Goal: Task Accomplishment & Management: Manage account settings

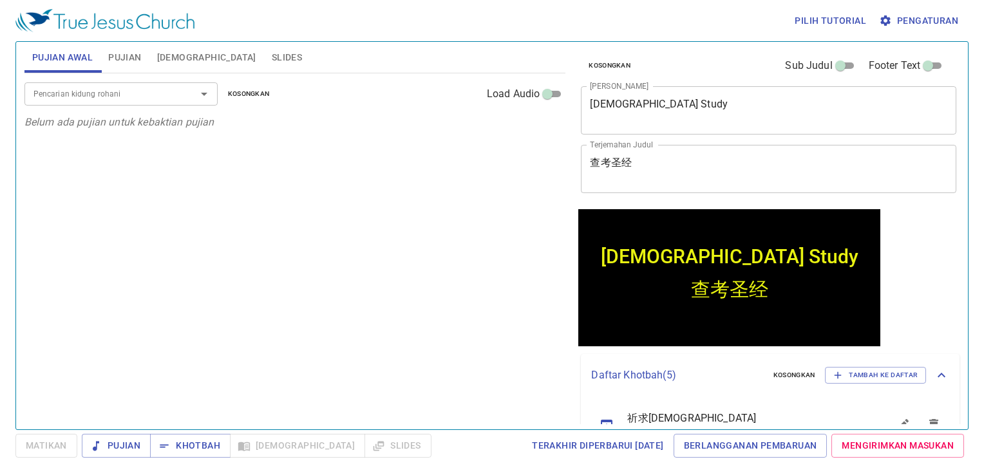
click at [449, 346] on div "Pencarian kidung rohani Pencarian kidung rohani Kosongkan Load Audio Belum ada …" at bounding box center [294, 245] width 541 height 345
click at [490, 254] on div "Pencarian kidung rohani Pencarian kidung rohani Kosongkan Load Audio Belum ada …" at bounding box center [294, 245] width 541 height 345
click at [490, 252] on div "Pencarian kidung rohani Pencarian kidung rohani Kosongkan Load Audio Belum ada …" at bounding box center [294, 245] width 541 height 345
click at [715, 176] on textarea "查考圣经" at bounding box center [768, 168] width 357 height 24
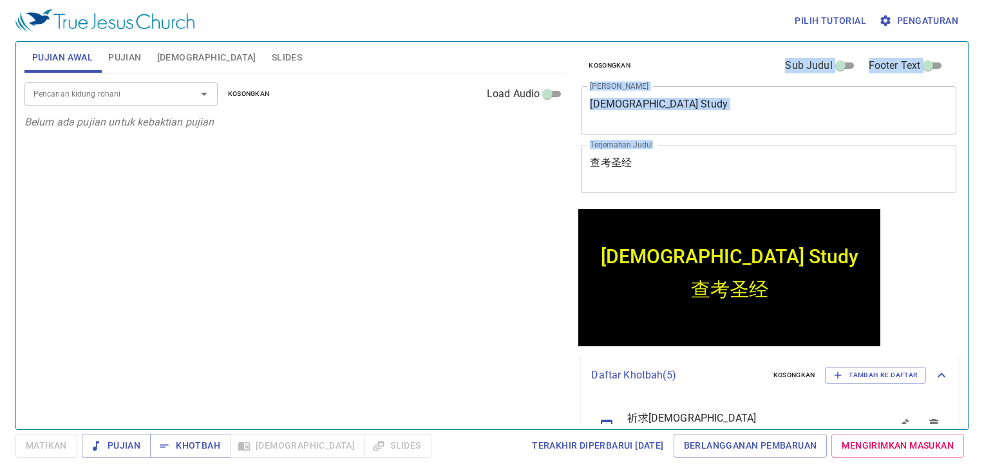
scroll to position [37, 0]
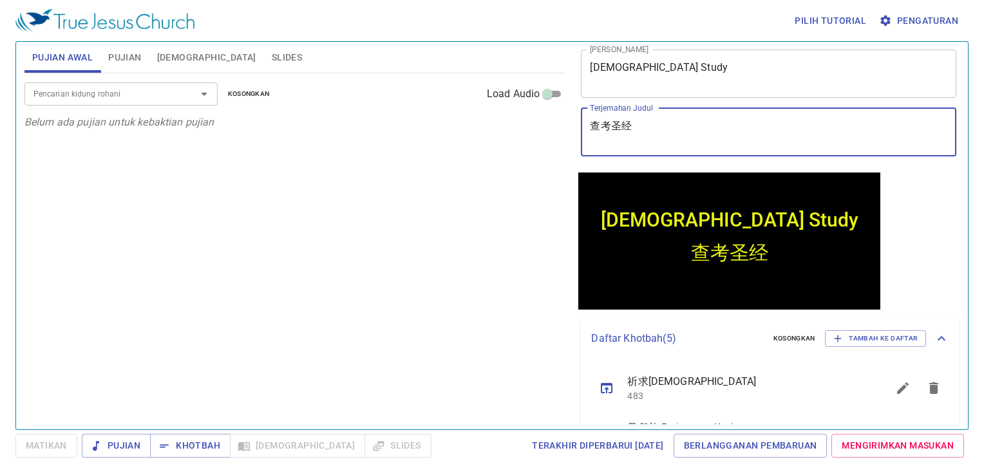
drag, startPoint x: 593, startPoint y: 121, endPoint x: 675, endPoint y: 112, distance: 82.9
click at [677, 112] on div "查考圣经 x Terjemahan Judul" at bounding box center [768, 132] width 375 height 48
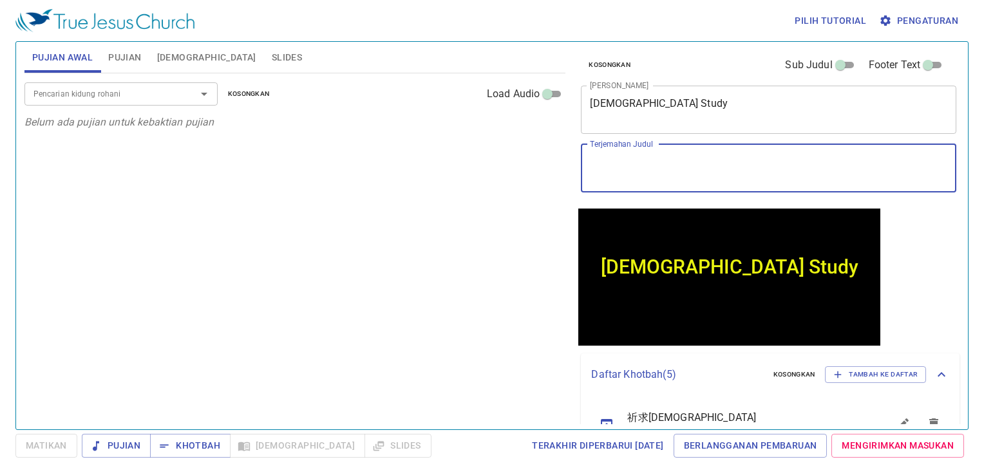
scroll to position [0, 0]
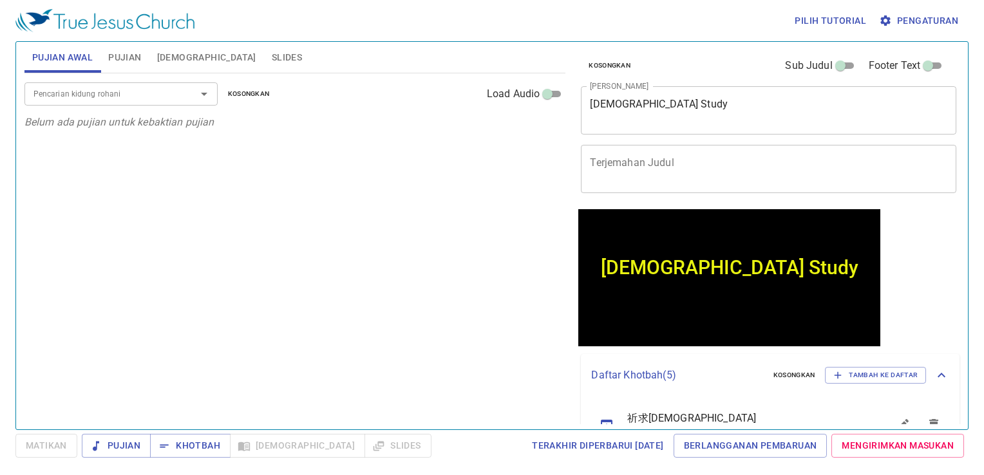
drag, startPoint x: 639, startPoint y: 97, endPoint x: 653, endPoint y: 96, distance: 13.5
click at [652, 96] on div "Bible Study x Judul Khotbah" at bounding box center [768, 110] width 375 height 48
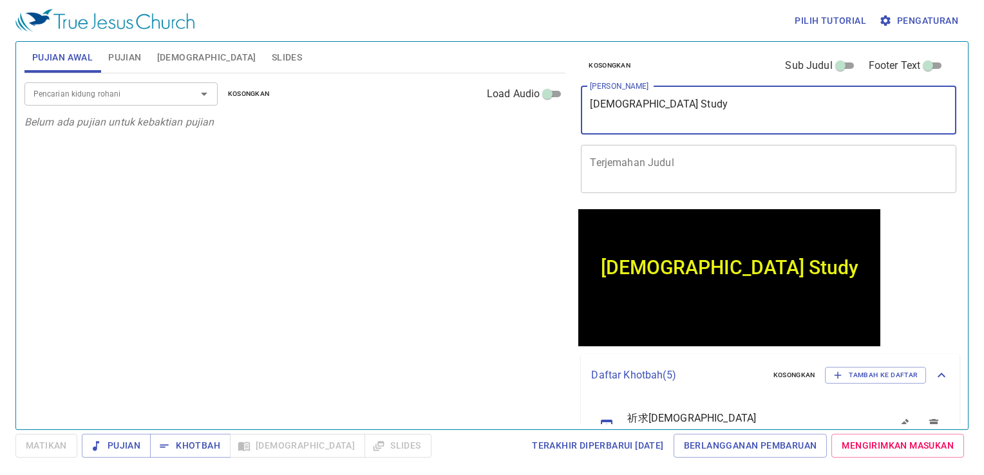
drag, startPoint x: 598, startPoint y: 104, endPoint x: 690, endPoint y: 118, distance: 93.0
click at [690, 105] on textarea "Bible Study" at bounding box center [768, 110] width 357 height 24
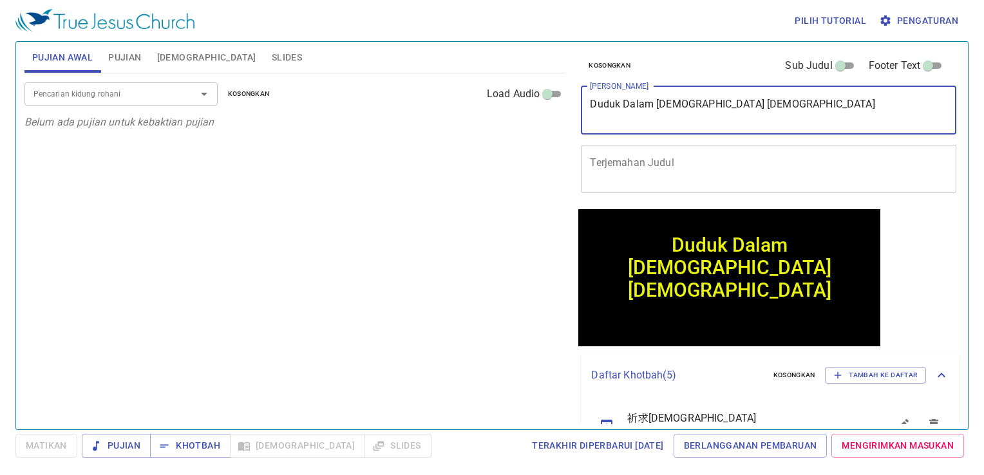
type textarea "Duduk Dalam [DEMOGRAPHIC_DATA] [DEMOGRAPHIC_DATA]"
click at [631, 164] on textarea "Terjemahan Judul" at bounding box center [768, 168] width 357 height 24
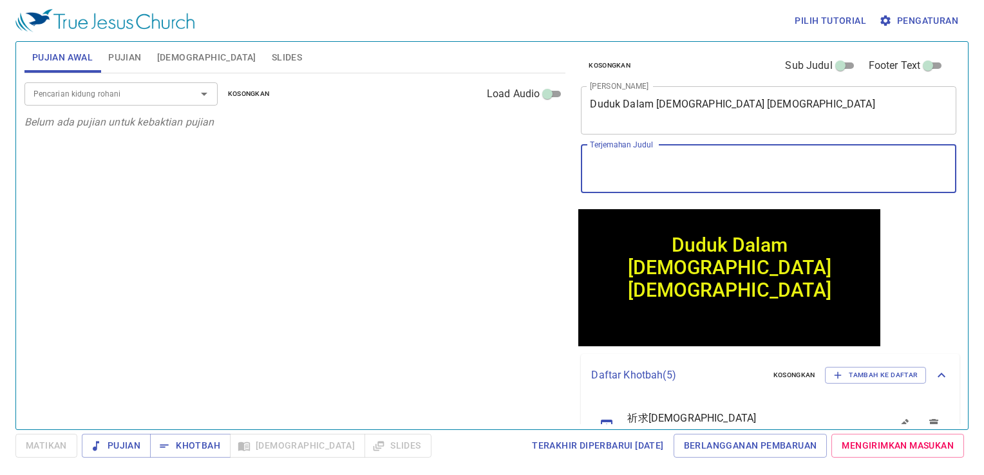
click at [693, 180] on textarea "Terjemahan Judul" at bounding box center [768, 168] width 357 height 24
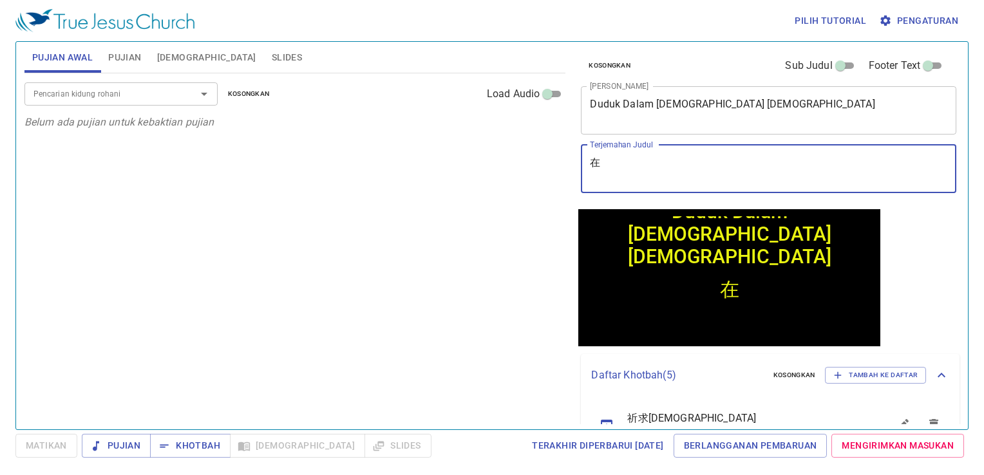
click at [626, 165] on textarea "在" at bounding box center [768, 168] width 357 height 24
click at [629, 154] on div "在zai x Terjemahan Judul" at bounding box center [768, 169] width 375 height 48
click at [629, 160] on textarea "在zai" at bounding box center [768, 168] width 357 height 24
click at [631, 169] on textarea "在zai" at bounding box center [768, 168] width 357 height 24
type textarea "在"
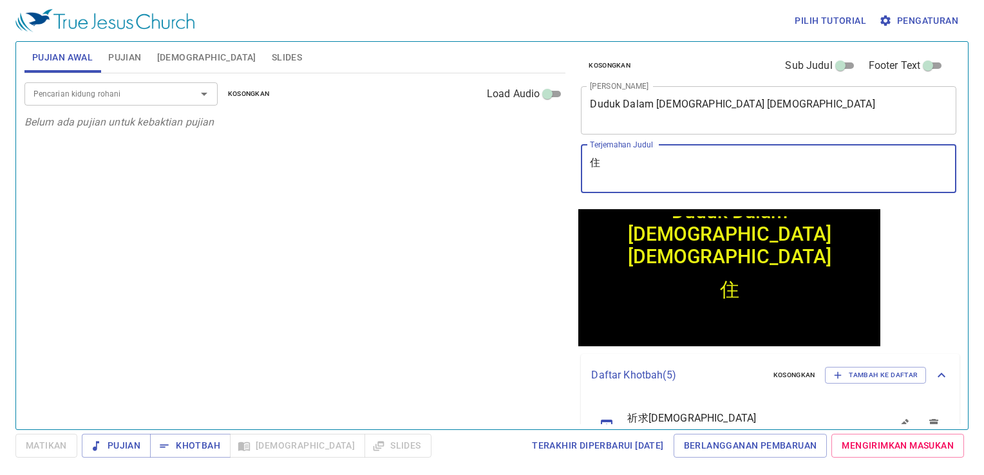
click at [625, 167] on textarea "住" at bounding box center [768, 168] width 357 height 24
click at [629, 164] on textarea "住在" at bounding box center [768, 168] width 357 height 24
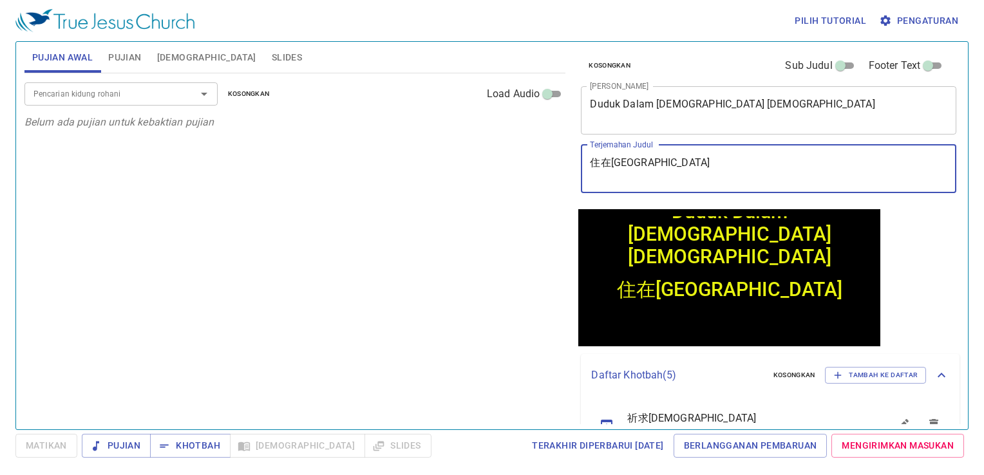
type textarea "住在主"
type textarea "住在主里面"
click at [121, 54] on span "Pujian" at bounding box center [124, 58] width 33 height 16
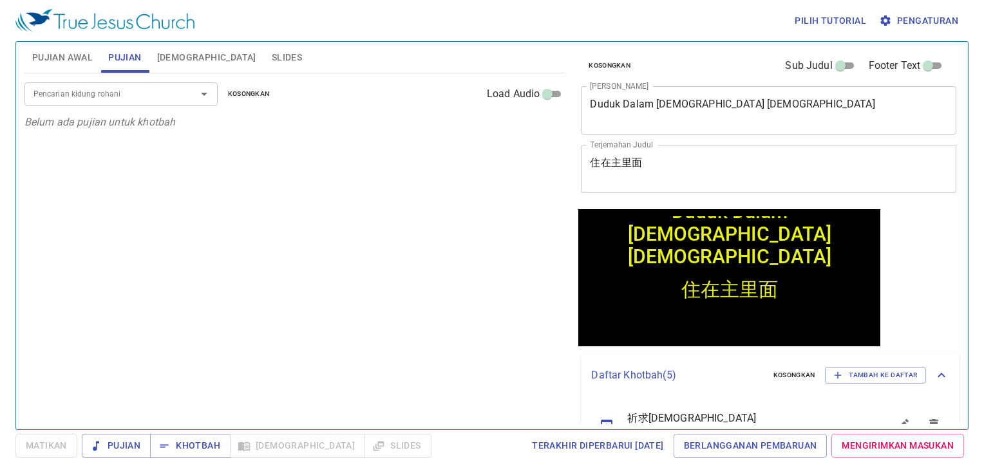
click at [108, 95] on input "Pencarian kidung rohani" at bounding box center [101, 93] width 147 height 15
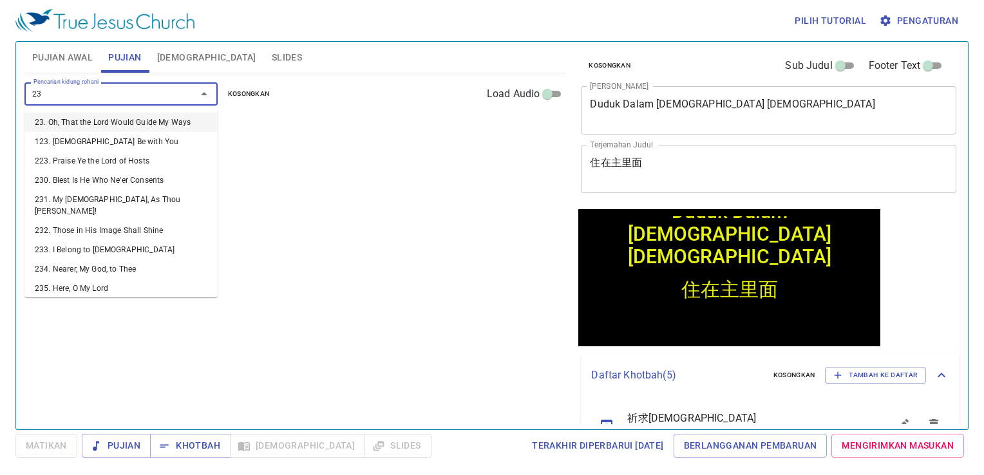
type input "238"
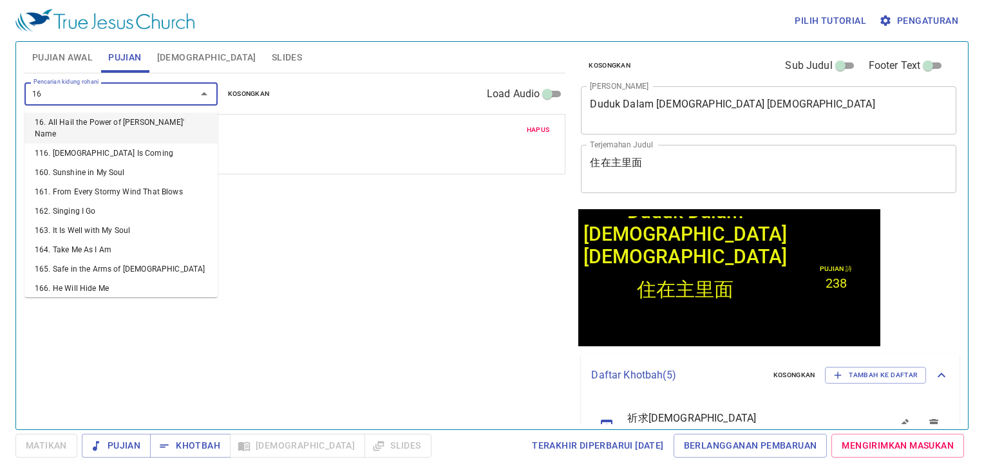
type input "164"
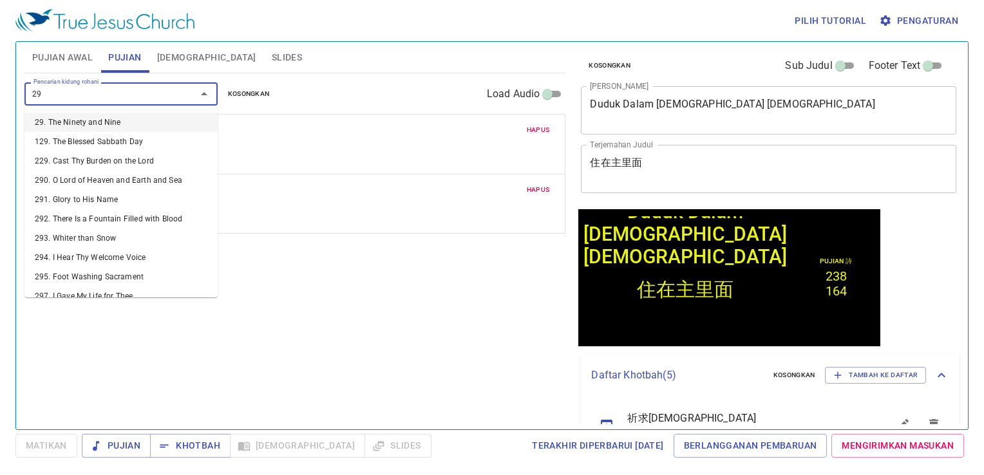
type input "296"
type input "297"
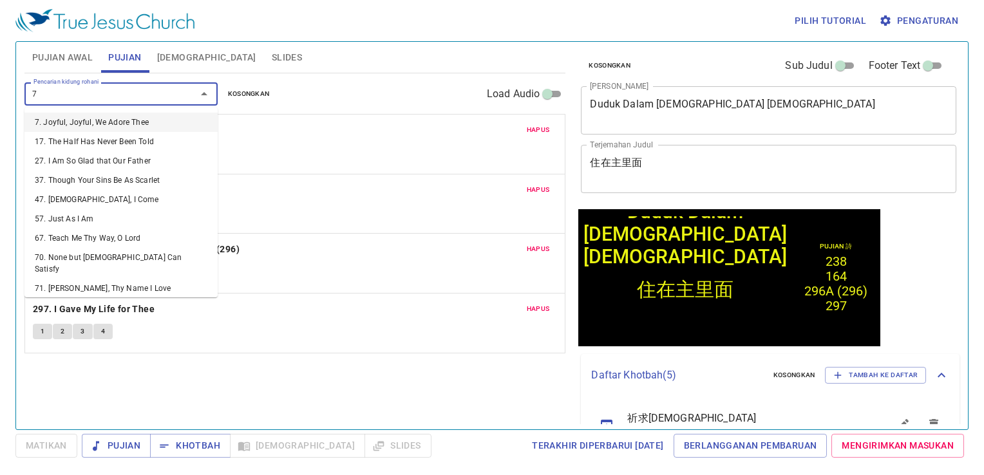
type input "76"
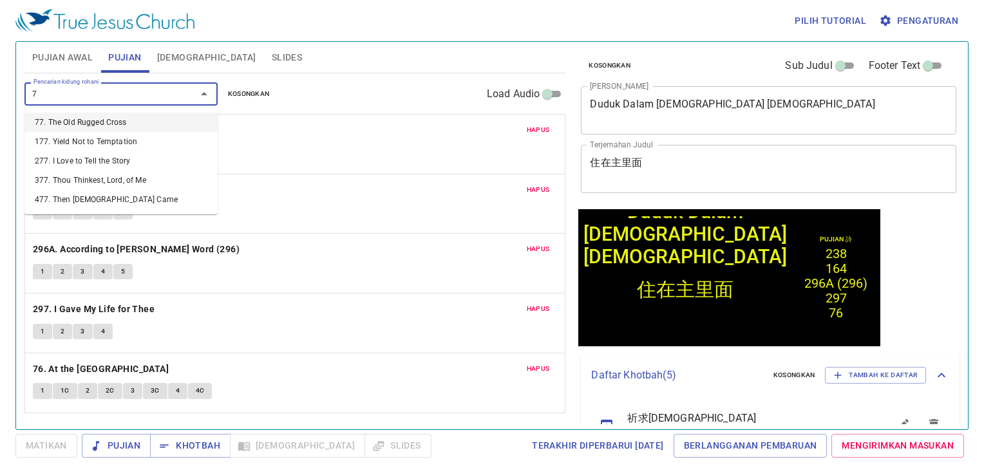
type input "77"
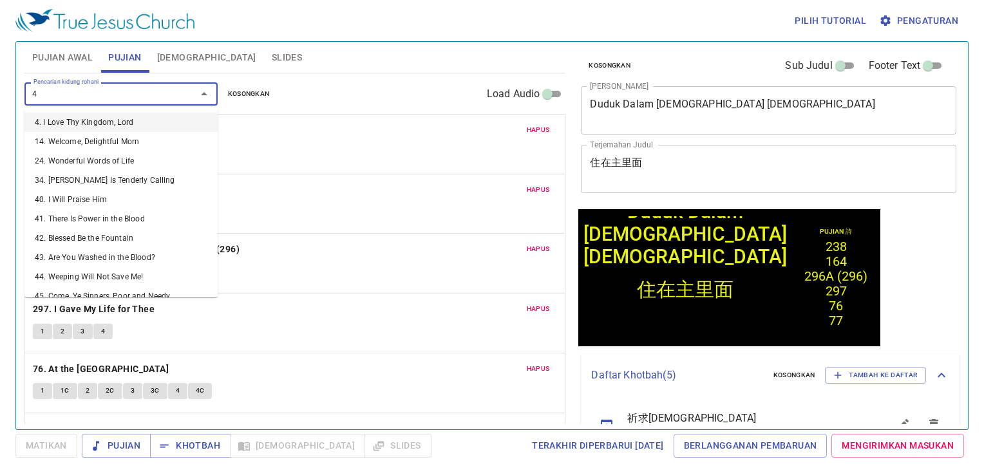
type input "48"
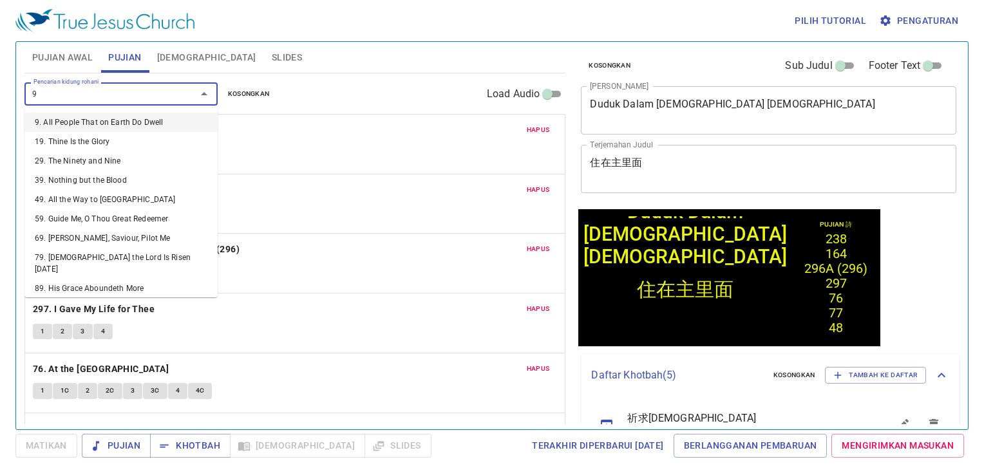
type input "98"
type input "99"
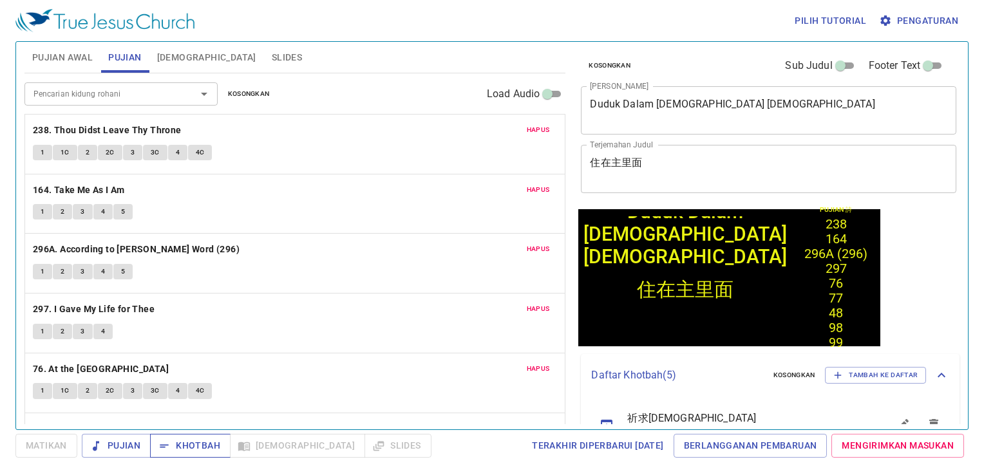
drag, startPoint x: 420, startPoint y: 449, endPoint x: 184, endPoint y: 441, distance: 235.8
click at [436, 449] on div "Terakhir Diperbarui 22/9/2025 Berlangganan Pembaruan Mengirimkan Masukan" at bounding box center [702, 446] width 532 height 24
click at [56, 57] on span "Pujian Awal" at bounding box center [62, 58] width 61 height 16
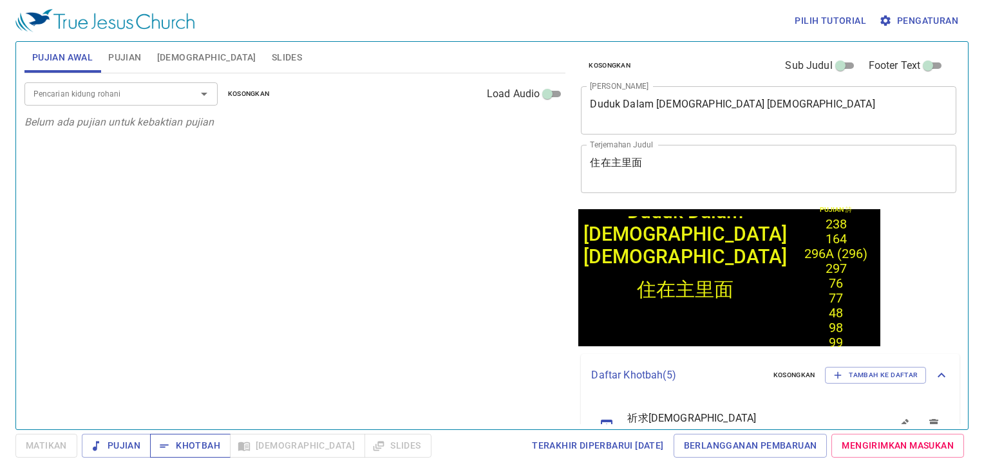
drag, startPoint x: 214, startPoint y: 442, endPoint x: 225, endPoint y: 442, distance: 11.0
click at [213, 442] on span "Khotbah" at bounding box center [190, 446] width 60 height 16
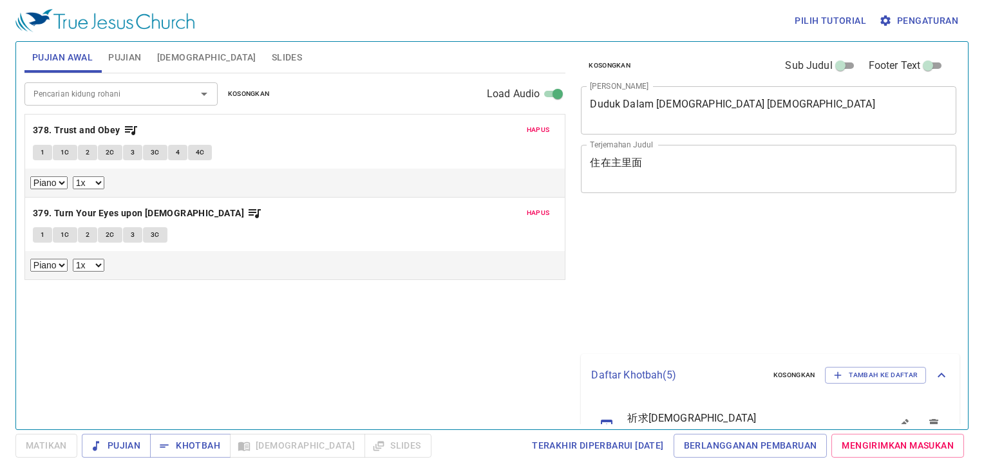
select select "1"
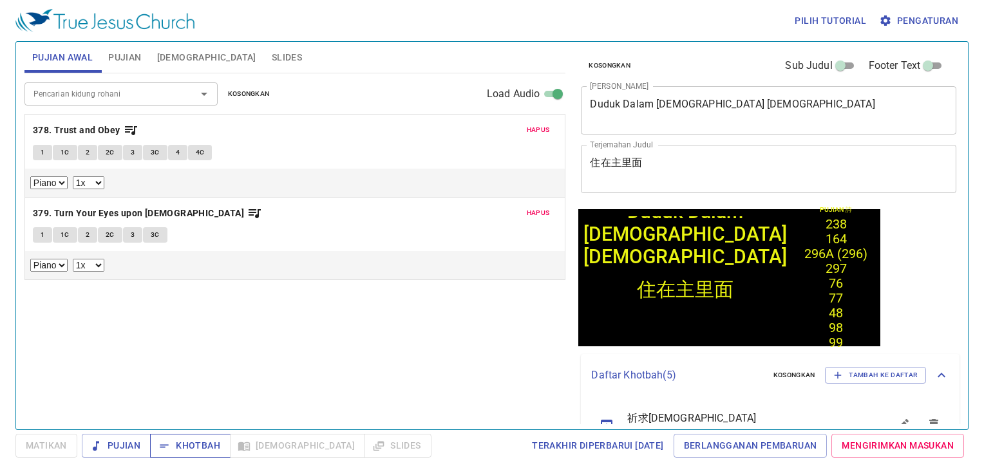
click at [196, 452] on span "Khotbah" at bounding box center [190, 446] width 60 height 16
click at [144, 94] on input "Pencarian kidung rohani" at bounding box center [101, 93] width 147 height 15
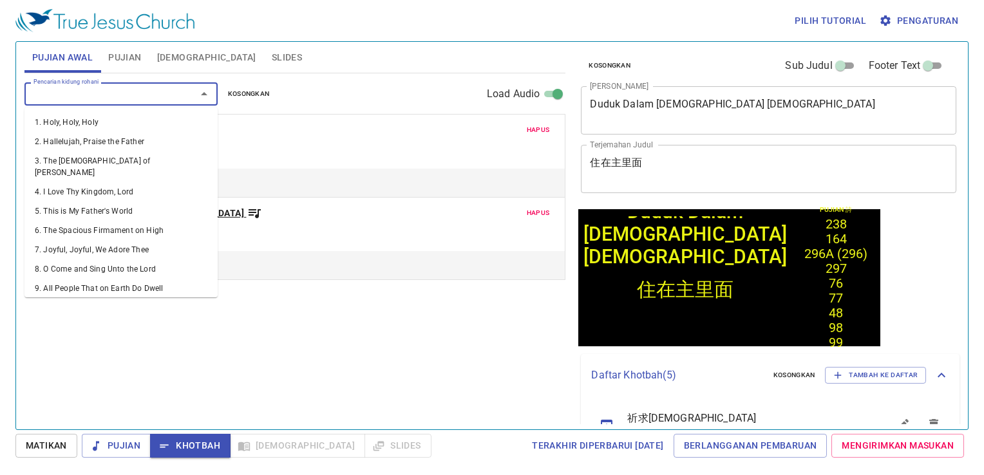
drag, startPoint x: 180, startPoint y: 337, endPoint x: 142, endPoint y: 207, distance: 135.9
click at [176, 318] on div "Pencarian kidung rohani Pencarian kidung rohani Kosongkan Load Audio Hapus 378.…" at bounding box center [294, 245] width 541 height 345
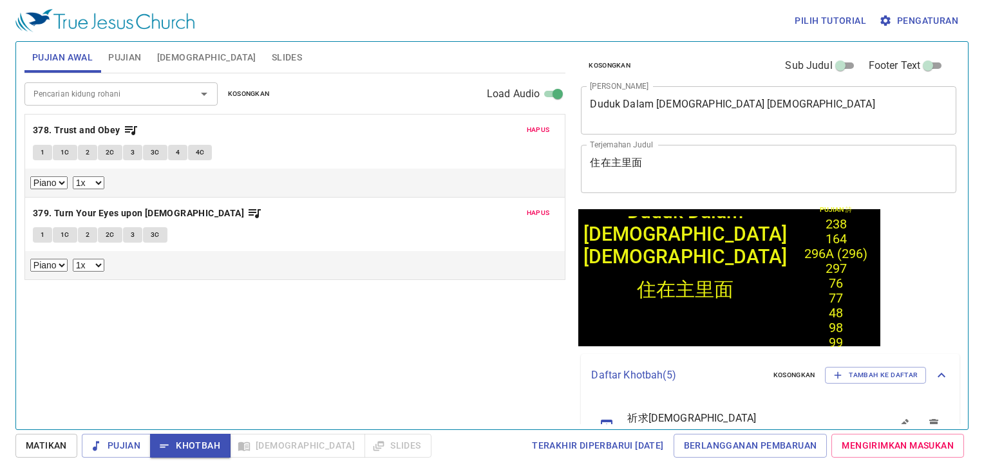
click at [85, 92] on input "Pencarian kidung rohani" at bounding box center [101, 93] width 147 height 15
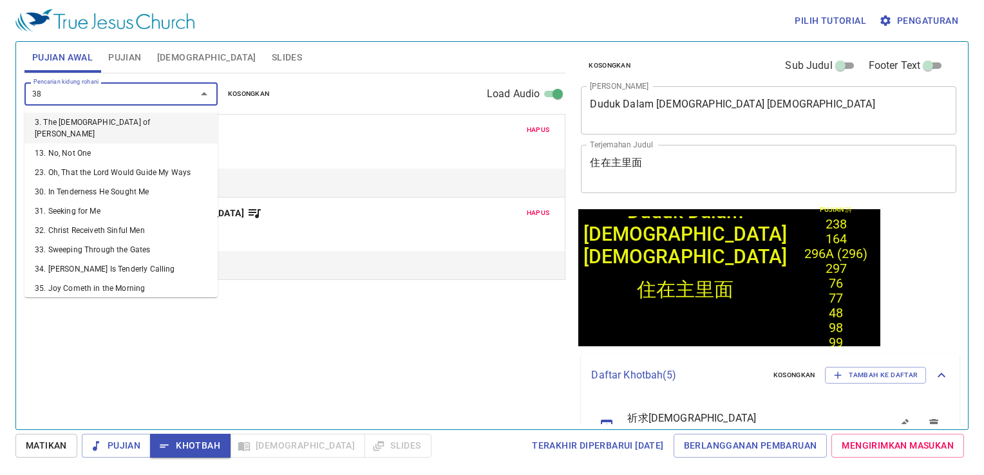
type input "380"
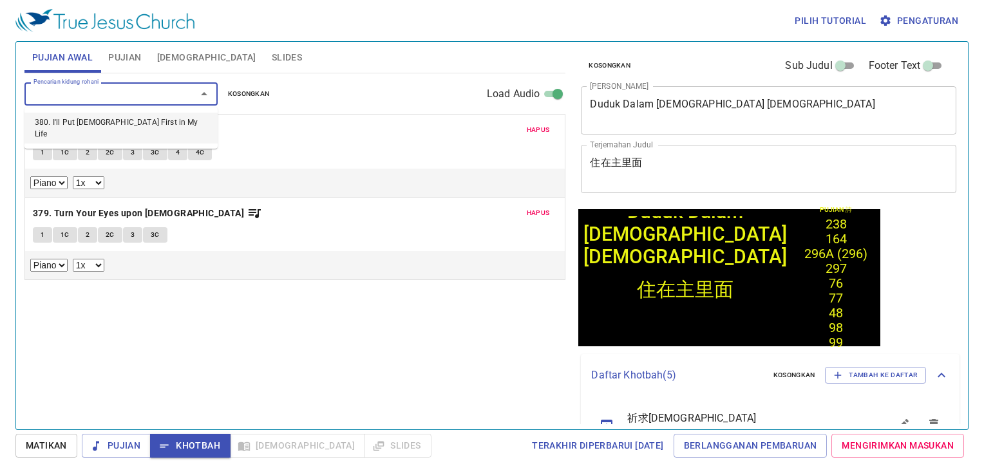
select select "1"
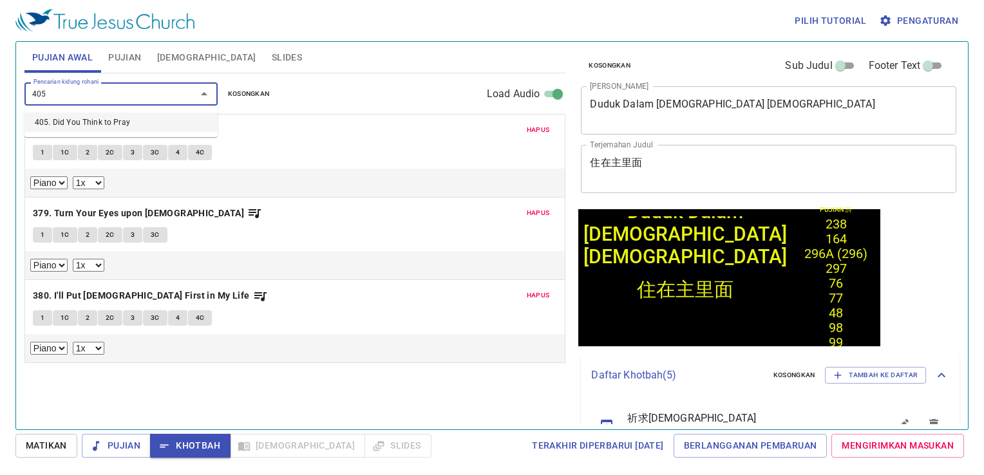
type input "405. Did You Think to Pray"
select select "1"
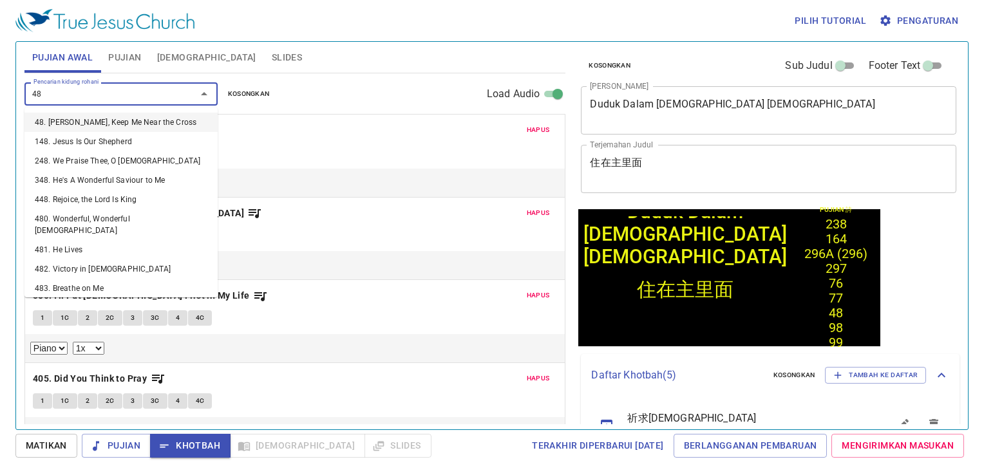
type input "485"
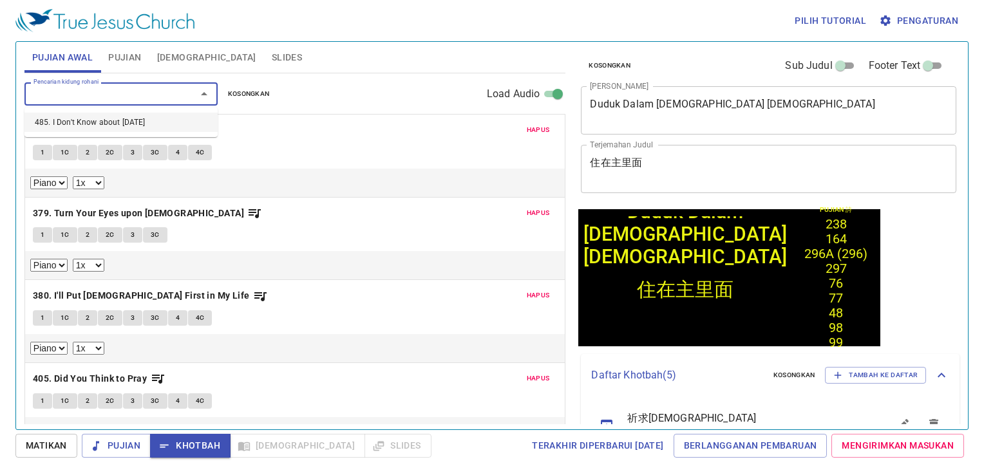
select select "1"
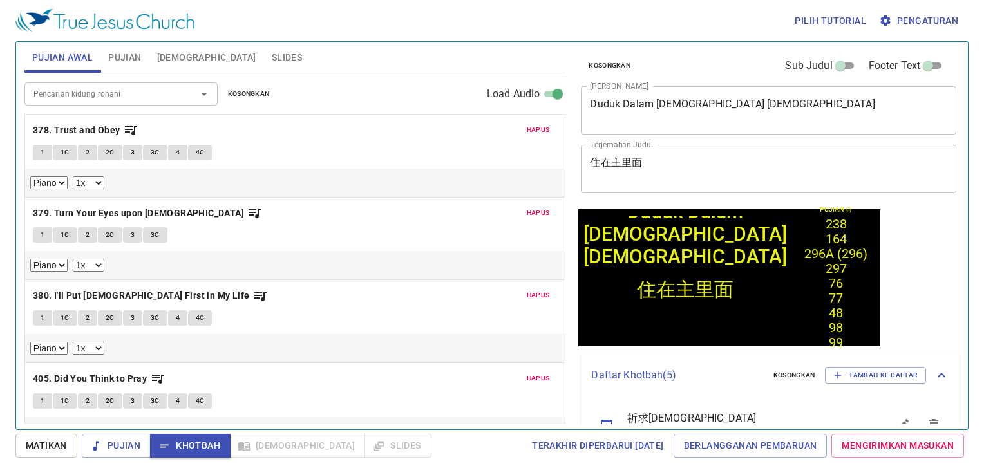
click at [436, 436] on div "Terakhir Diperbarui 22/9/2025 Berlangganan Pembaruan Mengirimkan Masukan" at bounding box center [702, 446] width 532 height 24
click at [57, 126] on b "378. Trust and Obey" at bounding box center [77, 130] width 88 height 16
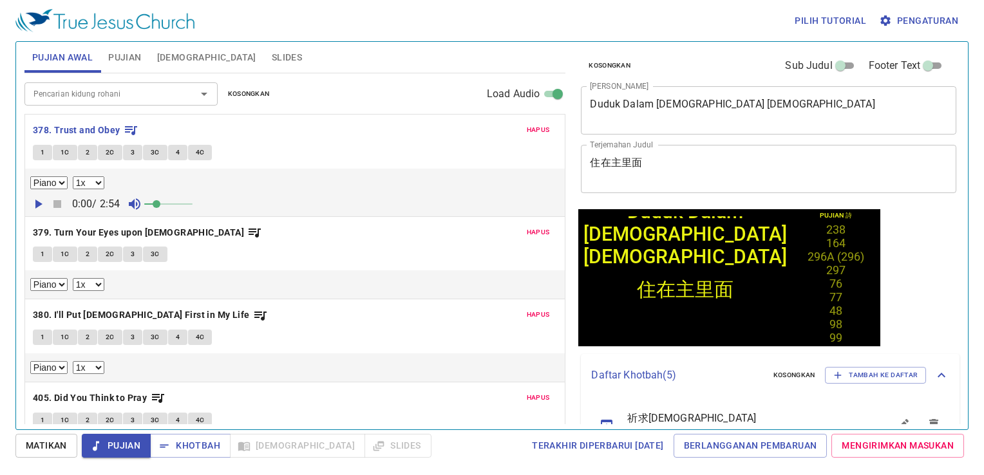
click at [35, 198] on icon "button" at bounding box center [37, 203] width 15 height 15
click at [37, 205] on icon "button" at bounding box center [37, 203] width 15 height 15
click at [156, 202] on span at bounding box center [154, 204] width 8 height 8
click at [151, 200] on span at bounding box center [149, 204] width 8 height 8
click at [152, 200] on span at bounding box center [149, 204] width 8 height 8
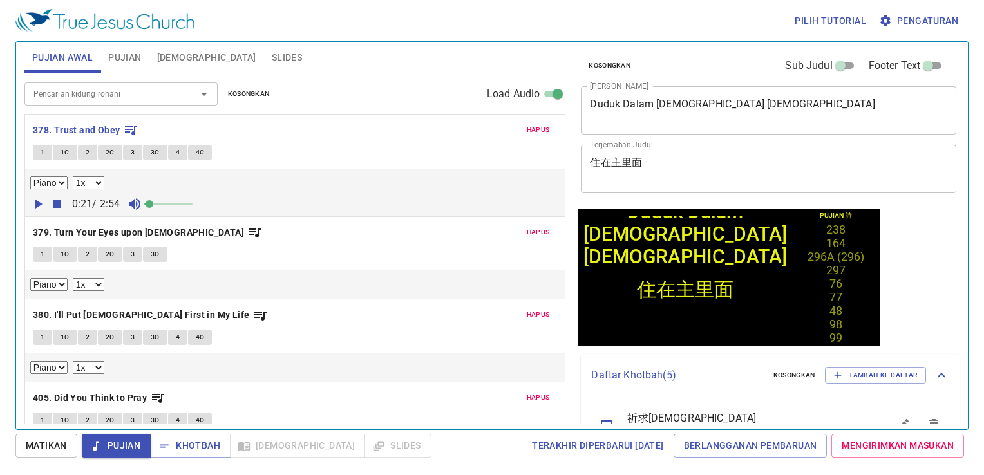
click at [35, 202] on icon "button" at bounding box center [37, 203] width 15 height 15
click at [41, 201] on icon "button" at bounding box center [38, 204] width 8 height 9
click at [63, 200] on icon "button" at bounding box center [57, 203] width 15 height 15
click at [36, 200] on icon "button" at bounding box center [38, 204] width 7 height 9
click at [36, 200] on icon "button" at bounding box center [37, 203] width 15 height 15
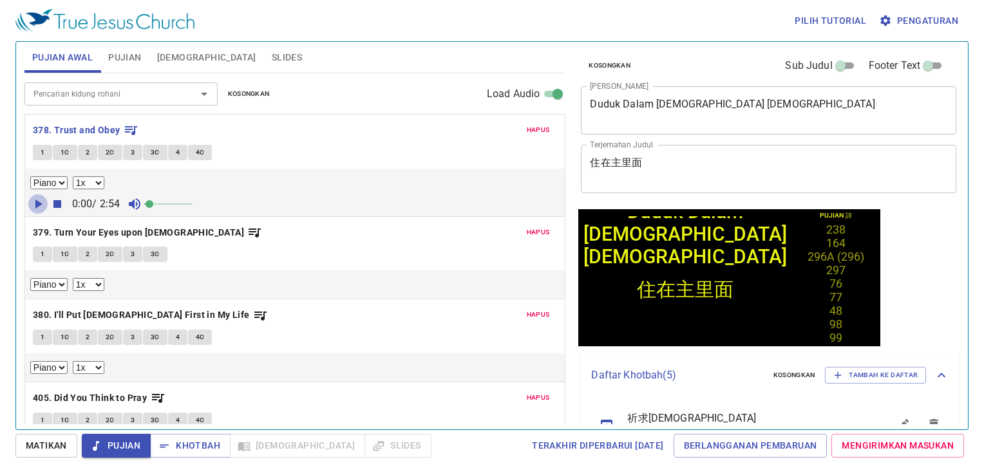
click at [36, 200] on icon "button" at bounding box center [38, 204] width 7 height 9
click at [39, 153] on button "1" at bounding box center [42, 152] width 19 height 15
click at [56, 202] on icon "button" at bounding box center [57, 204] width 8 height 8
click at [32, 202] on div "Hapus 378. Trust and Obey 1 1C 2 2C 3 3C 4 4C Piano 0.6x 0.7x 0.8x 0.9x 1x 1.1x…" at bounding box center [294, 337] width 541 height 447
click at [36, 205] on div "Hapus 378. Trust and Obey 1 1C 2 2C 3 3C 4 4C Piano 0.6x 0.7x 0.8x 0.9x 1x 1.1x…" at bounding box center [294, 337] width 541 height 447
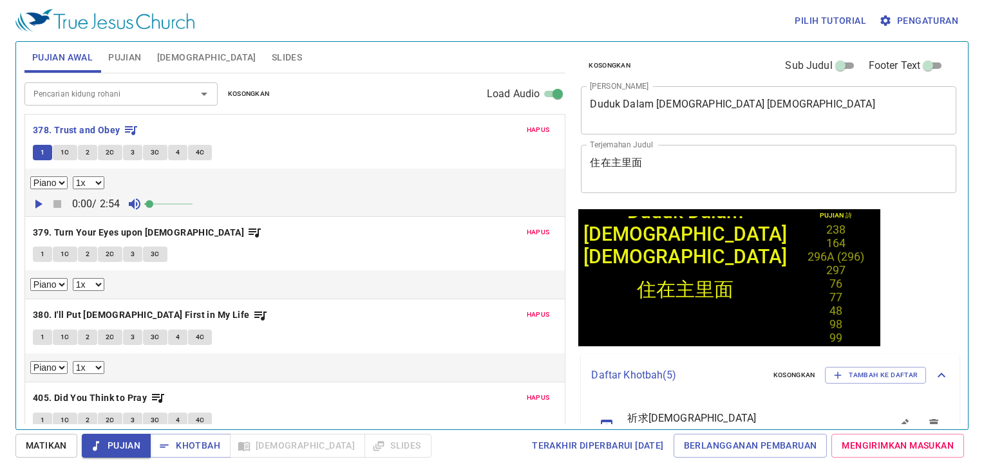
click at [36, 205] on icon "button" at bounding box center [38, 204] width 7 height 9
click at [155, 205] on span at bounding box center [154, 204] width 8 height 8
click at [39, 200] on icon "button" at bounding box center [38, 204] width 8 height 9
click at [39, 200] on icon "button" at bounding box center [37, 203] width 15 height 15
click at [36, 203] on icon "button" at bounding box center [37, 203] width 15 height 15
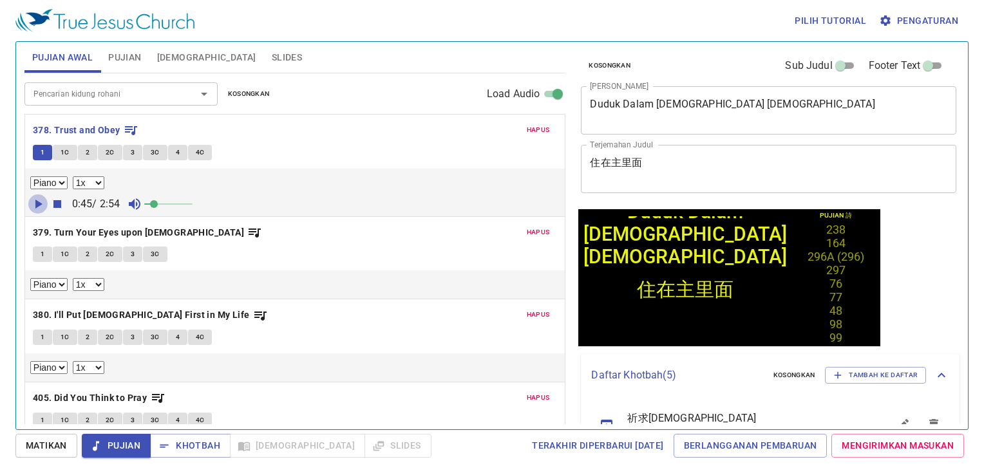
click at [39, 200] on icon "button" at bounding box center [37, 203] width 15 height 15
click at [64, 153] on span "1C" at bounding box center [65, 153] width 9 height 12
click at [35, 200] on icon "button" at bounding box center [38, 204] width 8 height 9
click at [128, 151] on button "3" at bounding box center [132, 152] width 19 height 15
click at [41, 254] on span "1" at bounding box center [43, 255] width 4 height 12
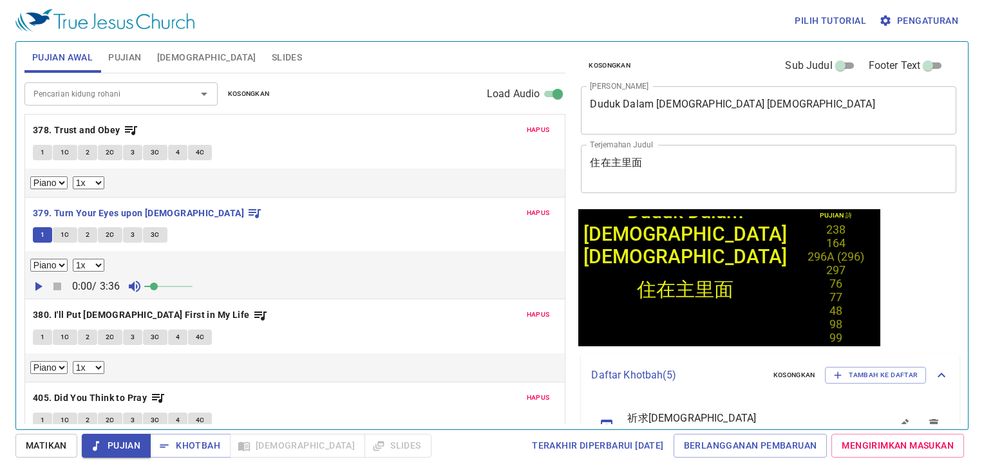
click at [67, 229] on span "1C" at bounding box center [65, 235] width 9 height 12
click at [86, 238] on span "2" at bounding box center [88, 235] width 4 height 12
click at [108, 233] on span "2C" at bounding box center [110, 235] width 9 height 12
click at [132, 229] on span "3" at bounding box center [133, 235] width 4 height 12
click at [158, 234] on button "3C" at bounding box center [155, 234] width 24 height 15
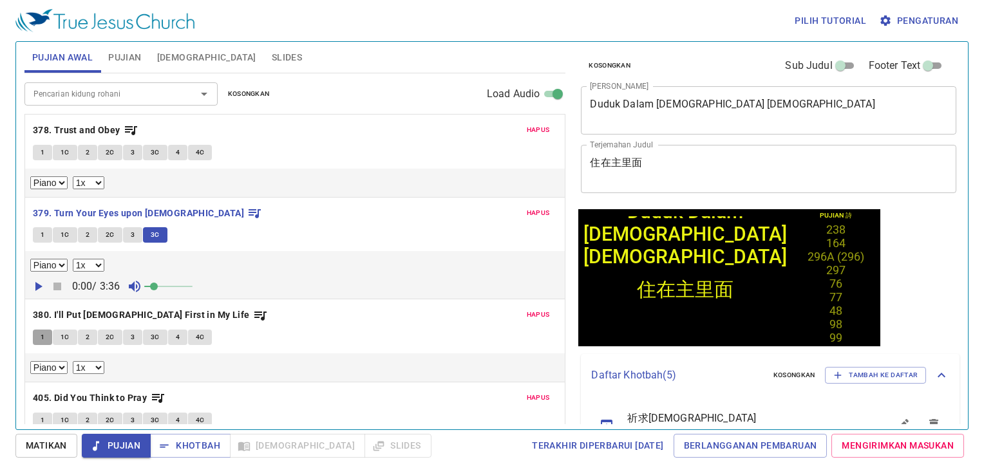
click at [41, 336] on span "1" at bounding box center [43, 338] width 4 height 12
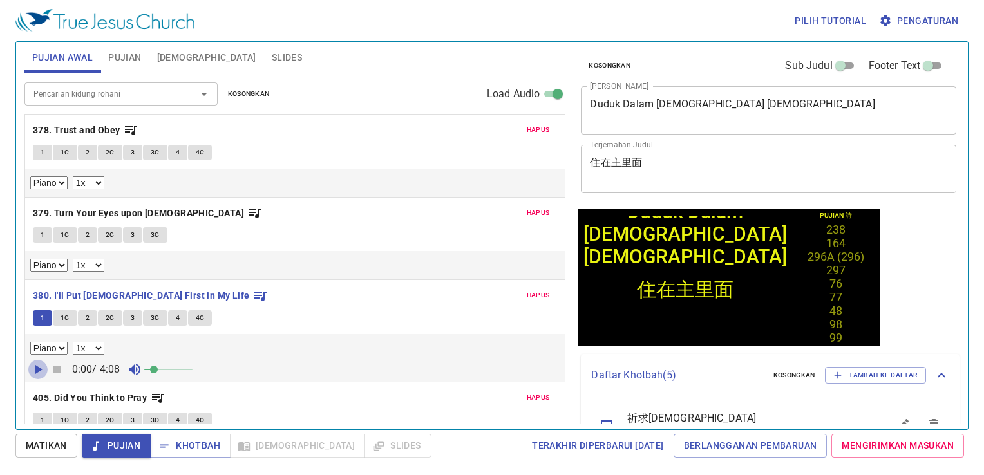
click at [38, 367] on icon "button" at bounding box center [38, 369] width 7 height 9
click at [128, 315] on button "3" at bounding box center [132, 317] width 19 height 15
click at [155, 314] on span "3C" at bounding box center [155, 318] width 9 height 12
click at [176, 317] on span "4" at bounding box center [178, 318] width 4 height 12
click at [198, 315] on span "4C" at bounding box center [200, 318] width 9 height 12
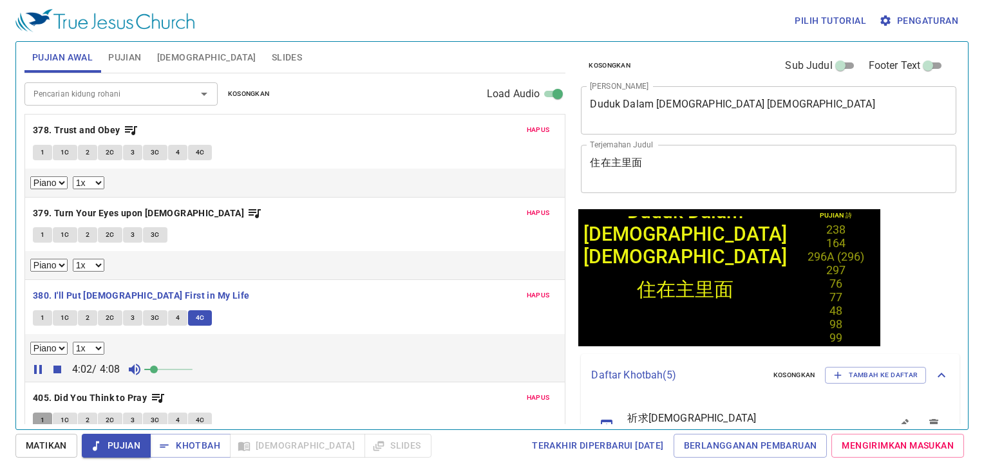
click at [39, 420] on button "1" at bounding box center [42, 420] width 19 height 15
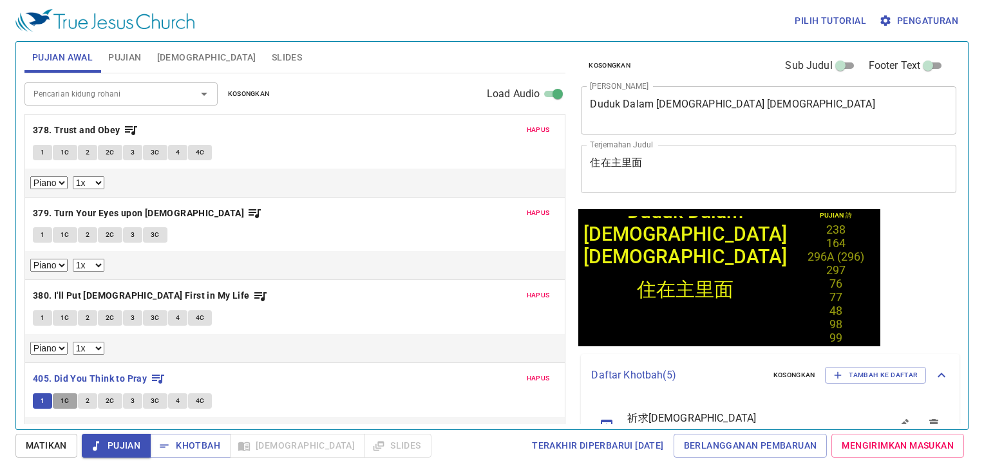
click at [64, 395] on span "1C" at bounding box center [65, 401] width 9 height 12
click at [86, 395] on span "2" at bounding box center [88, 401] width 4 height 12
click at [106, 397] on span "2C" at bounding box center [110, 401] width 9 height 12
drag, startPoint x: 131, startPoint y: 401, endPoint x: 126, endPoint y: 398, distance: 6.6
click at [128, 399] on button "3" at bounding box center [132, 400] width 19 height 15
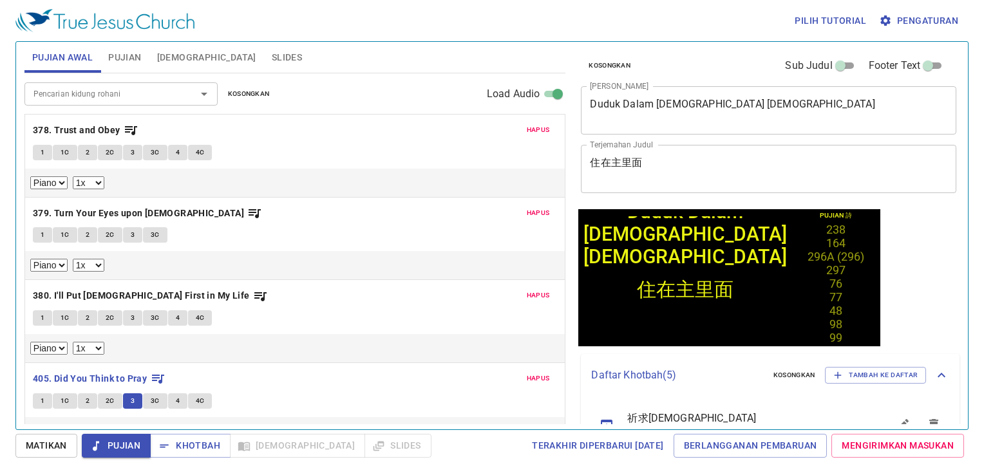
click at [152, 395] on span "3C" at bounding box center [155, 401] width 9 height 12
click at [176, 398] on span "4" at bounding box center [178, 401] width 4 height 12
click at [198, 397] on span "4C" at bounding box center [200, 401] width 9 height 12
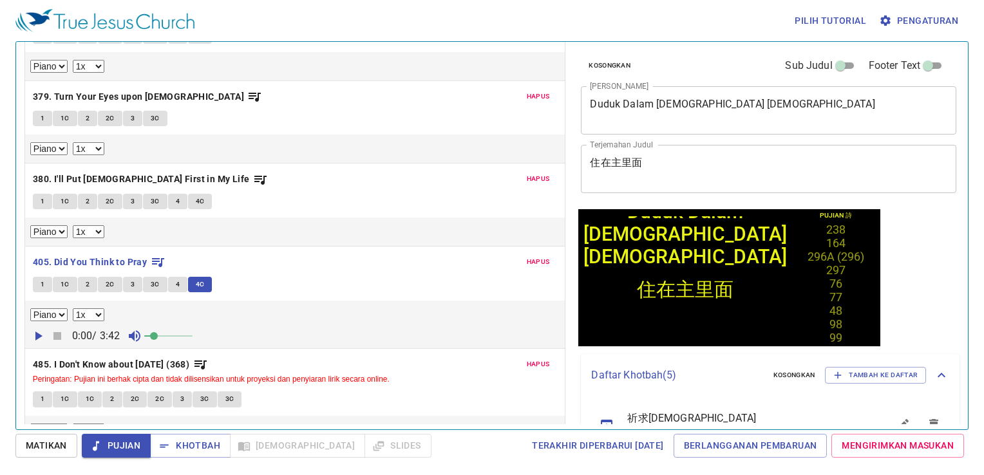
scroll to position [131, 0]
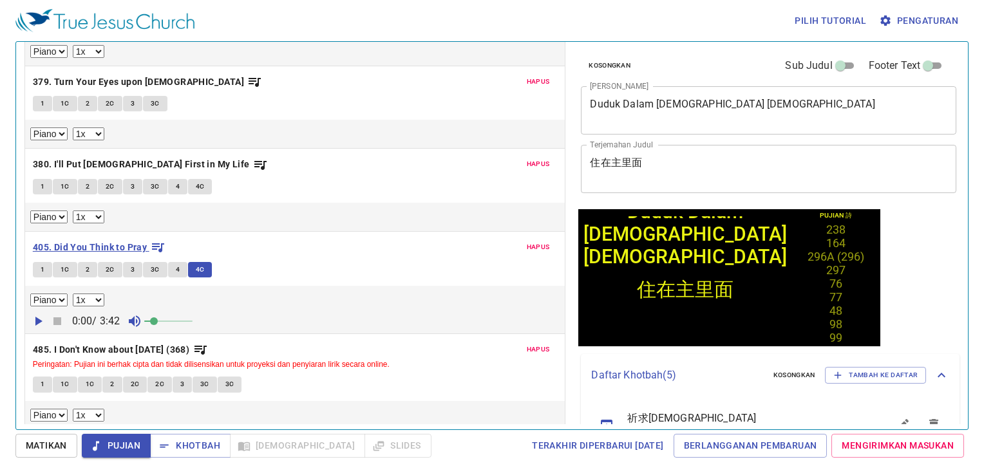
click at [74, 245] on div "Hapus 378. Trust and Obey 1 1C 2 2C 3 3C 4 4C Piano 0.6x 0.7x 0.8x 0.9x 1x 1.1x…" at bounding box center [294, 206] width 541 height 447
click at [57, 241] on b "405. Did You Think to Pray" at bounding box center [90, 247] width 114 height 16
click at [182, 444] on span "Khotbah" at bounding box center [190, 446] width 60 height 16
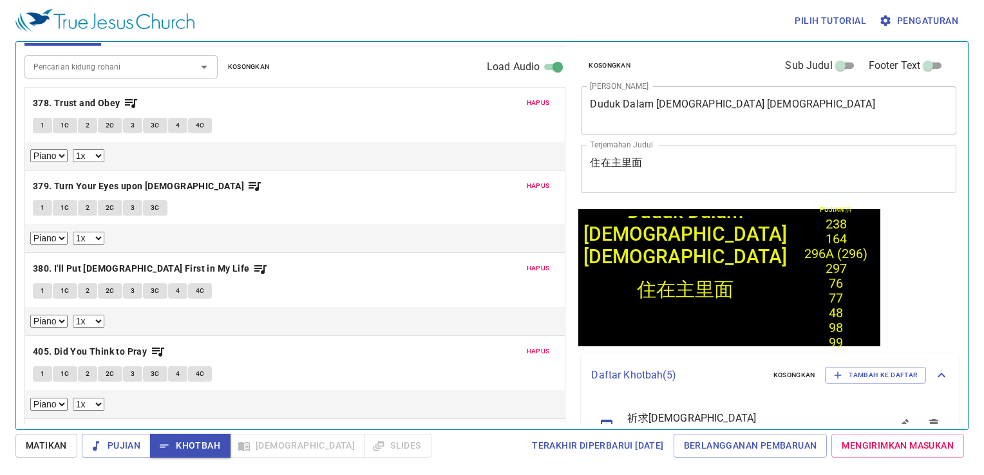
scroll to position [0, 0]
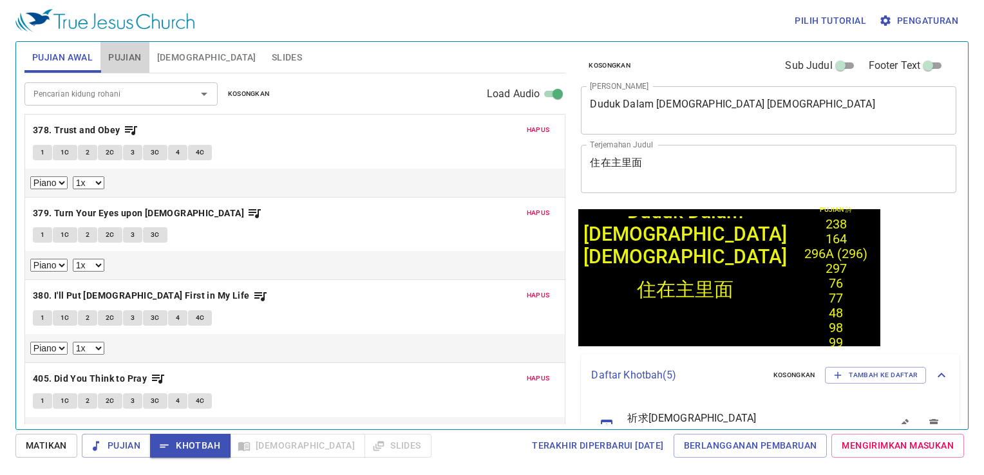
click at [116, 61] on span "Pujian" at bounding box center [124, 58] width 33 height 16
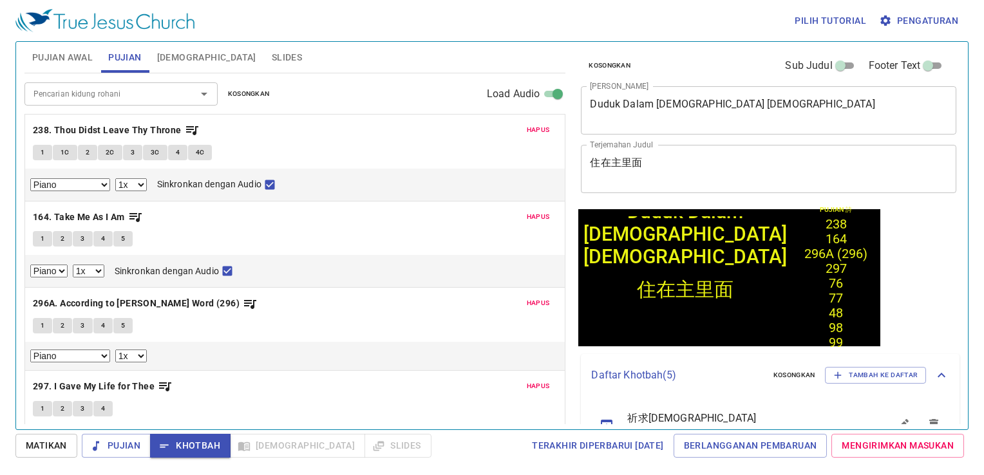
click at [58, 53] on span "Pujian Awal" at bounding box center [62, 58] width 61 height 16
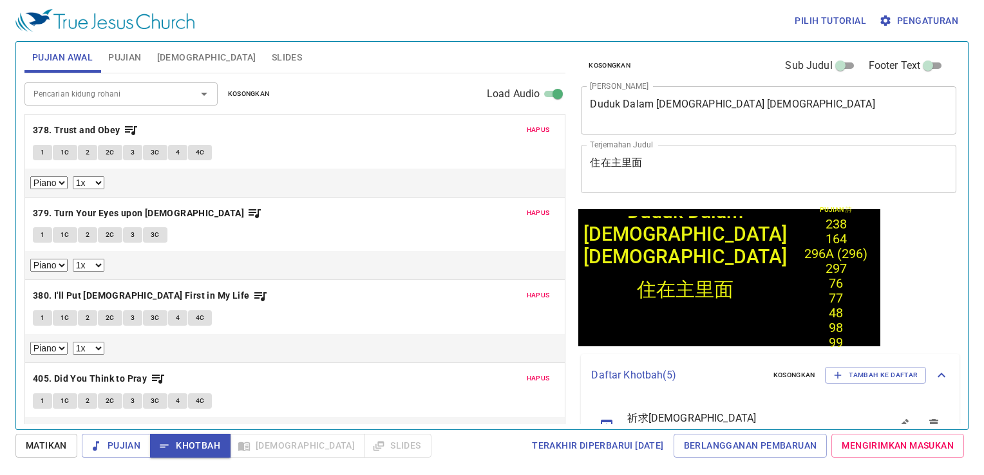
click at [527, 128] on span "Hapus" at bounding box center [538, 130] width 23 height 12
click at [527, 207] on span "Hapus" at bounding box center [538, 213] width 23 height 12
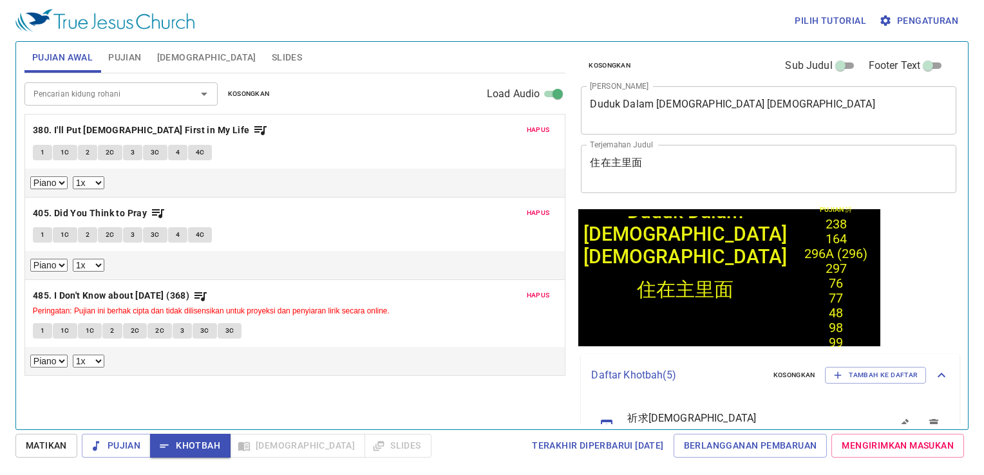
click at [527, 128] on span "Hapus" at bounding box center [538, 130] width 23 height 12
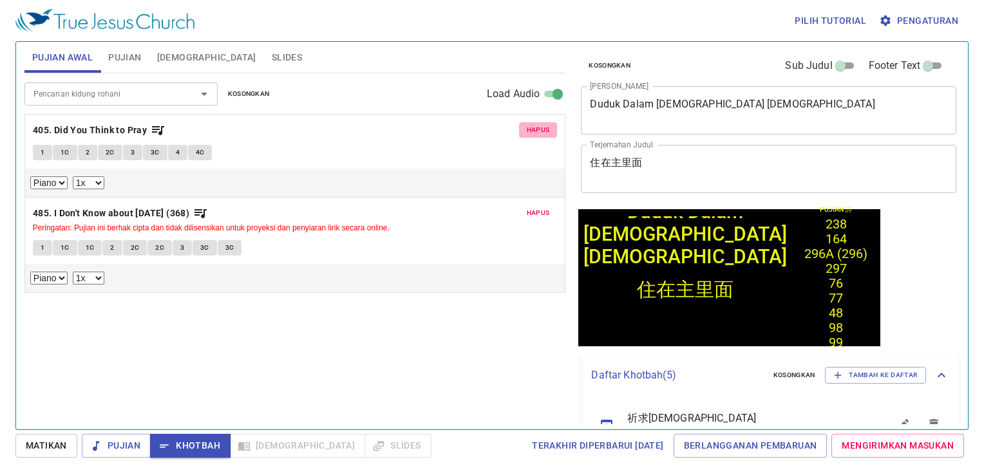
click at [527, 128] on span "Hapus" at bounding box center [538, 130] width 23 height 12
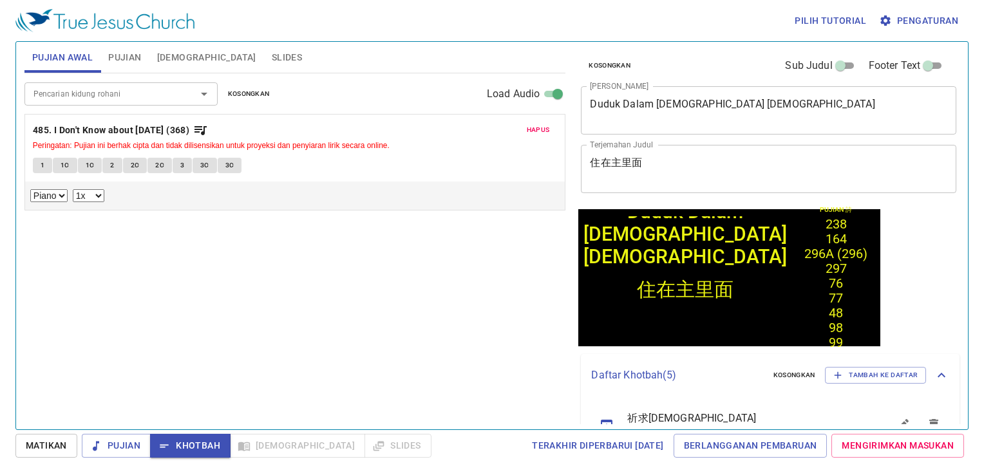
click at [527, 128] on span "Hapus" at bounding box center [538, 130] width 23 height 12
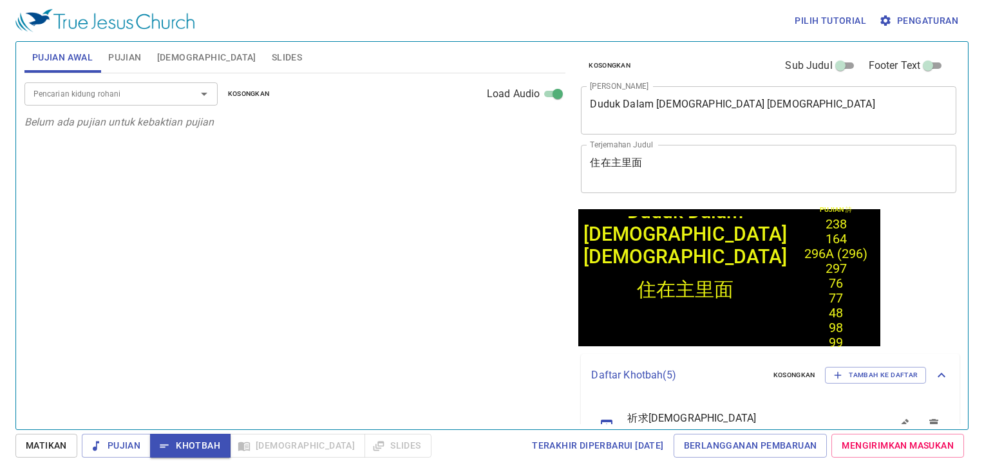
click at [131, 60] on span "Pujian" at bounding box center [124, 58] width 33 height 16
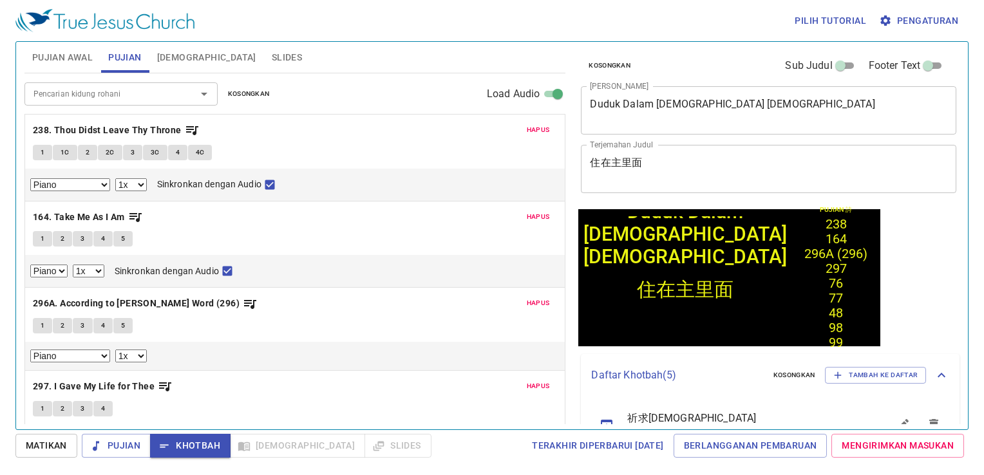
click at [49, 58] on span "Pujian Awal" at bounding box center [62, 58] width 61 height 16
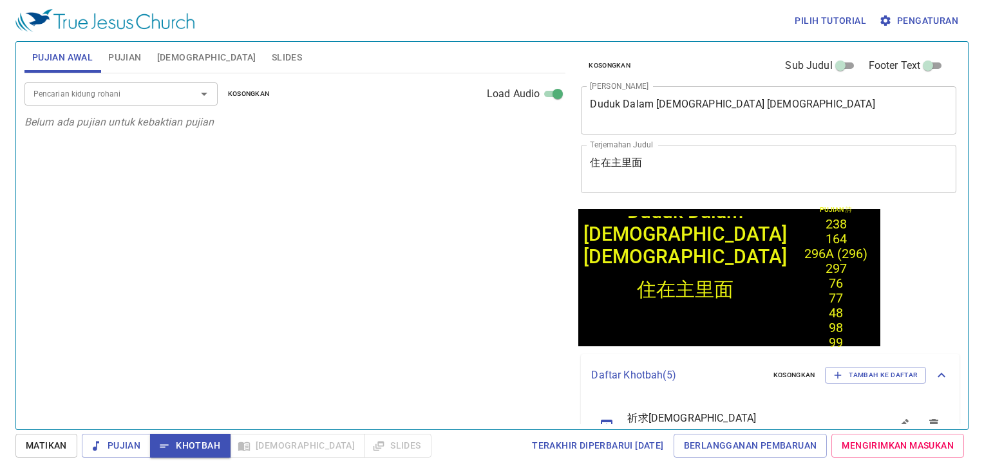
click at [129, 58] on span "Pujian" at bounding box center [124, 58] width 33 height 16
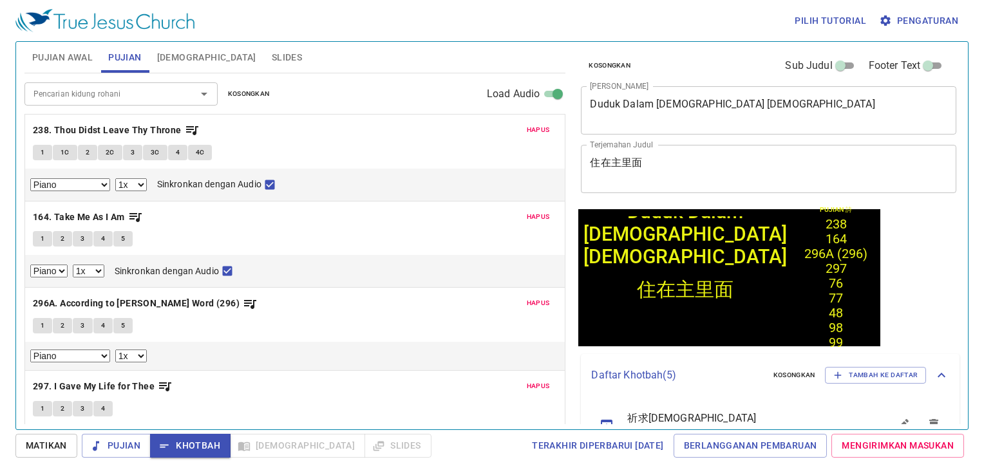
drag, startPoint x: 81, startPoint y: 61, endPoint x: 94, endPoint y: 61, distance: 12.9
click at [85, 61] on span "Pujian Awal" at bounding box center [62, 58] width 61 height 16
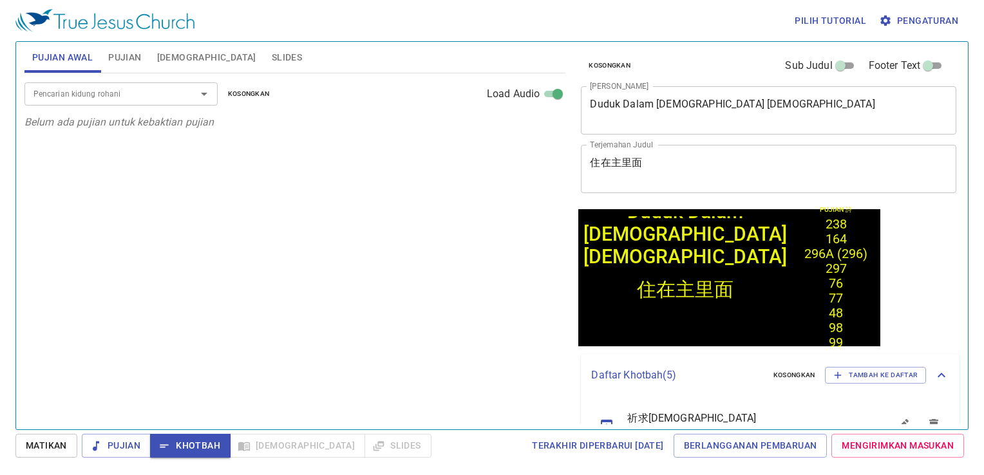
click at [106, 62] on button "Pujian" at bounding box center [124, 57] width 48 height 31
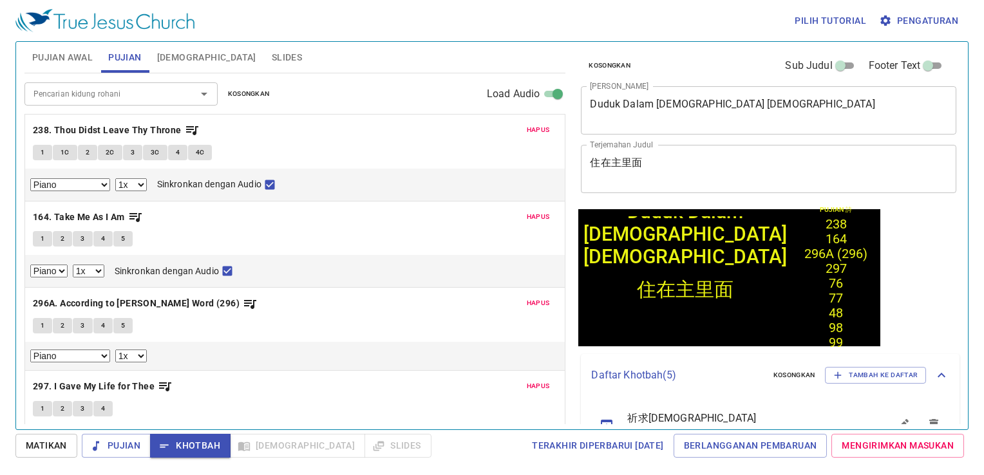
drag, startPoint x: 76, startPoint y: 67, endPoint x: 112, endPoint y: 63, distance: 36.3
click at [85, 67] on button "Pujian Awal" at bounding box center [62, 57] width 76 height 31
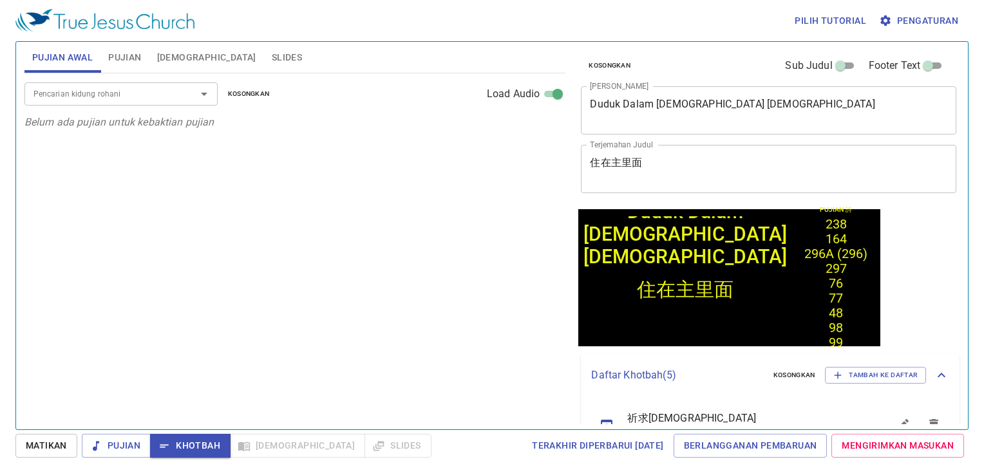
drag, startPoint x: 112, startPoint y: 63, endPoint x: 93, endPoint y: 58, distance: 20.0
click at [106, 61] on button "Pujian" at bounding box center [124, 57] width 48 height 31
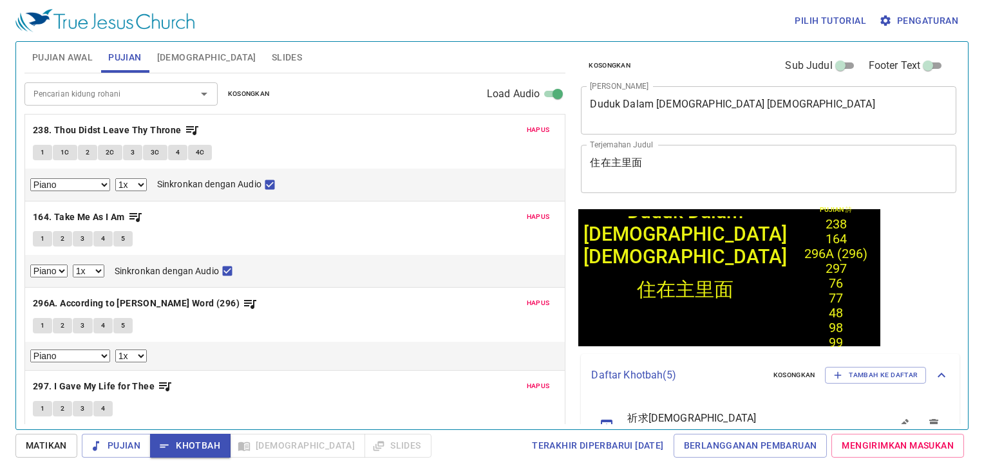
drag, startPoint x: 82, startPoint y: 57, endPoint x: 95, endPoint y: 57, distance: 13.5
click at [87, 57] on span "Pujian Awal" at bounding box center [62, 58] width 61 height 16
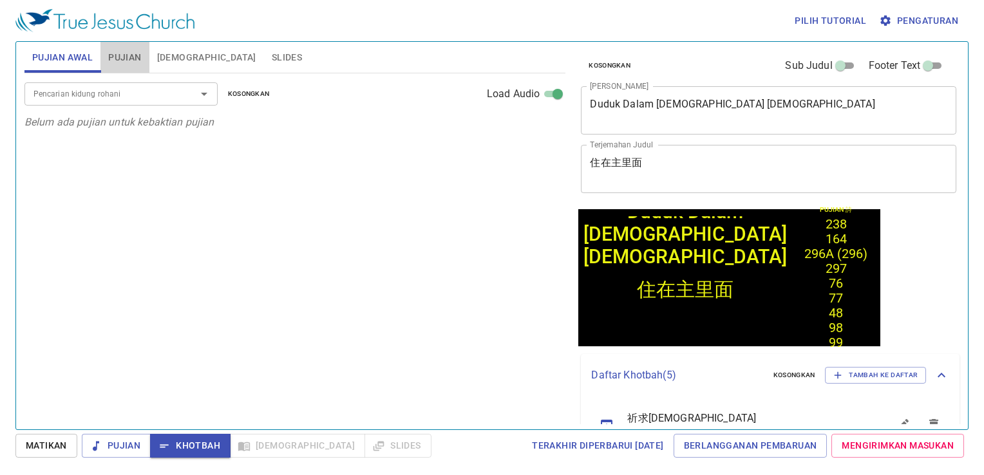
drag, startPoint x: 117, startPoint y: 57, endPoint x: 68, endPoint y: 57, distance: 49.6
click at [113, 57] on span "Pujian" at bounding box center [124, 58] width 33 height 16
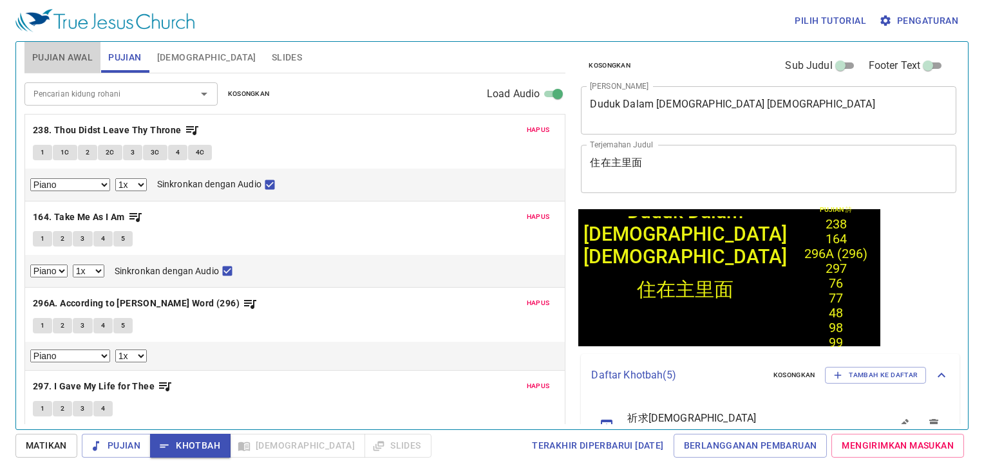
drag, startPoint x: 68, startPoint y: 57, endPoint x: 145, endPoint y: 55, distance: 77.9
click at [80, 55] on span "Pujian Awal" at bounding box center [62, 58] width 61 height 16
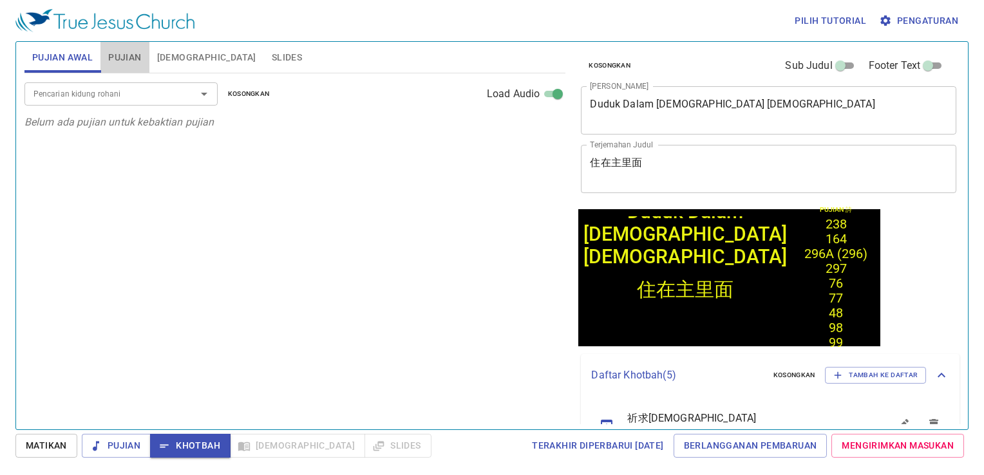
drag, startPoint x: 145, startPoint y: 55, endPoint x: 108, endPoint y: 63, distance: 38.1
click at [134, 58] on button "Pujian" at bounding box center [124, 57] width 48 height 31
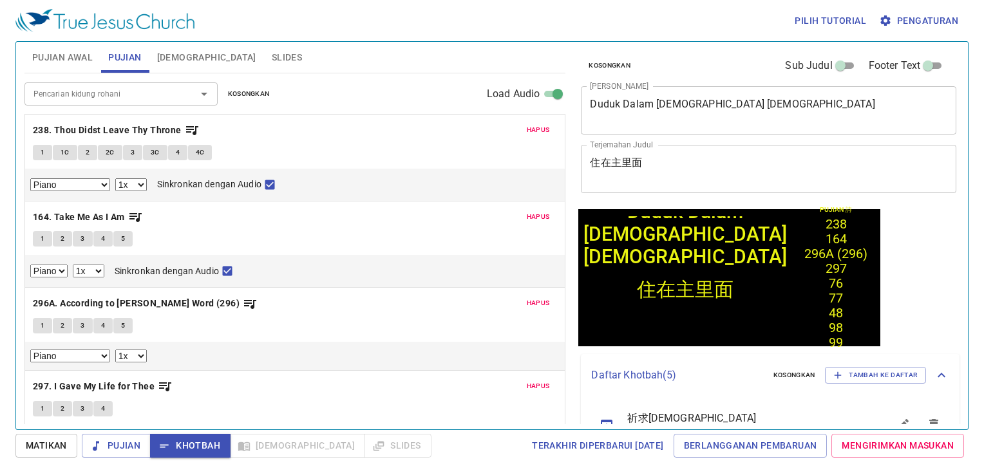
click at [37, 155] on button "1" at bounding box center [42, 152] width 19 height 15
checkbox input "false"
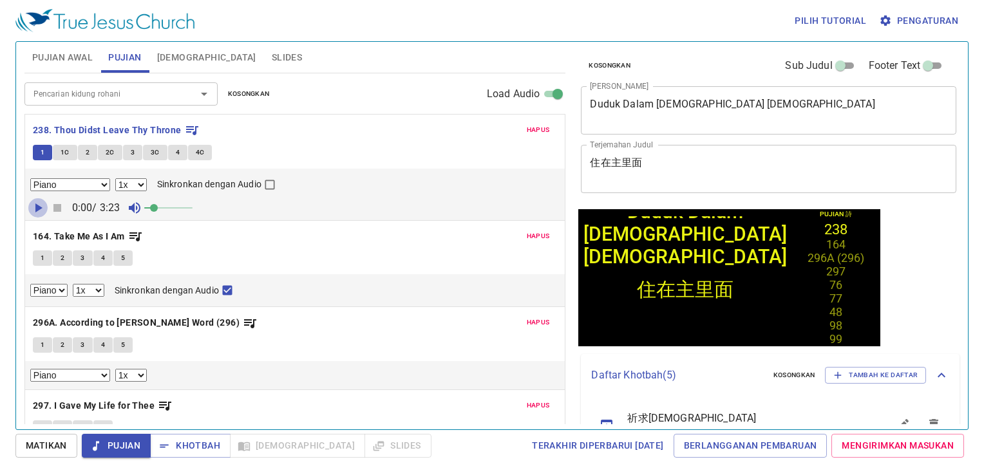
click at [33, 210] on icon "button" at bounding box center [37, 207] width 15 height 15
click at [36, 207] on icon "button" at bounding box center [37, 207] width 15 height 15
click at [63, 149] on span "1C" at bounding box center [65, 153] width 9 height 12
click at [79, 151] on button "2" at bounding box center [87, 152] width 19 height 15
click at [103, 151] on button "2C" at bounding box center [110, 152] width 24 height 15
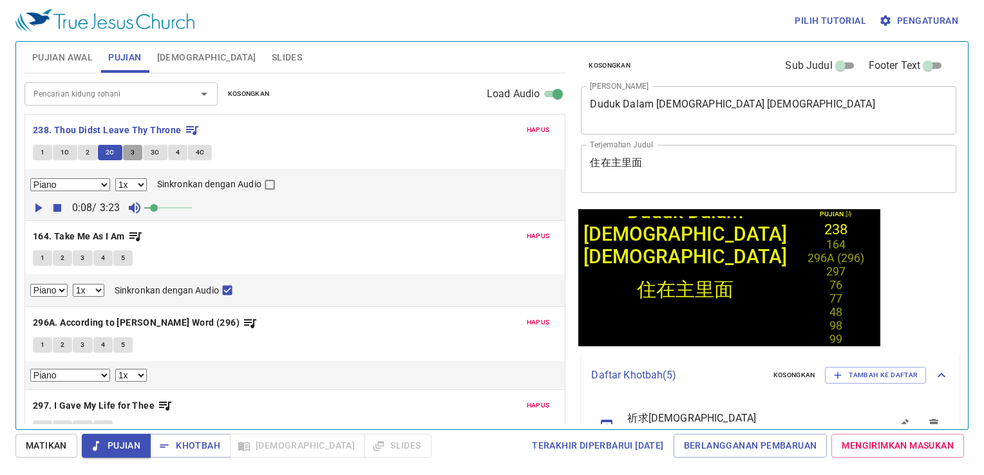
click at [133, 152] on span "3" at bounding box center [133, 153] width 4 height 12
click at [147, 153] on button "3C" at bounding box center [155, 152] width 24 height 15
click at [178, 155] on span "4" at bounding box center [178, 153] width 4 height 12
click at [202, 153] on span "4C" at bounding box center [200, 153] width 9 height 12
click at [162, 447] on icon "button" at bounding box center [164, 445] width 8 height 3
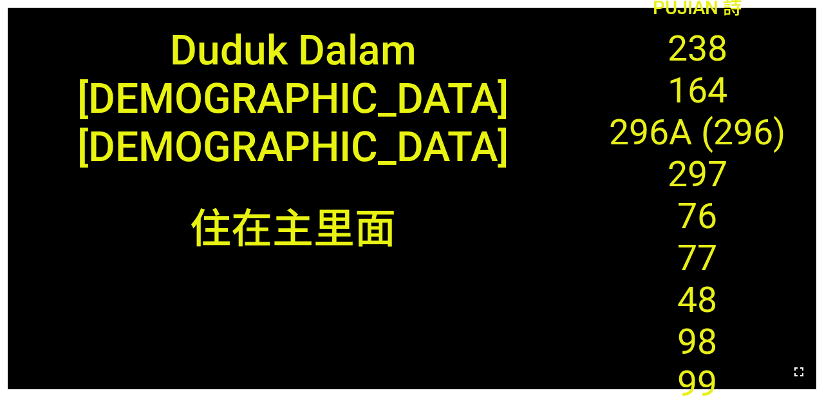
click at [798, 373] on icon "button" at bounding box center [798, 371] width 15 height 15
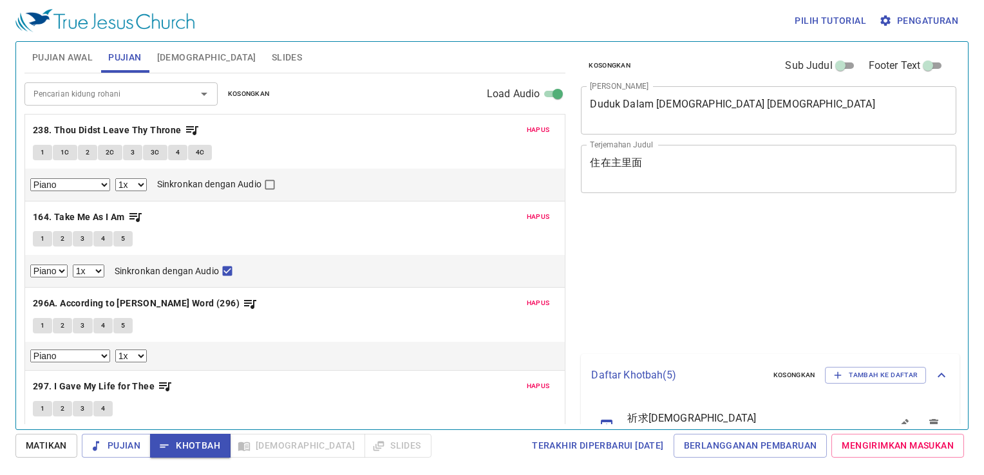
select select "1"
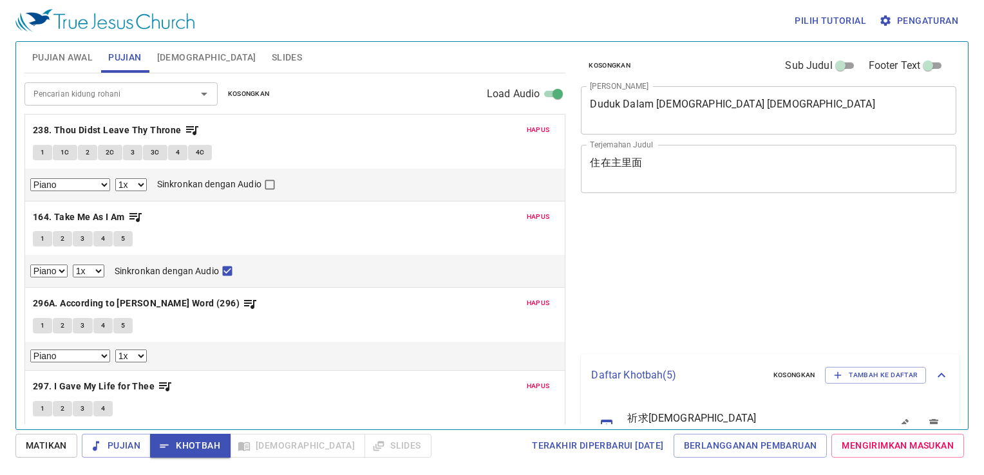
select select "1"
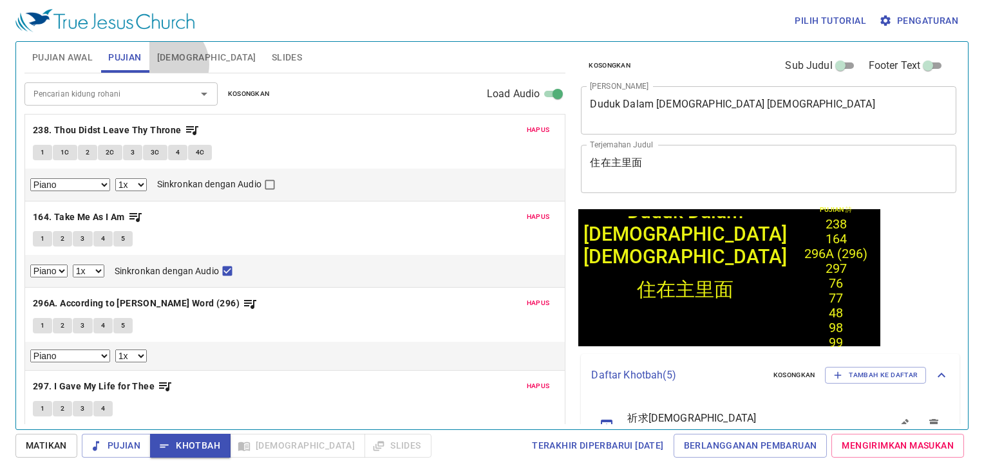
click at [165, 64] on span "[DEMOGRAPHIC_DATA]" at bounding box center [206, 58] width 99 height 16
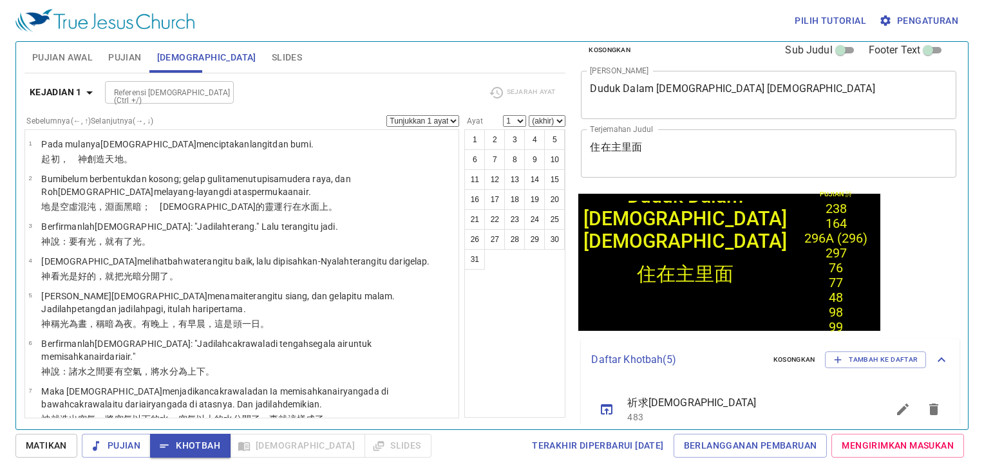
scroll to position [209, 0]
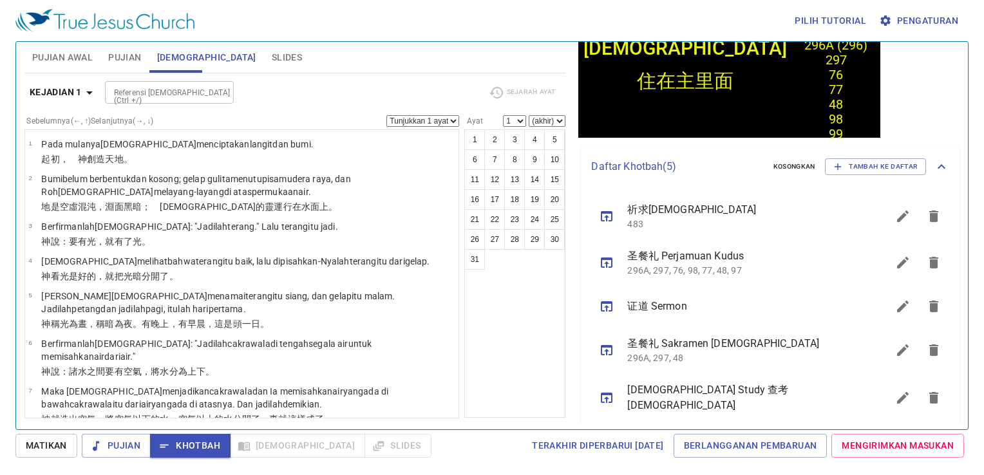
click at [895, 357] on icon "sermon lineup list" at bounding box center [902, 349] width 15 height 15
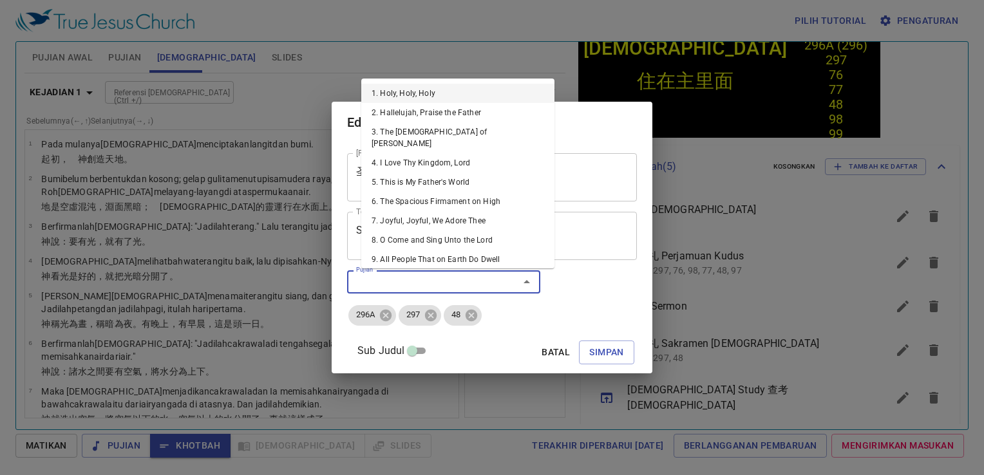
click at [464, 274] on input "Pujian" at bounding box center [424, 281] width 147 height 15
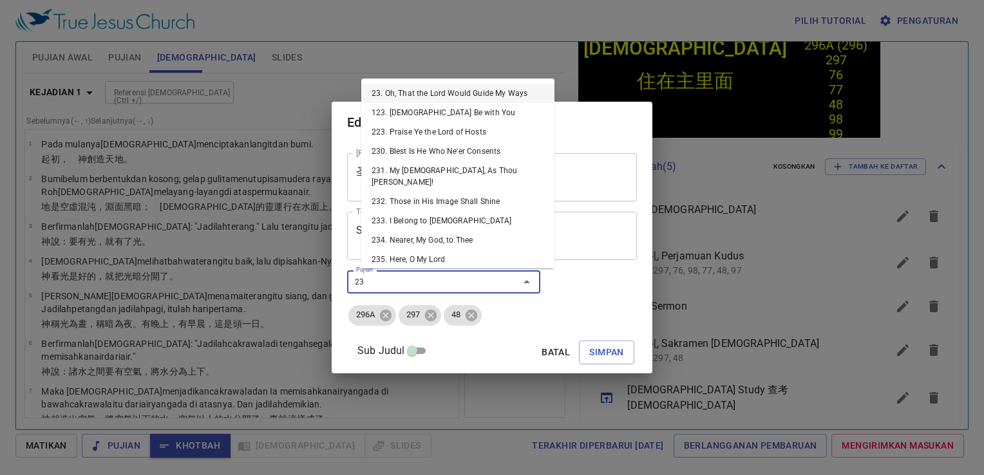
type input "238"
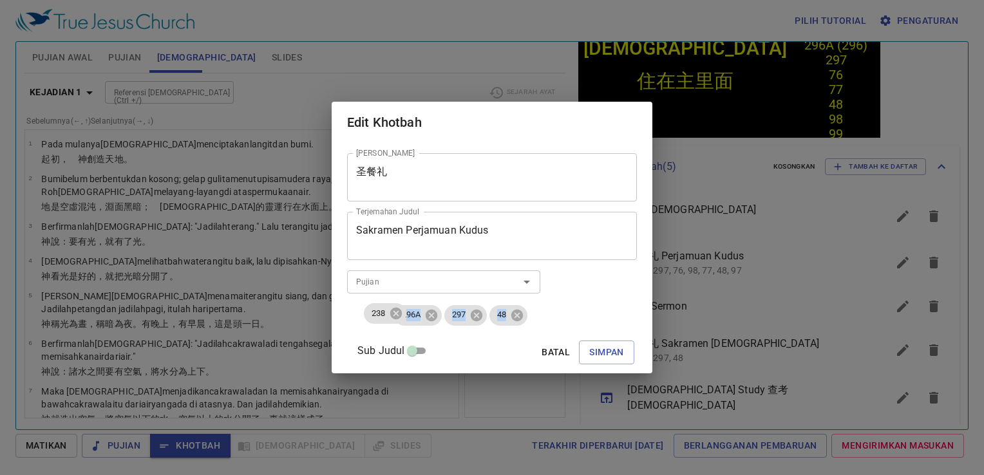
drag, startPoint x: 514, startPoint y: 316, endPoint x: 376, endPoint y: 308, distance: 138.7
click at [376, 308] on ul "296A 297 48 238" at bounding box center [492, 315] width 290 height 23
drag, startPoint x: 376, startPoint y: 308, endPoint x: 448, endPoint y: 323, distance: 73.6
click at [441, 323] on div "296A" at bounding box center [417, 315] width 48 height 21
click at [430, 335] on div "Judul Khotbah 圣餐礼 Judul Khotbah Terjemahan Judul Sakramen Perjamuan Kudus Terje…" at bounding box center [492, 258] width 290 height 220
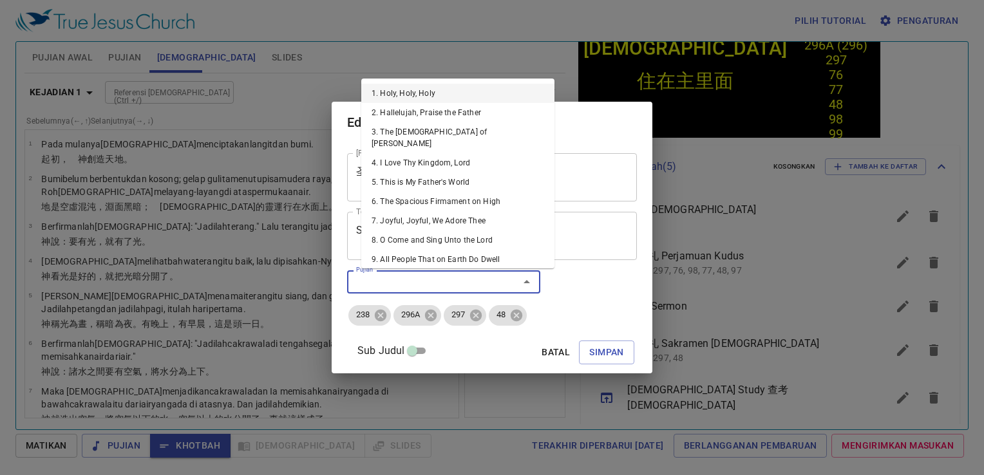
click at [460, 274] on input "Pujian" at bounding box center [424, 281] width 147 height 15
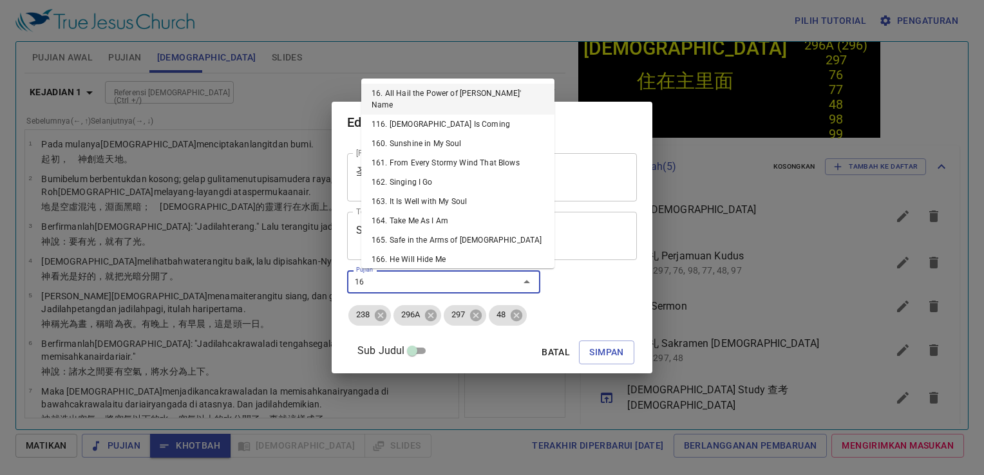
type input "164"
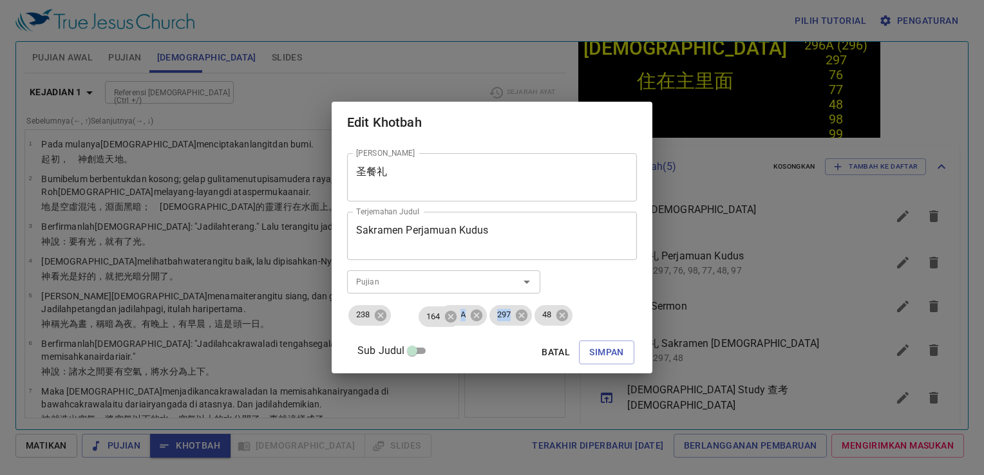
drag, startPoint x: 559, startPoint y: 315, endPoint x: 427, endPoint y: 310, distance: 131.4
click at [427, 310] on ul "238 296A 297 48 164" at bounding box center [492, 315] width 290 height 23
click at [479, 283] on input "Pujian" at bounding box center [424, 281] width 147 height 15
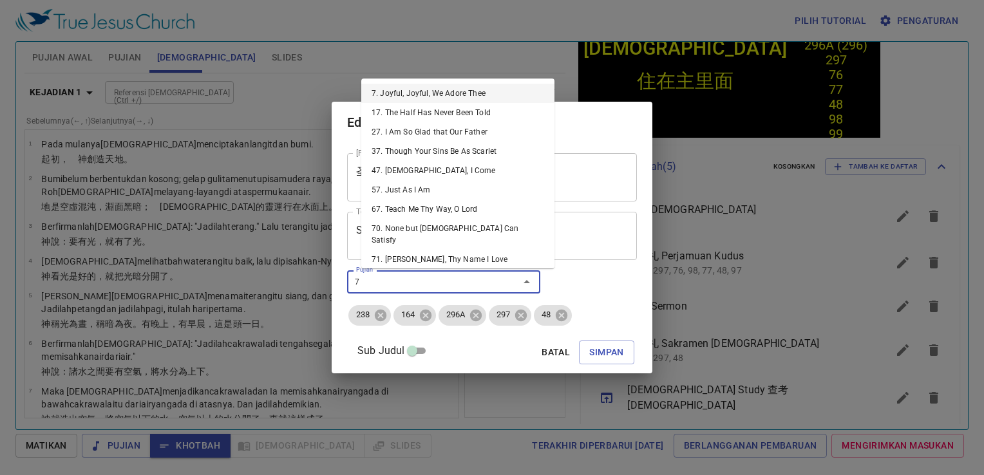
type input "76"
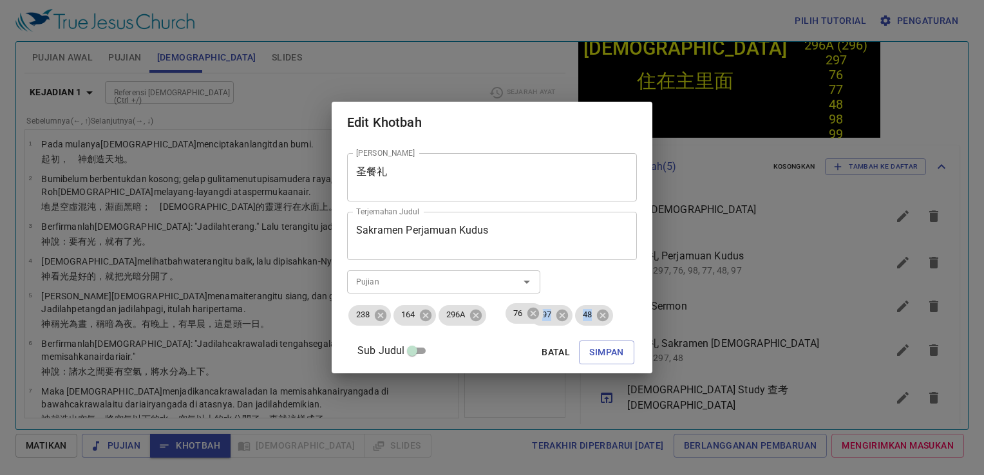
drag, startPoint x: 595, startPoint y: 318, endPoint x: 512, endPoint y: 308, distance: 83.0
click at [512, 308] on ul "238 164 296A 297 48 76" at bounding box center [492, 315] width 290 height 23
click at [512, 285] on div at bounding box center [517, 282] width 33 height 18
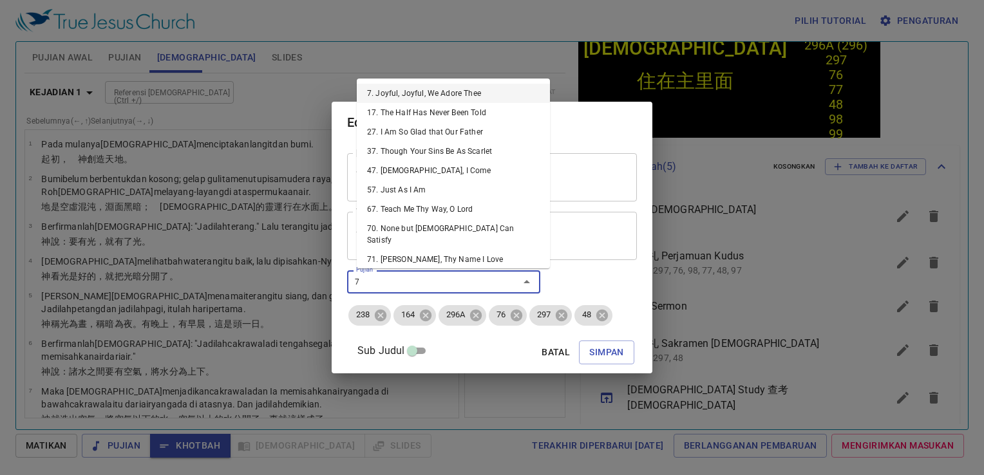
type input "77"
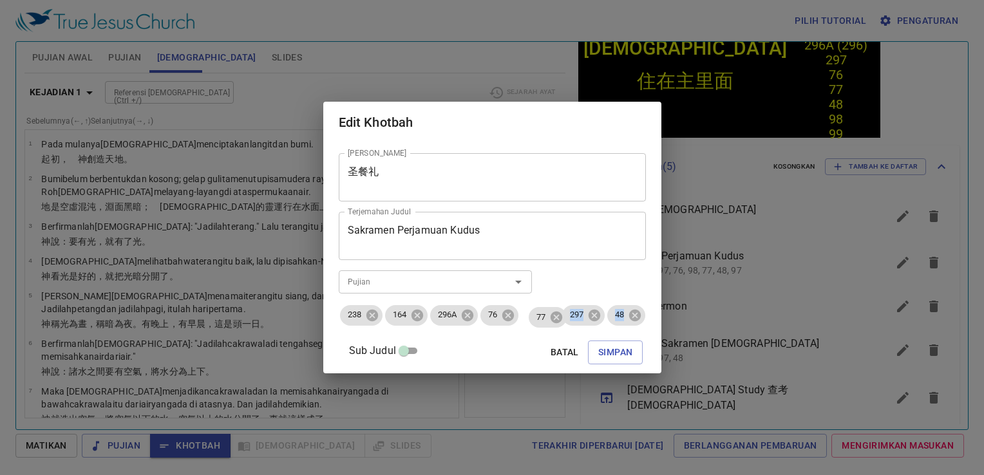
drag, startPoint x: 610, startPoint y: 313, endPoint x: 529, endPoint y: 308, distance: 81.2
click at [529, 308] on ul "238 164 296A 76 297 48 77" at bounding box center [492, 315] width 307 height 23
drag, startPoint x: 529, startPoint y: 308, endPoint x: 536, endPoint y: 324, distance: 17.6
click at [536, 324] on div "77" at bounding box center [540, 315] width 38 height 21
click at [532, 328] on div "Judul Khotbah 圣餐礼 Judul Khotbah Terjemahan Judul Sakramen Perjamuan Kudus Terje…" at bounding box center [492, 258] width 307 height 220
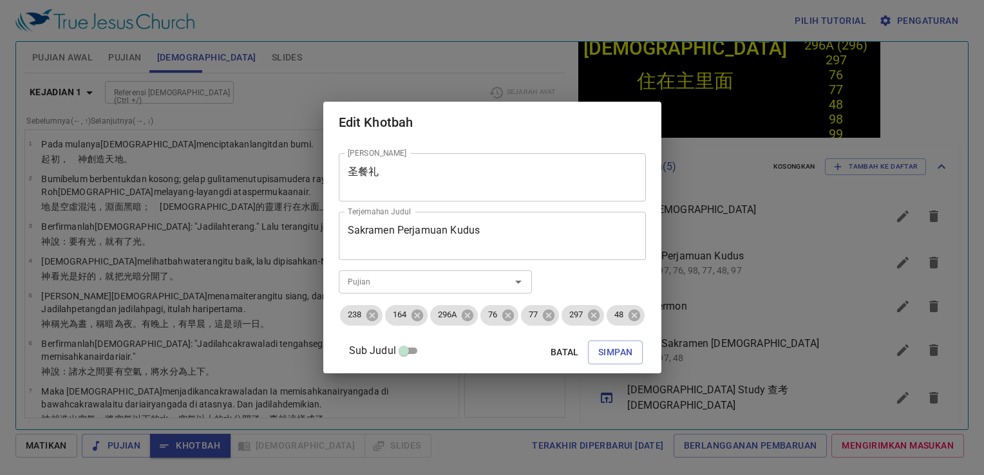
click at [478, 277] on input "Pujian" at bounding box center [415, 281] width 147 height 15
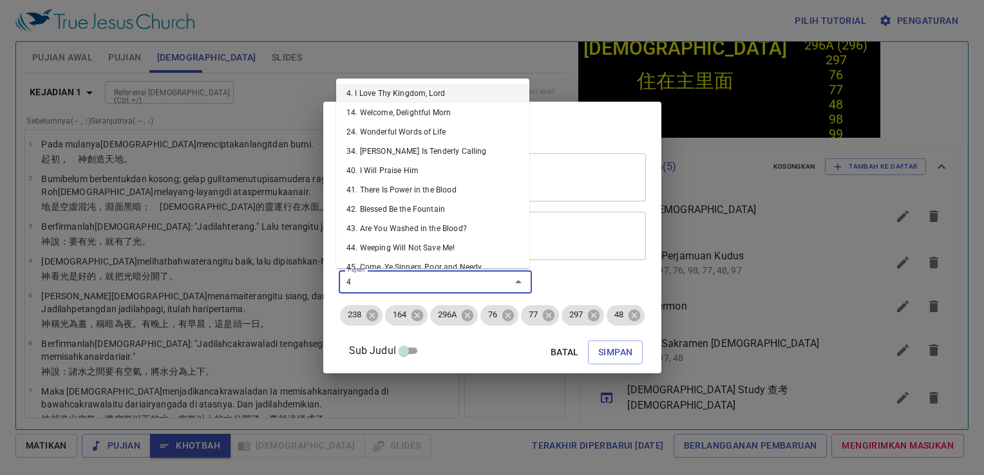
type input "48"
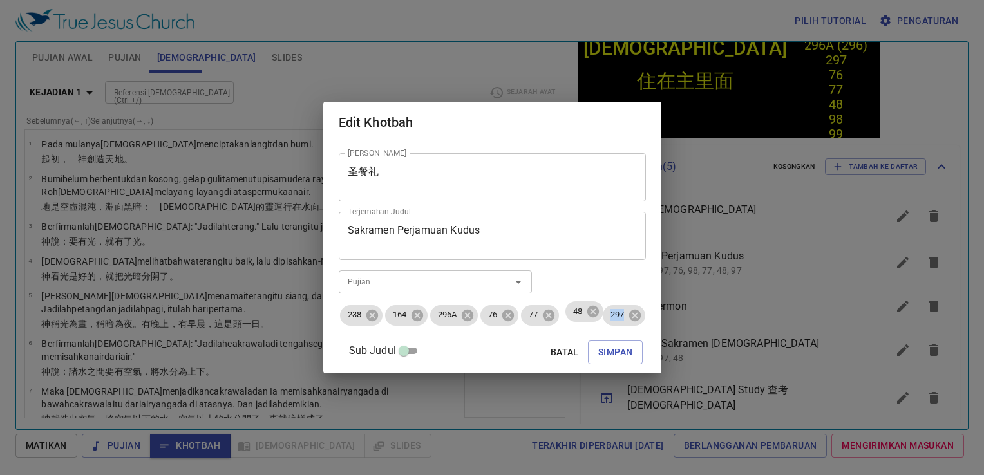
drag, startPoint x: 616, startPoint y: 318, endPoint x: 564, endPoint y: 308, distance: 53.0
click at [564, 308] on ul "238 164 296A 76 77 297 48" at bounding box center [492, 315] width 307 height 23
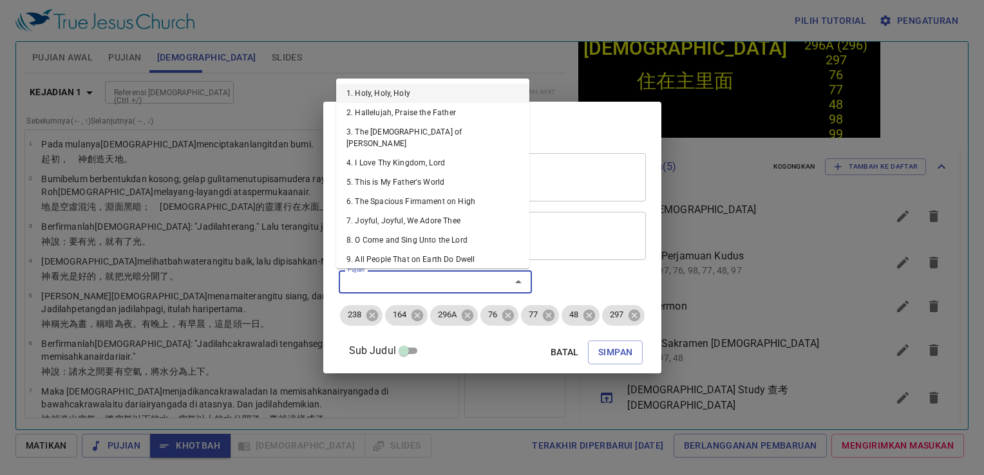
click at [474, 277] on input "Pujian" at bounding box center [415, 281] width 147 height 15
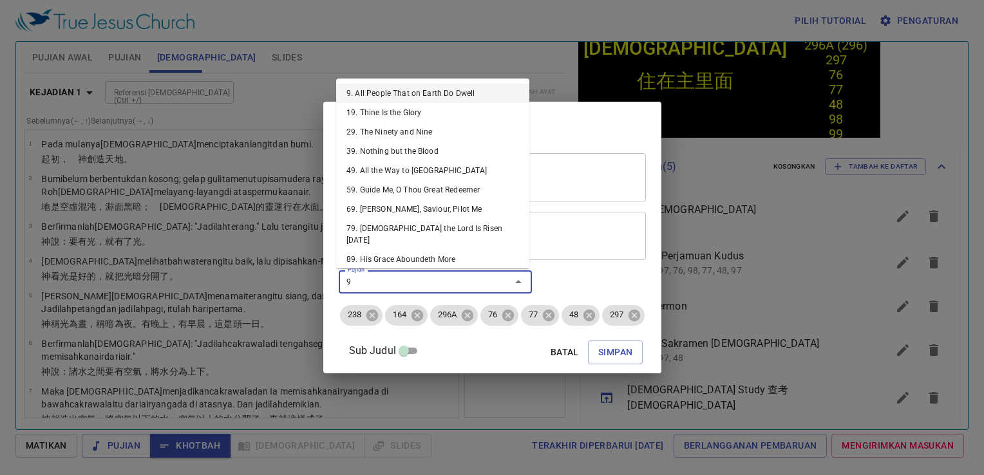
type input "98"
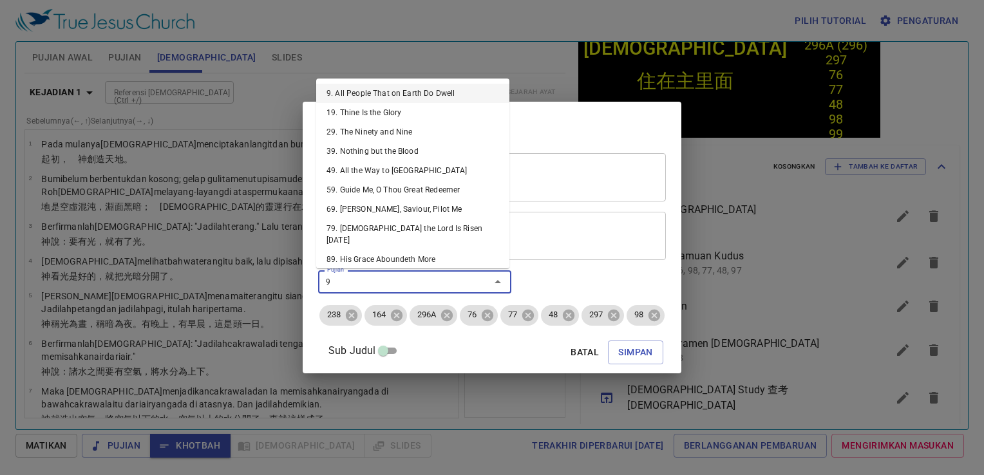
type input "99"
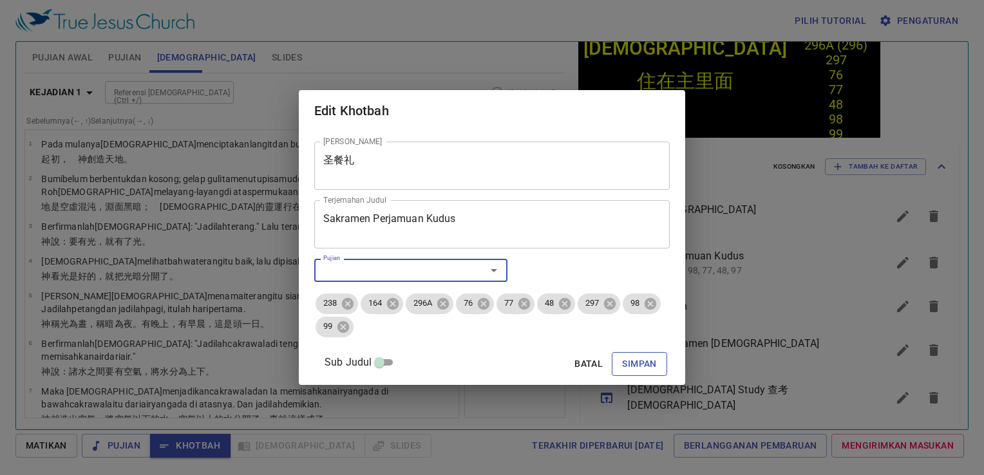
click at [628, 372] on span "Simpan" at bounding box center [639, 364] width 34 height 16
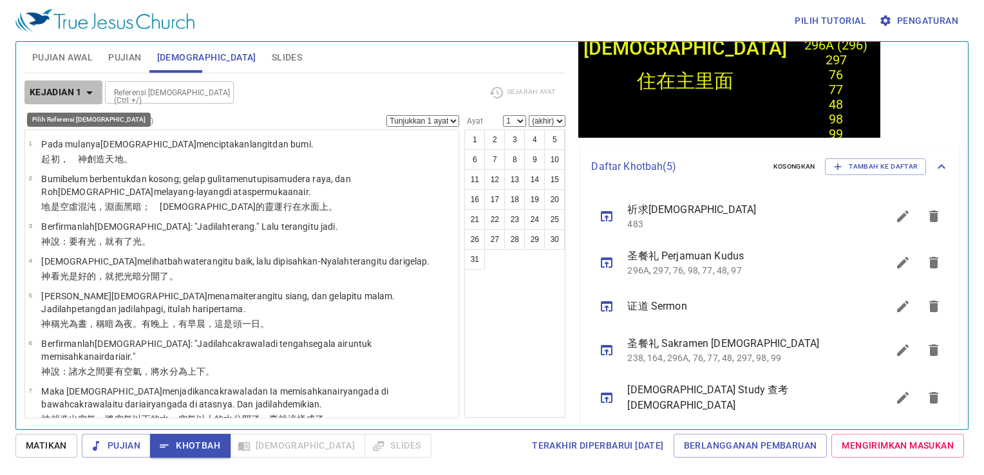
click at [62, 93] on b "Kejadian 1" at bounding box center [56, 92] width 52 height 16
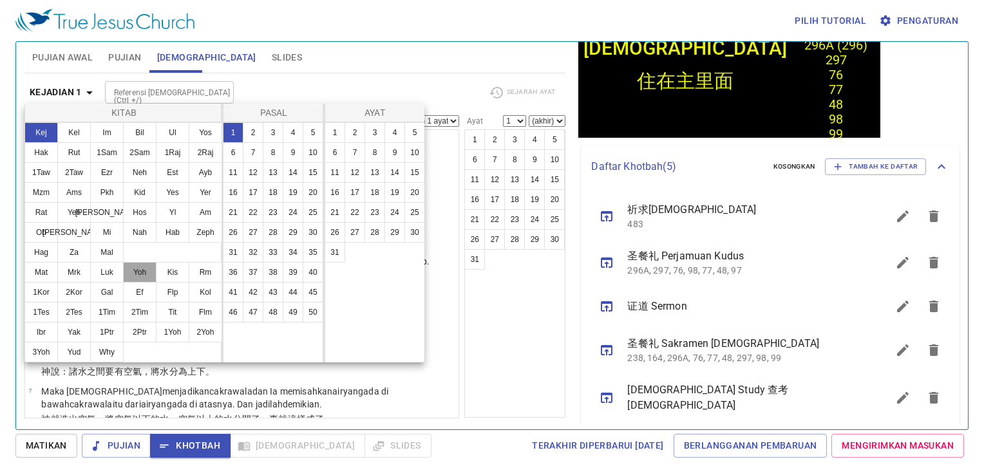
click at [142, 278] on button "Yoh" at bounding box center [139, 272] width 33 height 21
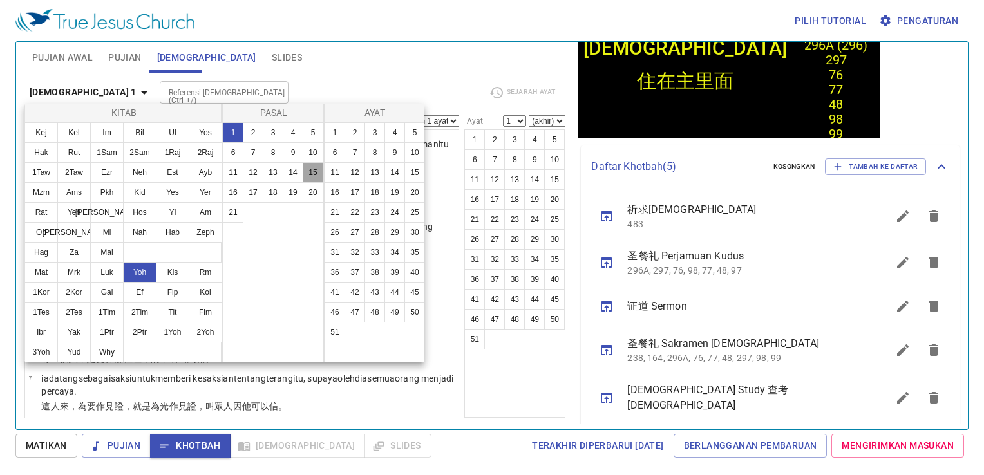
click at [315, 171] on button "15" at bounding box center [313, 172] width 21 height 21
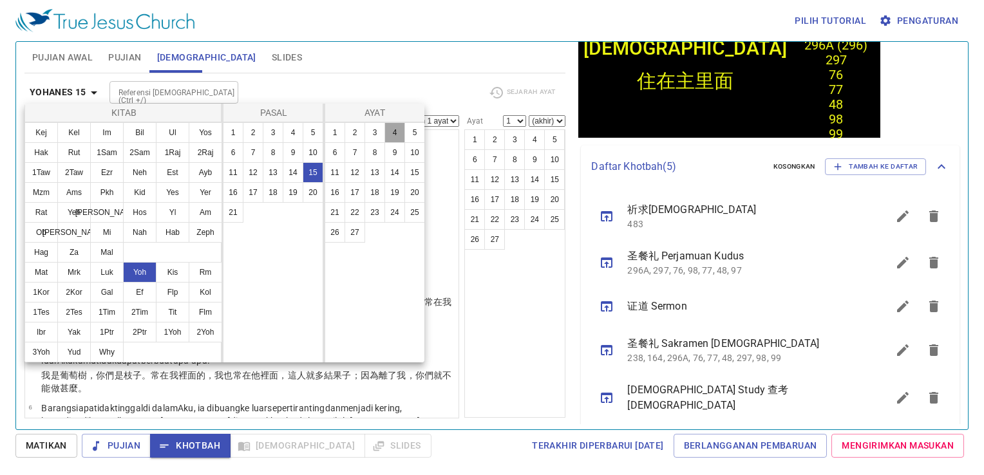
click at [394, 131] on button "4" at bounding box center [394, 132] width 21 height 21
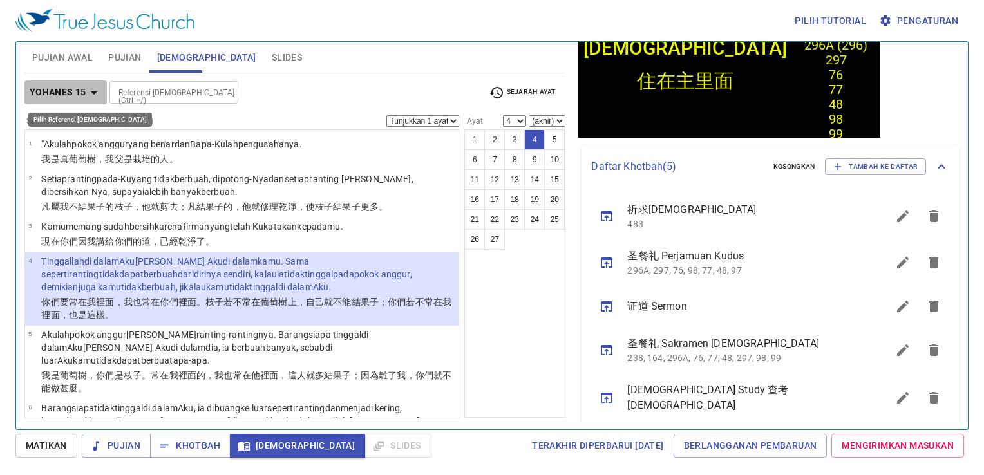
click at [71, 84] on b "Yohanes 15" at bounding box center [58, 92] width 57 height 16
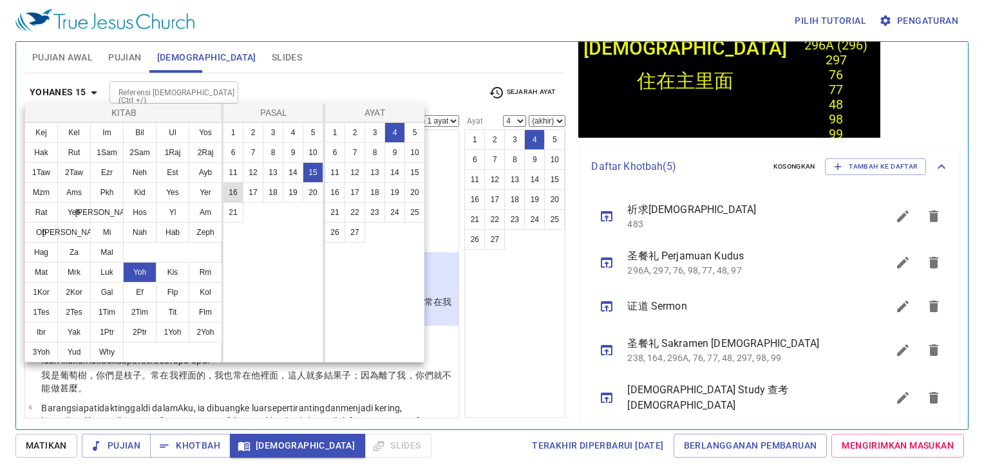
click at [232, 189] on button "16" at bounding box center [233, 192] width 21 height 21
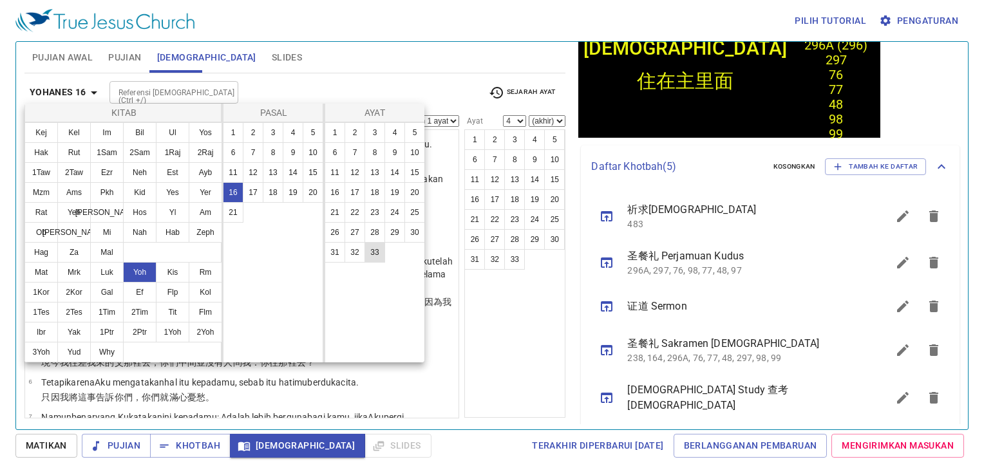
click at [373, 254] on button "33" at bounding box center [374, 252] width 21 height 21
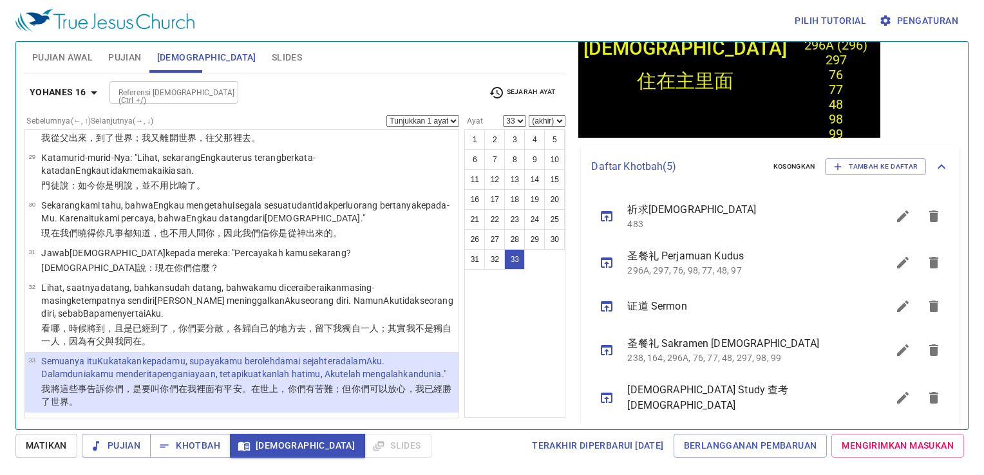
scroll to position [1449, 0]
click at [57, 81] on button "Yohanes 16" at bounding box center [65, 92] width 82 height 24
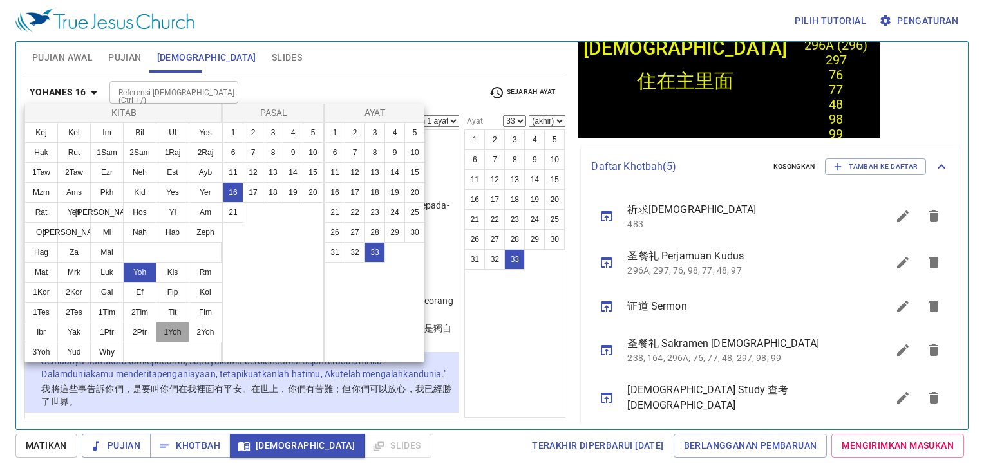
click at [175, 332] on button "1Yoh" at bounding box center [172, 332] width 33 height 21
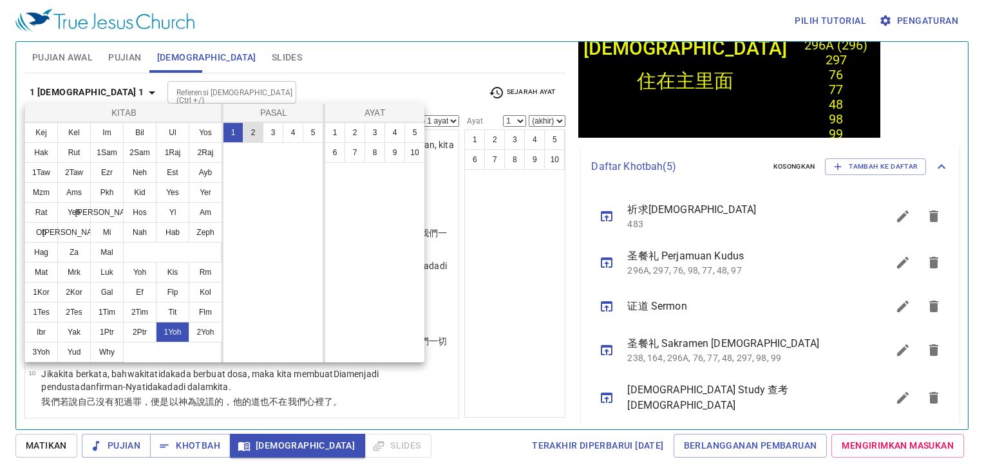
scroll to position [0, 0]
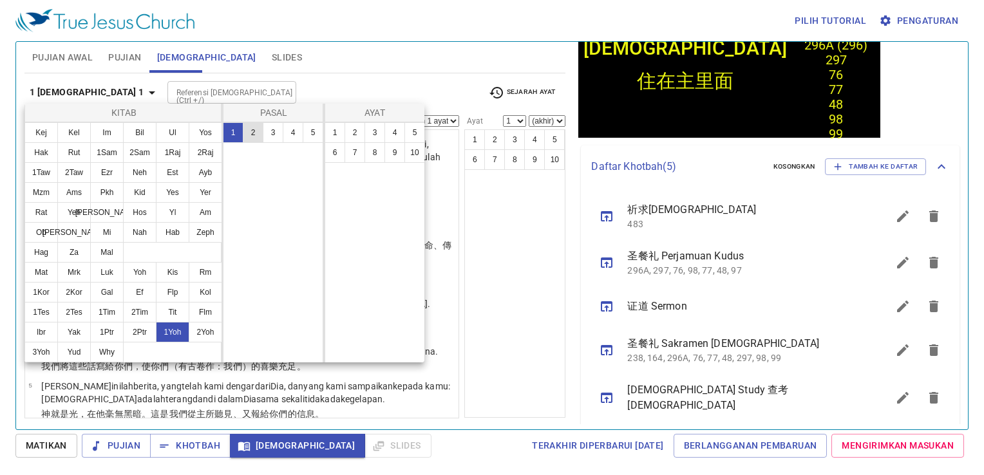
click at [252, 140] on button "2" at bounding box center [253, 132] width 21 height 21
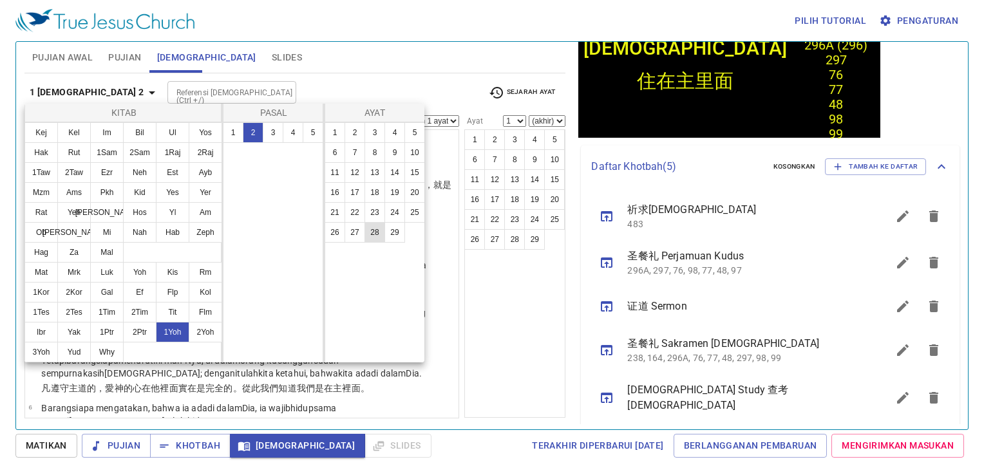
click at [374, 223] on button "28" at bounding box center [374, 232] width 21 height 21
select select "28"
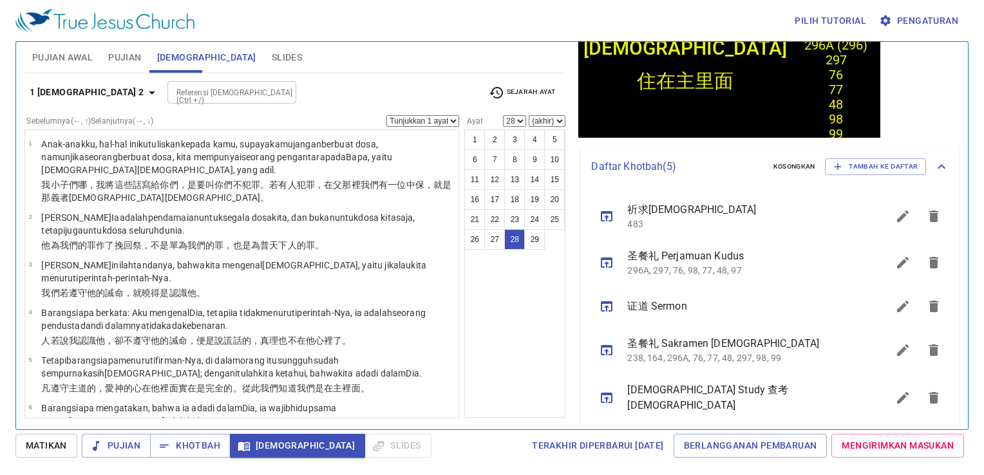
scroll to position [1349, 0]
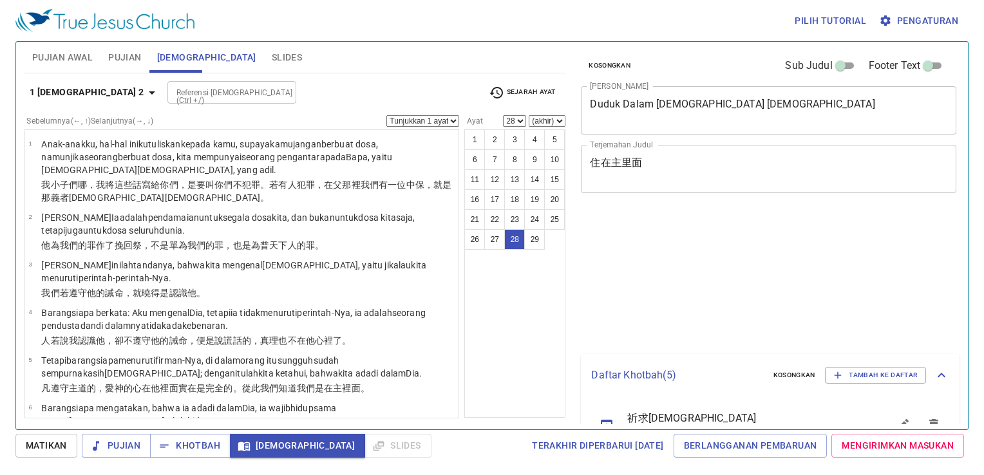
select select "28"
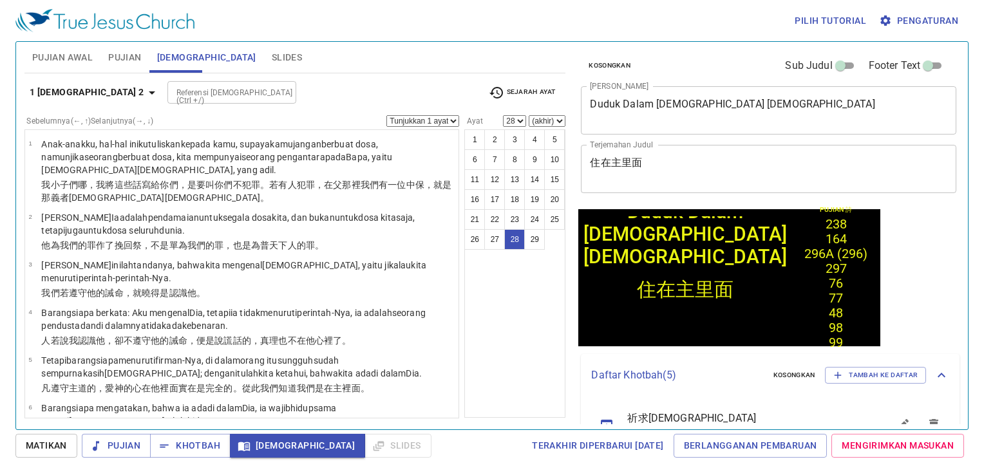
scroll to position [209, 0]
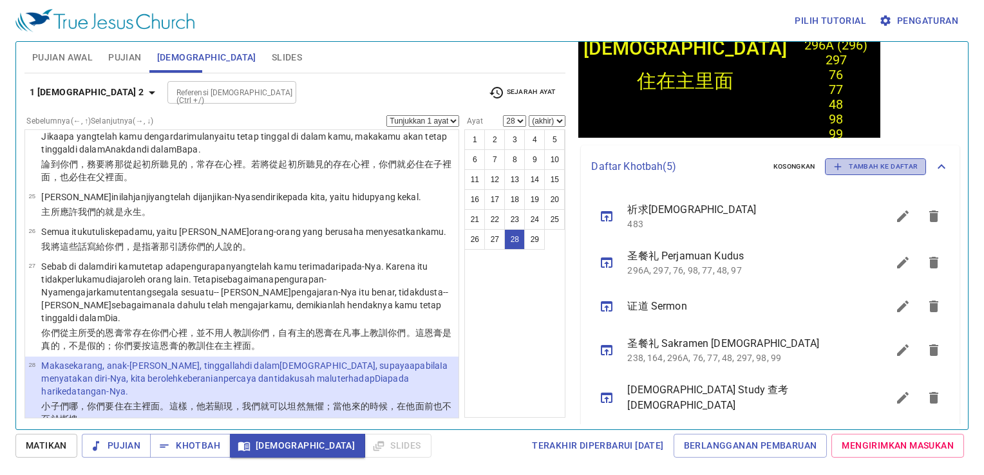
click at [901, 161] on span "Tambah ke Daftar" at bounding box center [875, 167] width 84 height 12
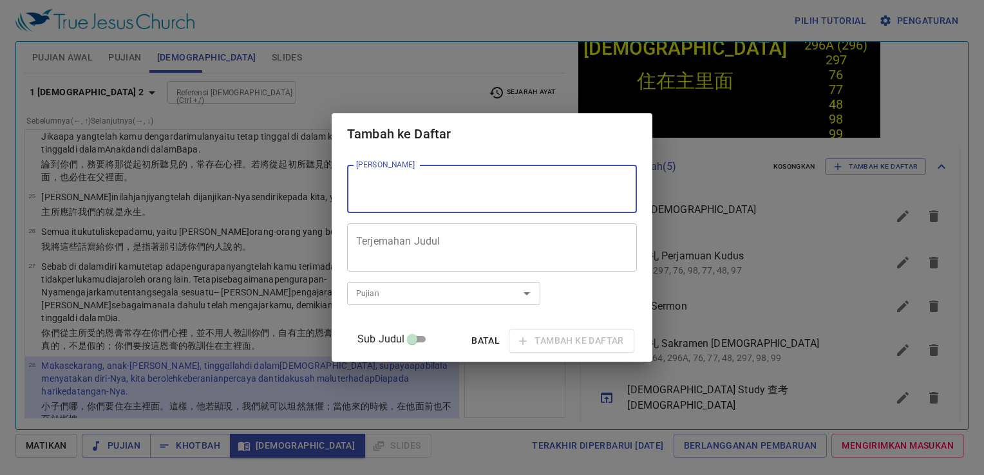
click at [559, 189] on textarea "[PERSON_NAME]" at bounding box center [492, 189] width 272 height 24
type textarea "Duduk Dalam [DEMOGRAPHIC_DATA] [DEMOGRAPHIC_DATA]"
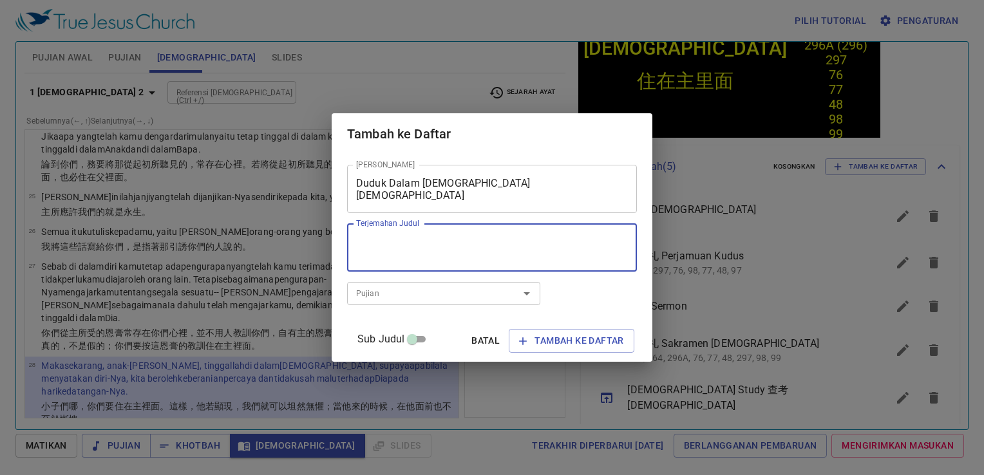
click at [518, 252] on textarea "Terjemahan Judul" at bounding box center [492, 248] width 272 height 24
type textarea "住在主里面"
click at [582, 341] on span "Tambah ke Daftar" at bounding box center [571, 341] width 104 height 16
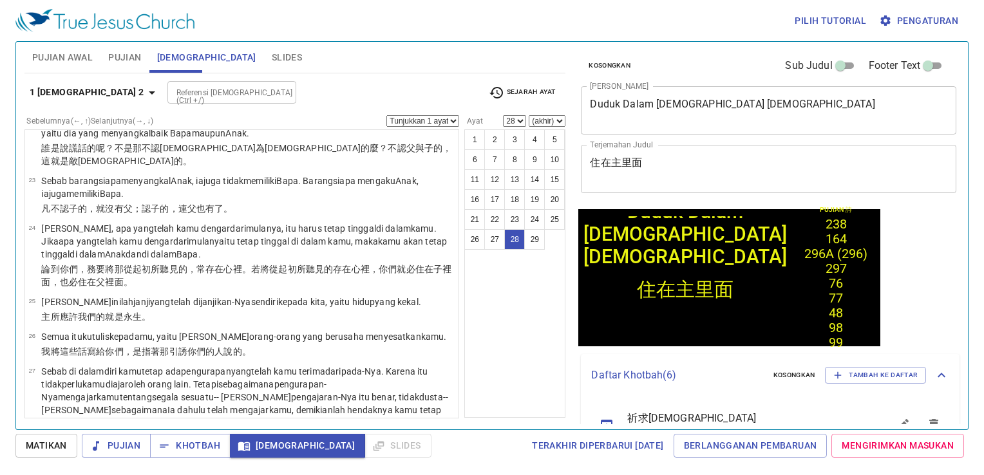
scroll to position [1243, 0]
click at [31, 100] on button "1 [DEMOGRAPHIC_DATA] 2" at bounding box center [94, 92] width 140 height 24
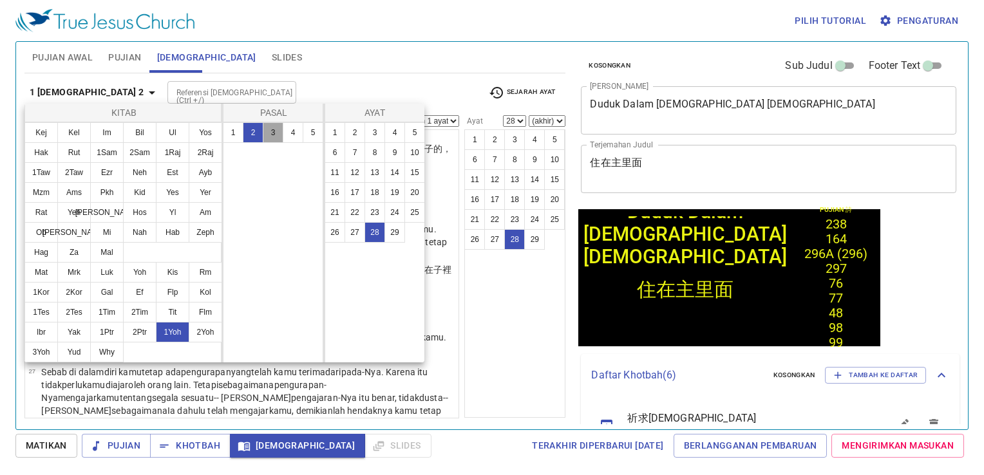
click at [270, 124] on button "3" at bounding box center [273, 132] width 21 height 21
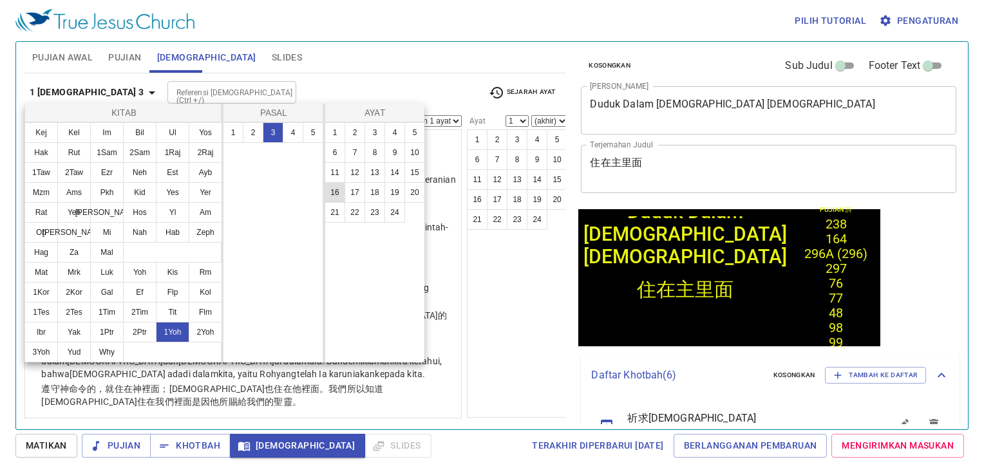
scroll to position [0, 0]
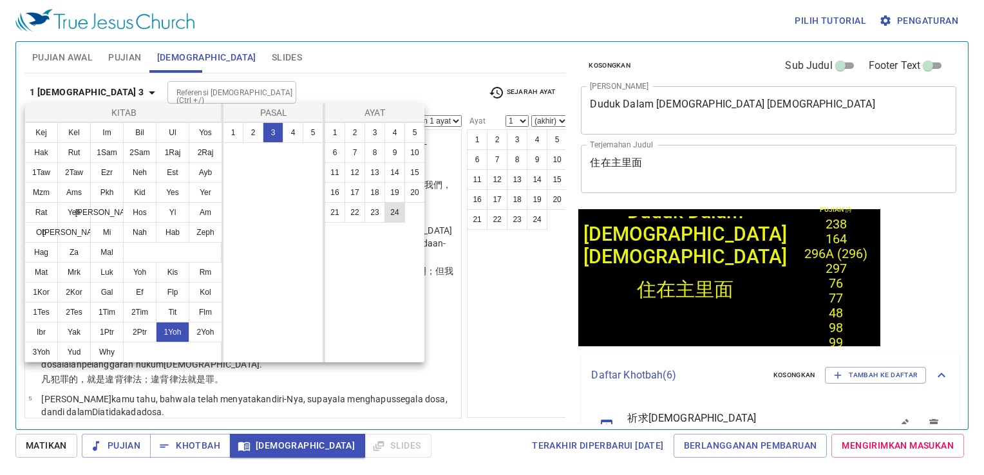
click at [391, 209] on button "24" at bounding box center [394, 212] width 21 height 21
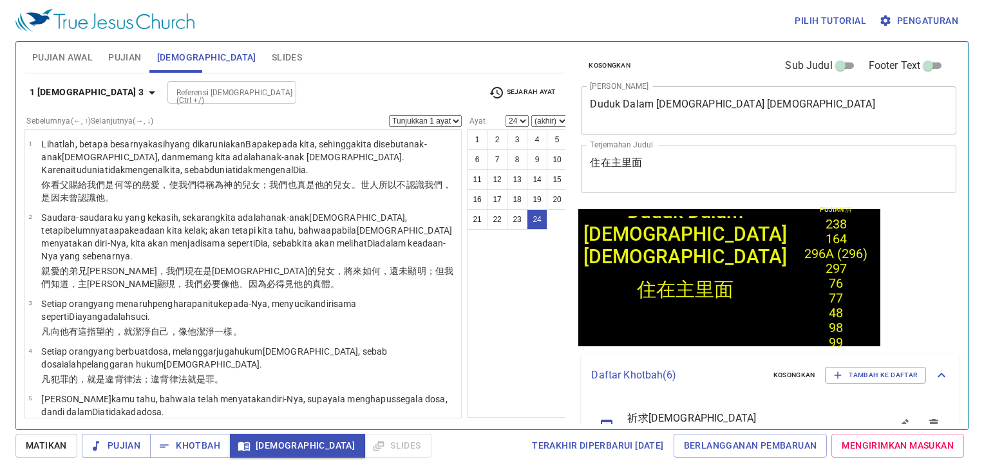
scroll to position [955, 0]
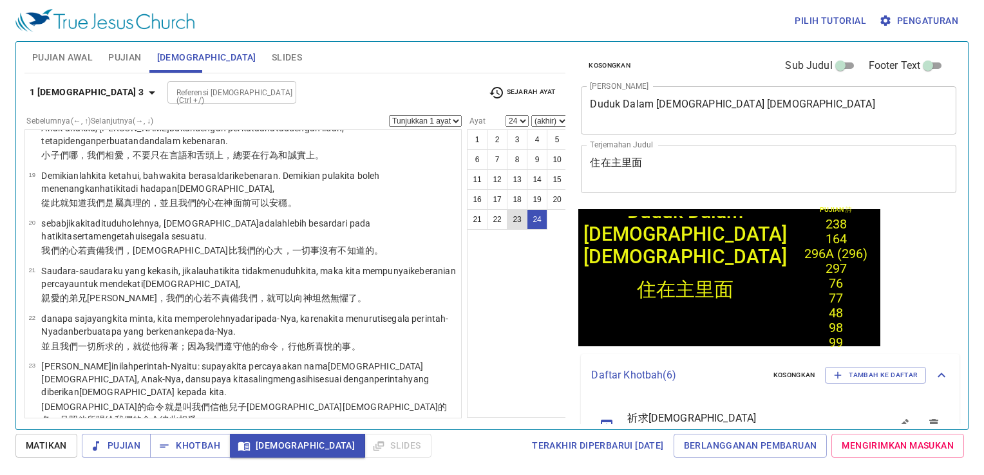
click at [520, 218] on button "23" at bounding box center [517, 219] width 21 height 21
select select "23"
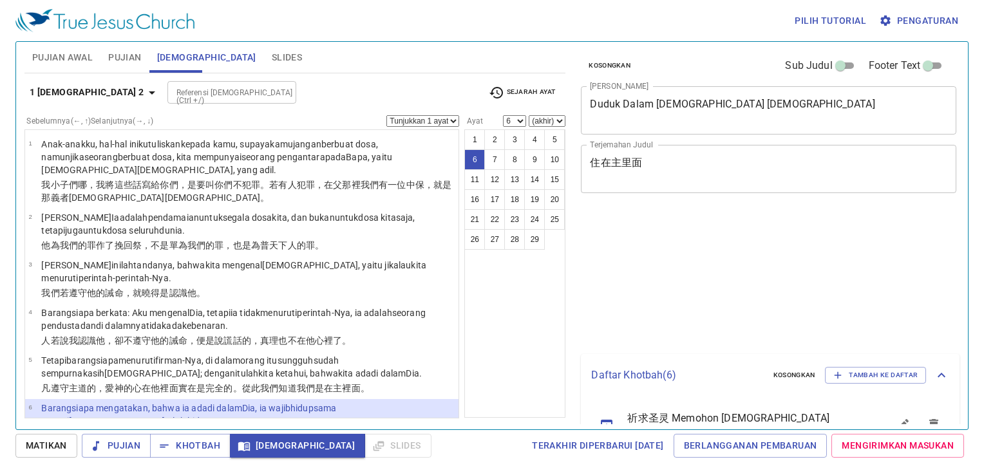
select select "6"
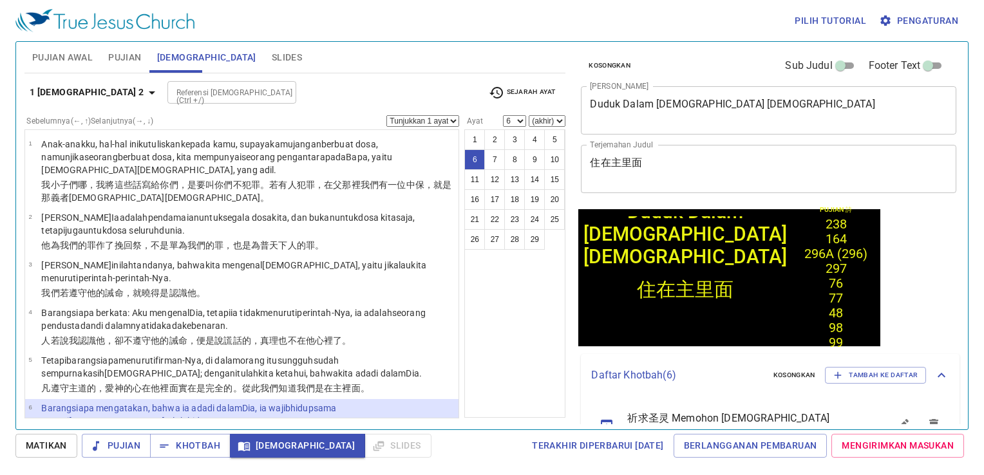
scroll to position [136, 0]
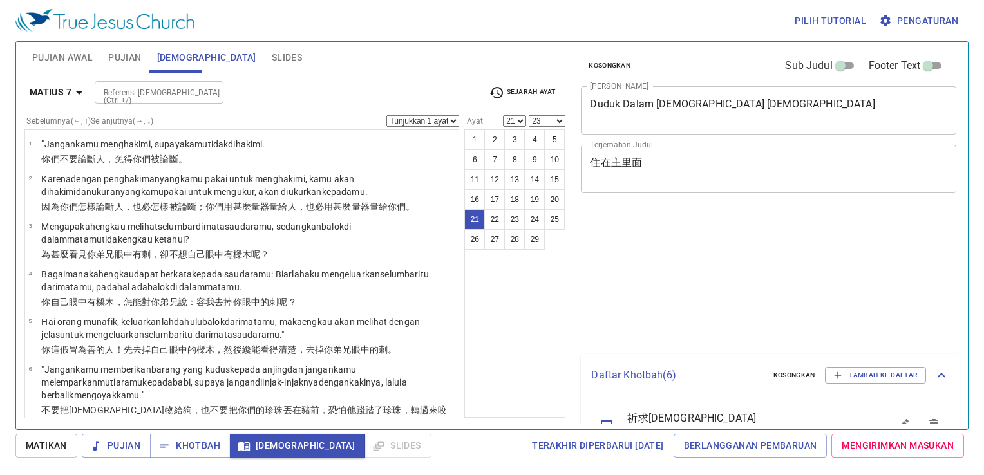
select select "21"
select select "23"
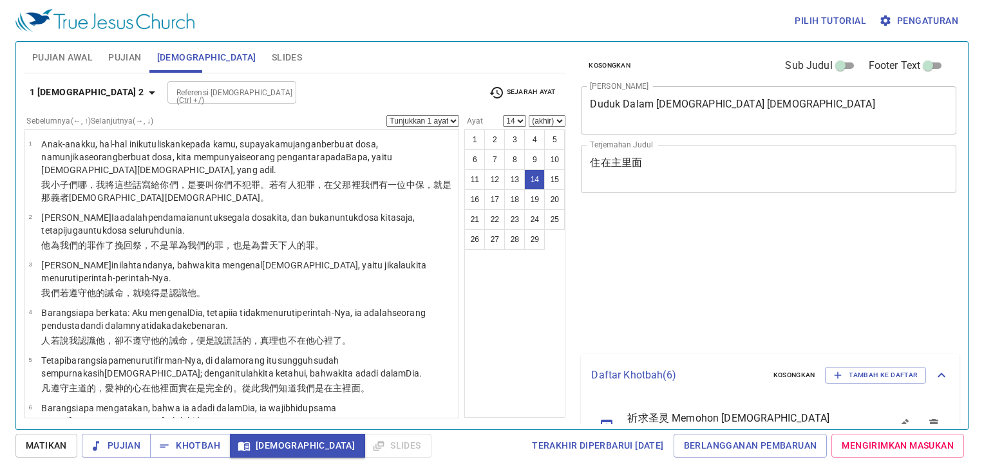
select select "14"
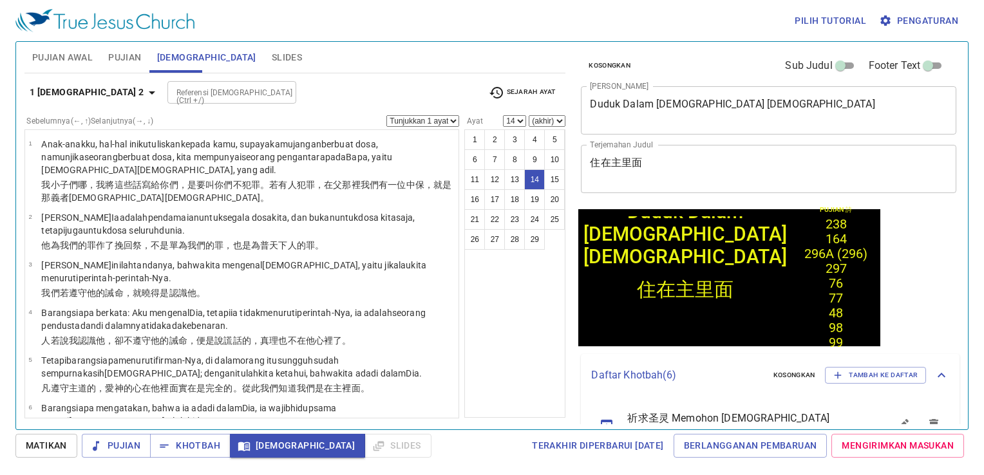
scroll to position [588, 0]
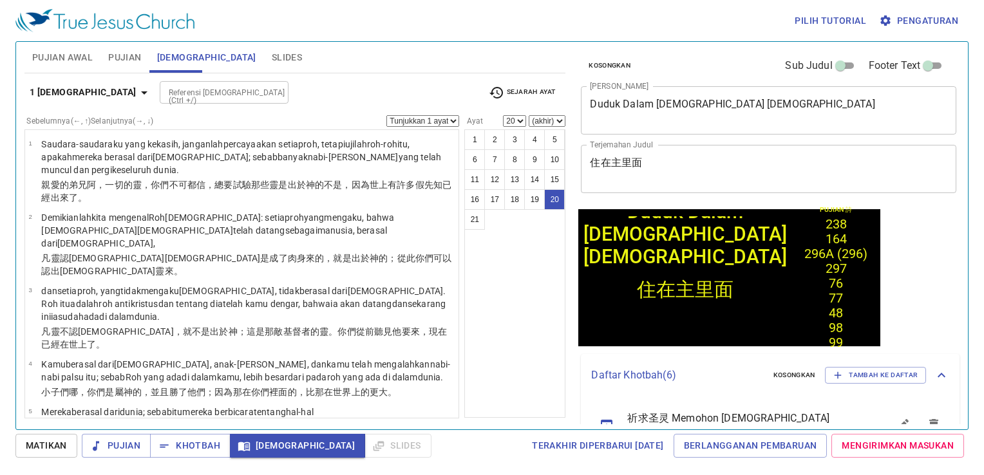
scroll to position [800, 0]
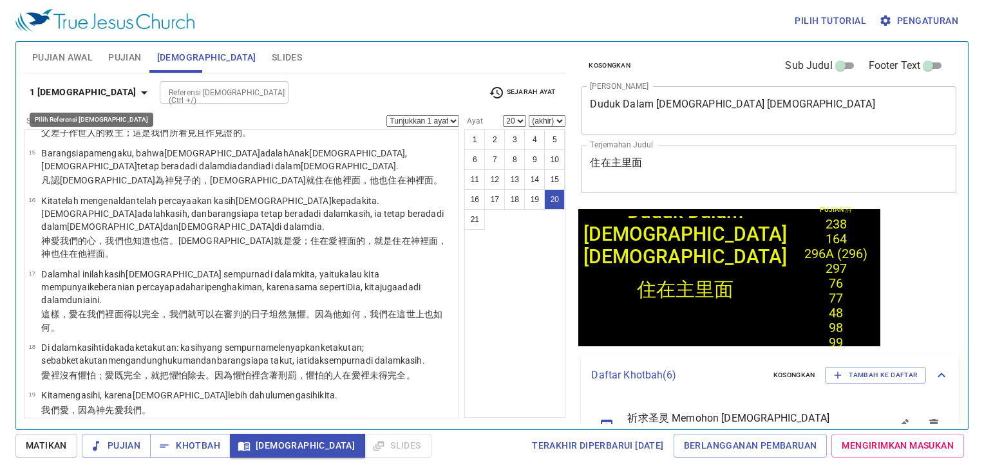
click at [73, 94] on b "1 Yohanes 4" at bounding box center [83, 92] width 107 height 16
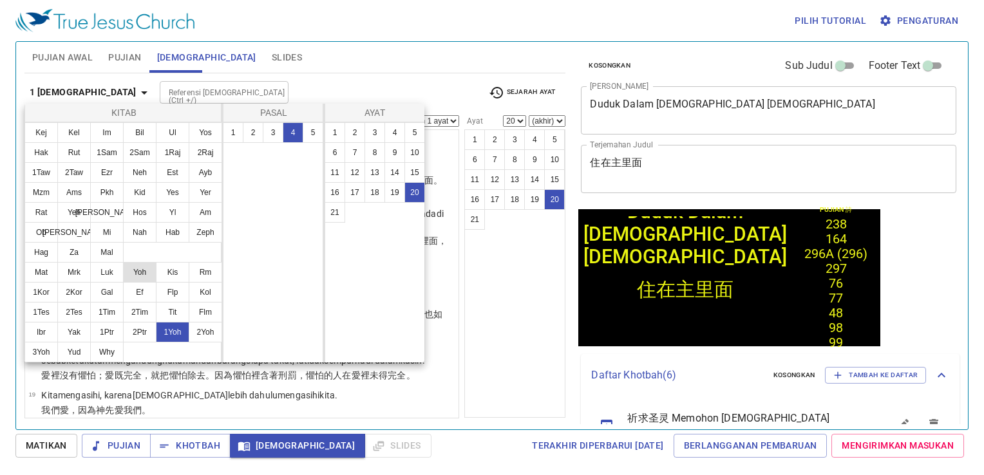
click at [140, 264] on div "Kej Kel Im Bil Ul Yos Hak Rut 1Sam 2Sam 1Raj 2Raj 1Taw 2Taw Ezr Neh Est Ayb Mzm…" at bounding box center [123, 242] width 198 height 240
click at [141, 265] on button "Yoh" at bounding box center [139, 272] width 33 height 21
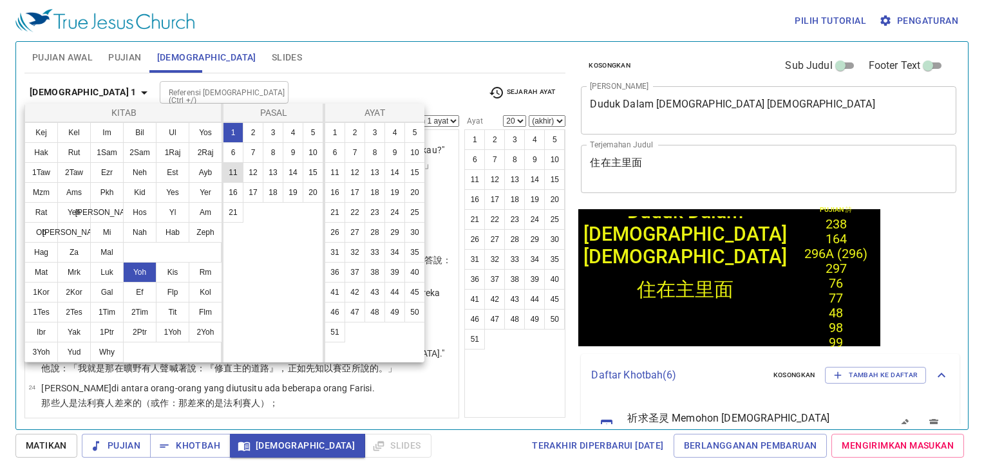
scroll to position [0, 0]
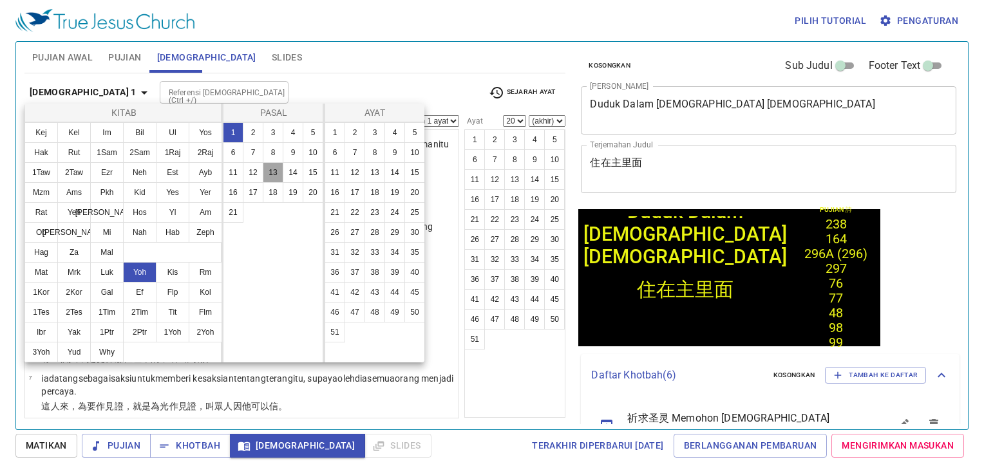
click at [274, 169] on button "13" at bounding box center [273, 172] width 21 height 21
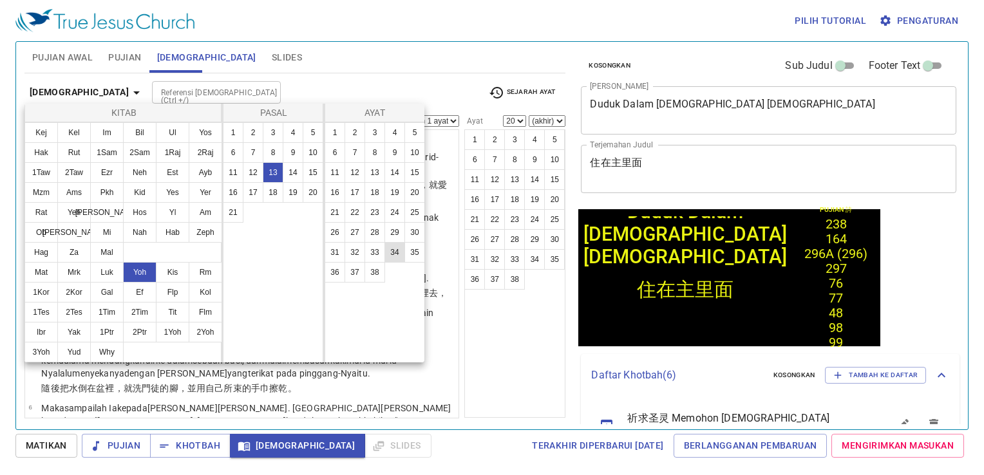
click at [397, 252] on button "34" at bounding box center [394, 252] width 21 height 21
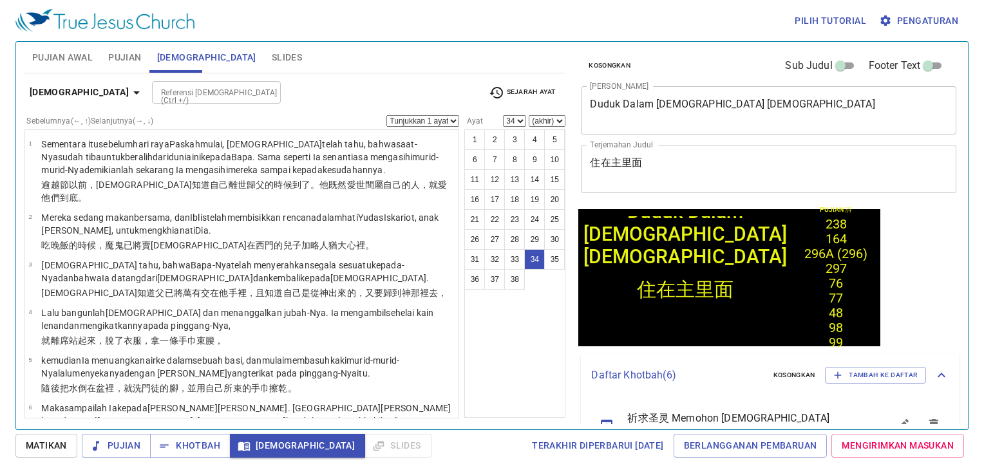
scroll to position [1509, 0]
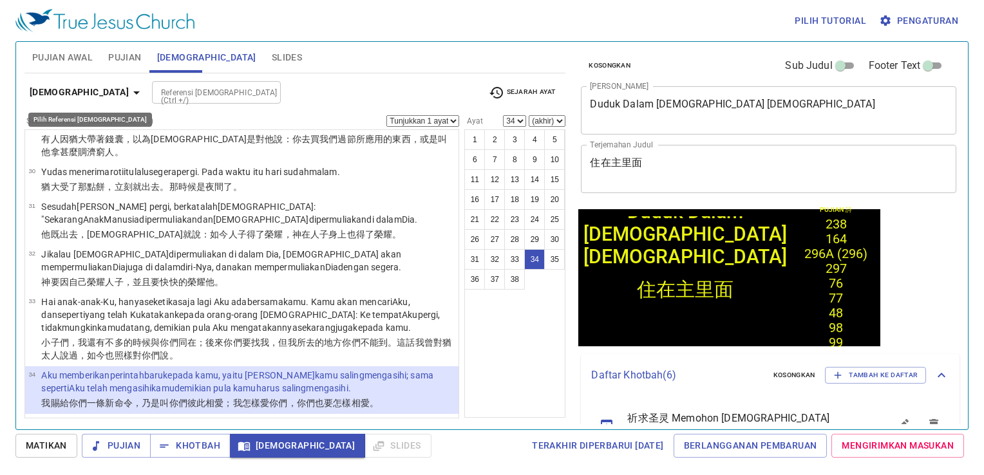
click at [77, 81] on button "Yohanes 13" at bounding box center [86, 92] width 125 height 24
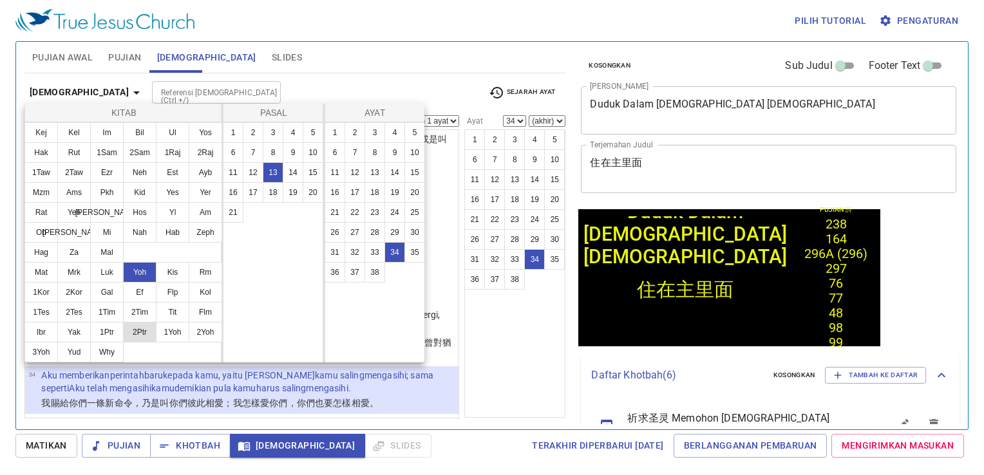
click at [145, 333] on button "2Ptr" at bounding box center [139, 332] width 33 height 21
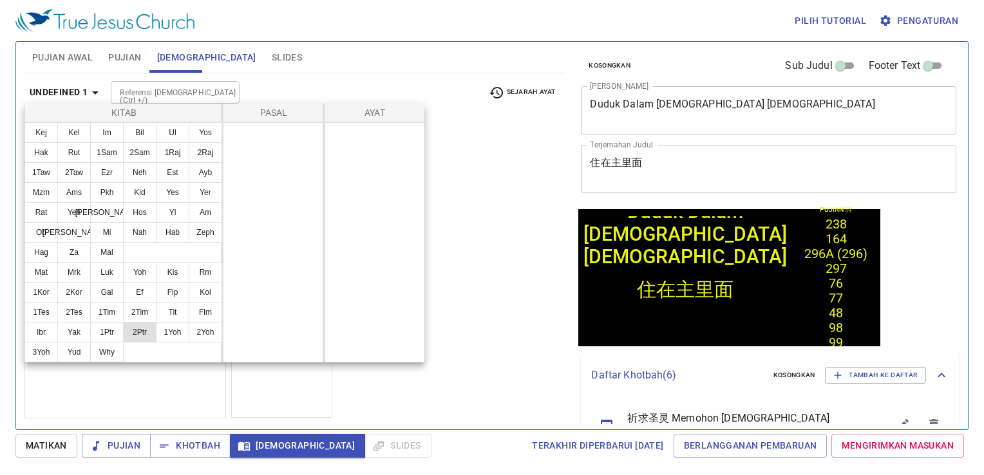
scroll to position [0, 0]
click at [209, 331] on button "2Yoh" at bounding box center [205, 332] width 33 height 21
click at [207, 325] on button "2Yoh" at bounding box center [205, 332] width 33 height 21
click at [176, 316] on button "Tit" at bounding box center [172, 312] width 33 height 21
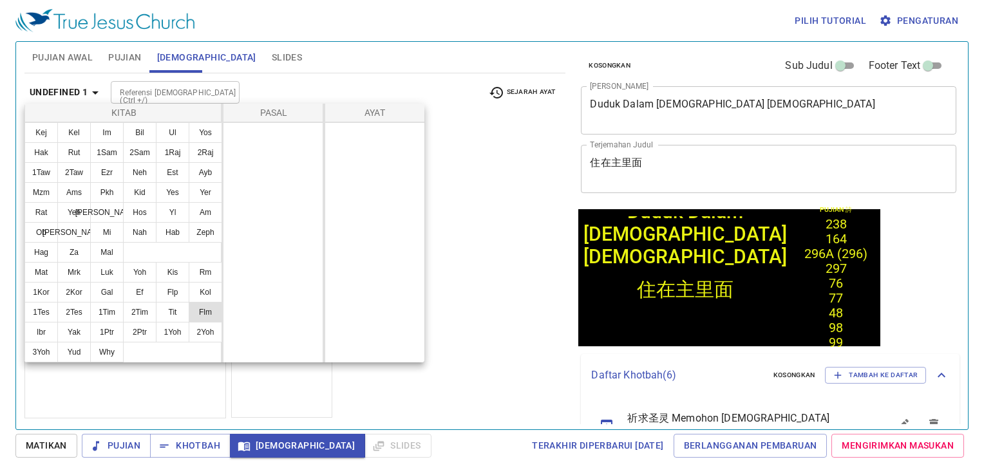
select select "1"
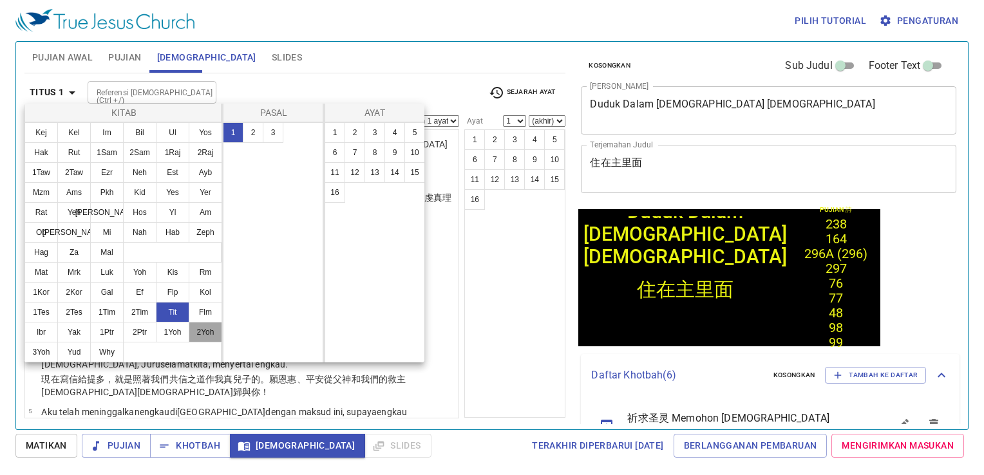
click at [196, 326] on button "2Yoh" at bounding box center [205, 332] width 33 height 21
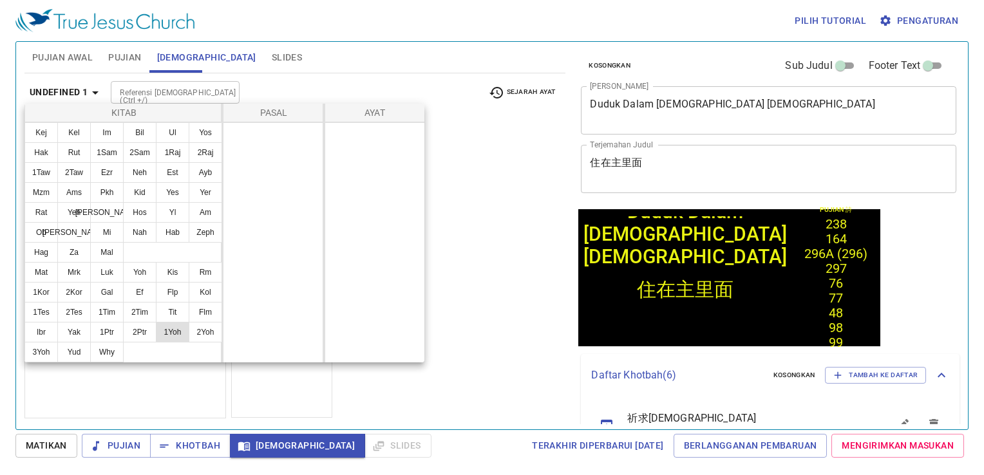
click at [169, 326] on button "1Yoh" at bounding box center [172, 332] width 33 height 21
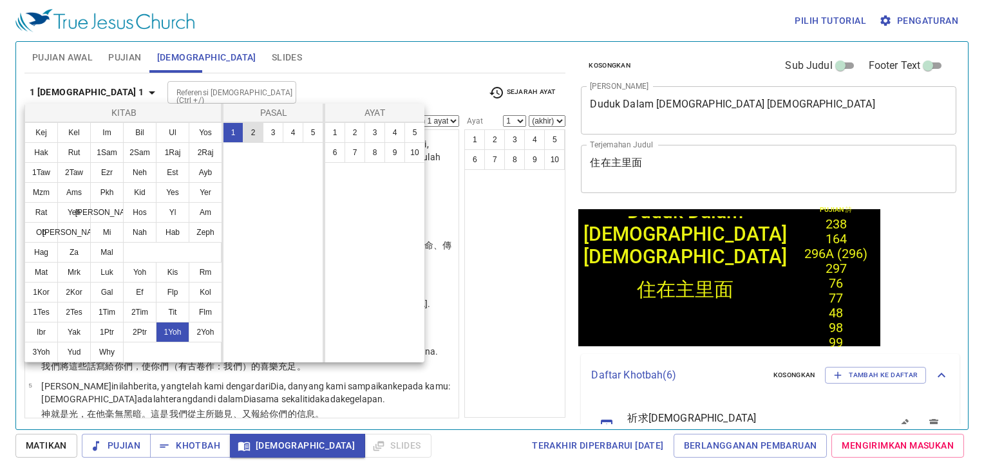
click at [252, 132] on button "2" at bounding box center [253, 132] width 21 height 21
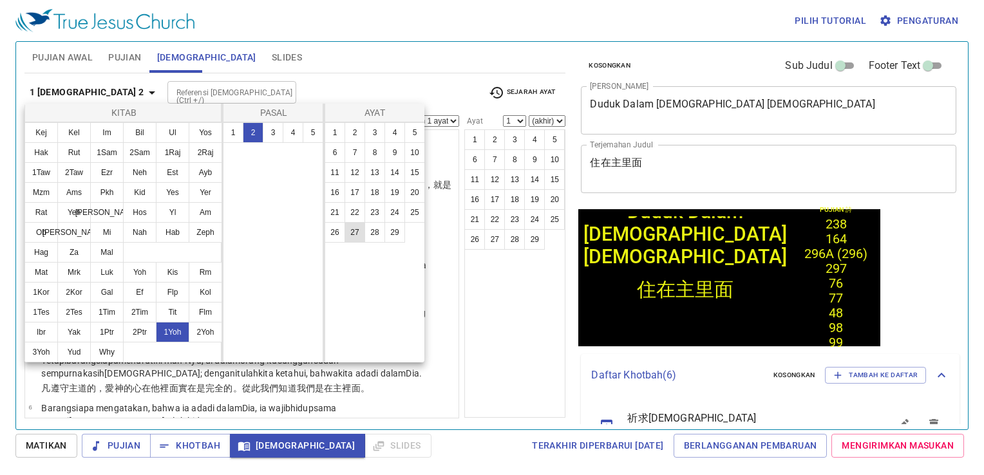
click at [361, 232] on button "27" at bounding box center [354, 232] width 21 height 21
select select "27"
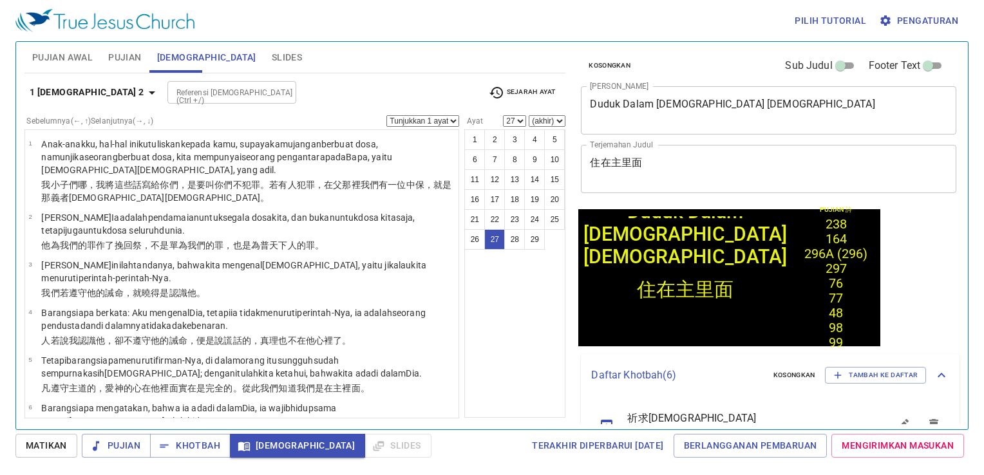
scroll to position [1337, 0]
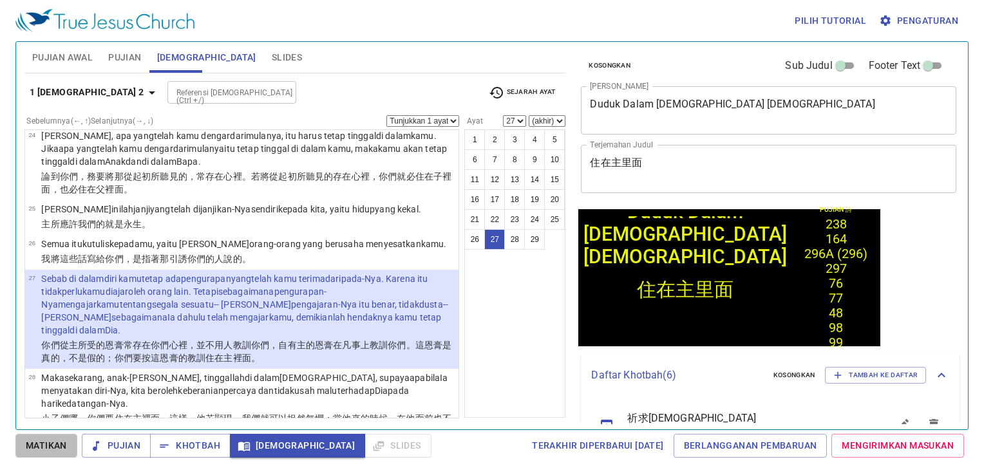
drag, startPoint x: 39, startPoint y: 446, endPoint x: 79, endPoint y: 451, distance: 39.6
click at [40, 446] on span "Matikan" at bounding box center [46, 446] width 41 height 16
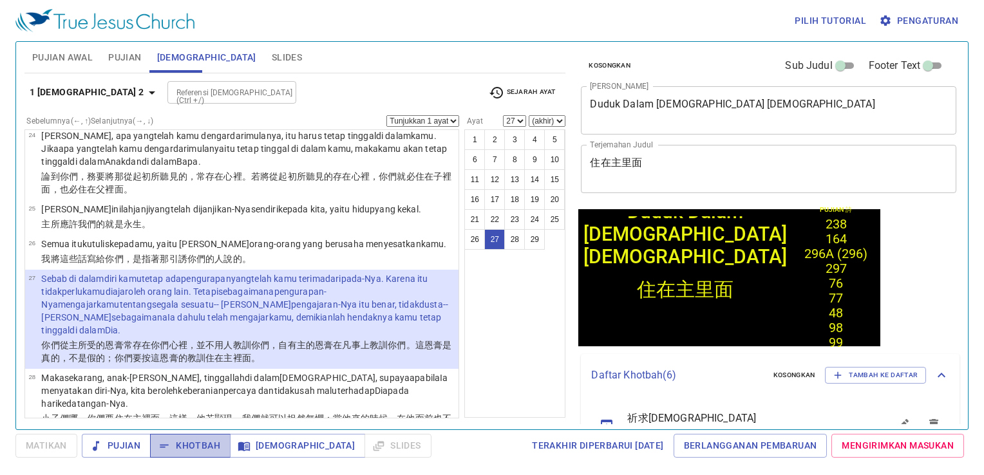
click at [193, 447] on span "Khotbah" at bounding box center [190, 446] width 60 height 16
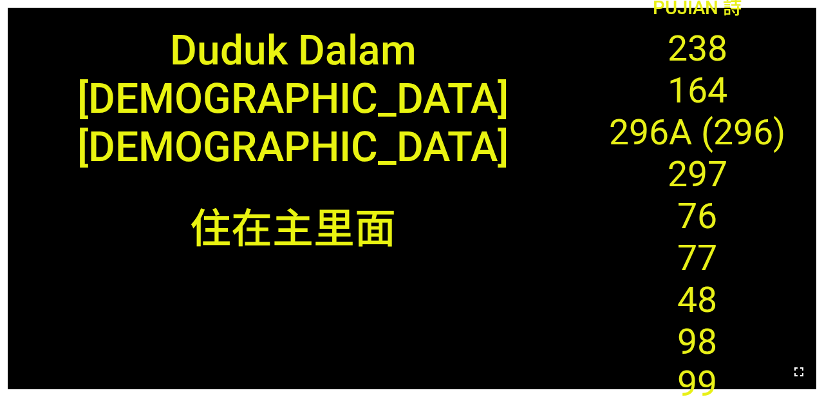
click at [796, 370] on icon "button" at bounding box center [798, 371] width 15 height 15
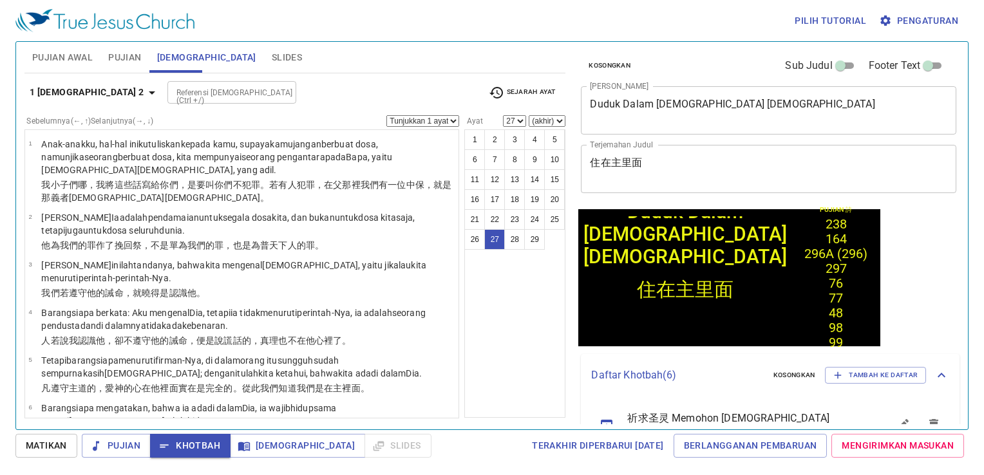
scroll to position [1337, 0]
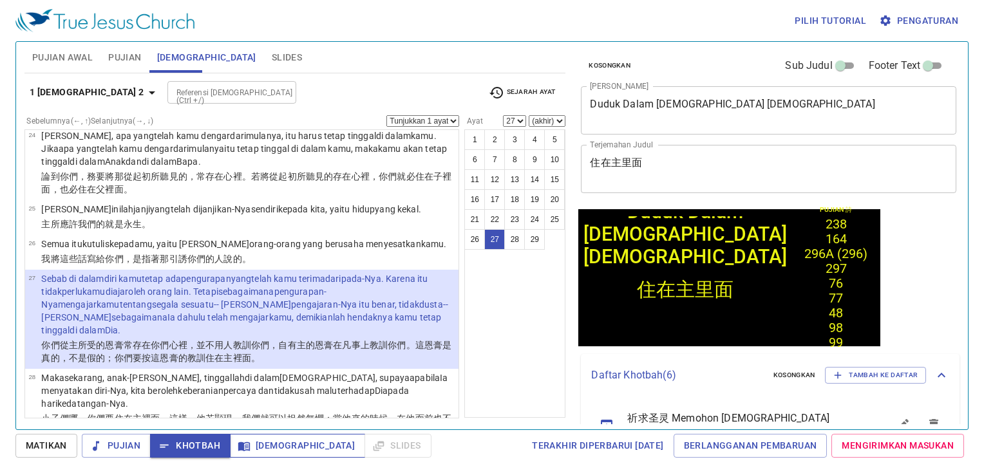
click at [268, 447] on span "[DEMOGRAPHIC_DATA]" at bounding box center [297, 446] width 115 height 16
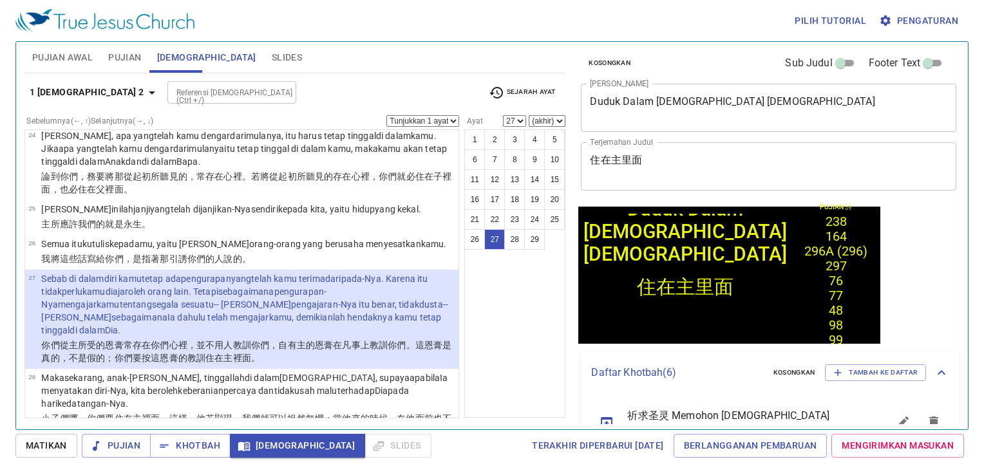
scroll to position [0, 0]
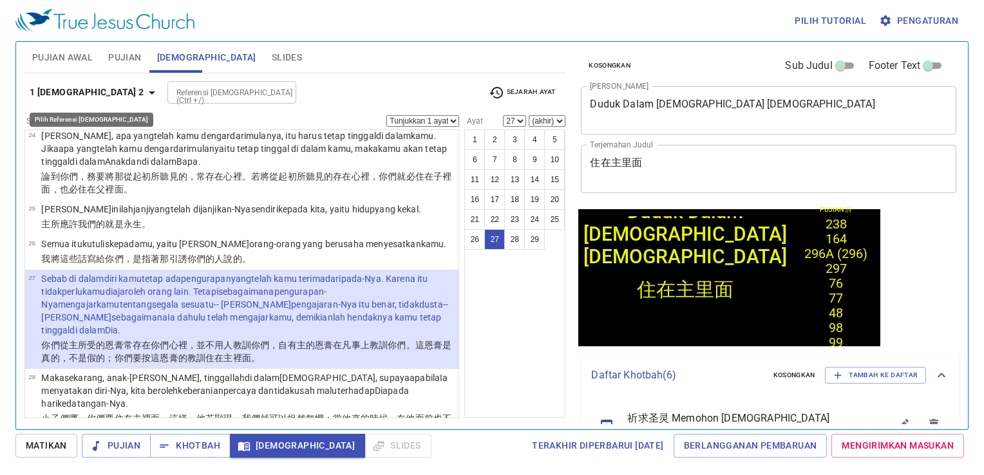
click at [58, 99] on b "1 [DEMOGRAPHIC_DATA] 2" at bounding box center [87, 92] width 115 height 16
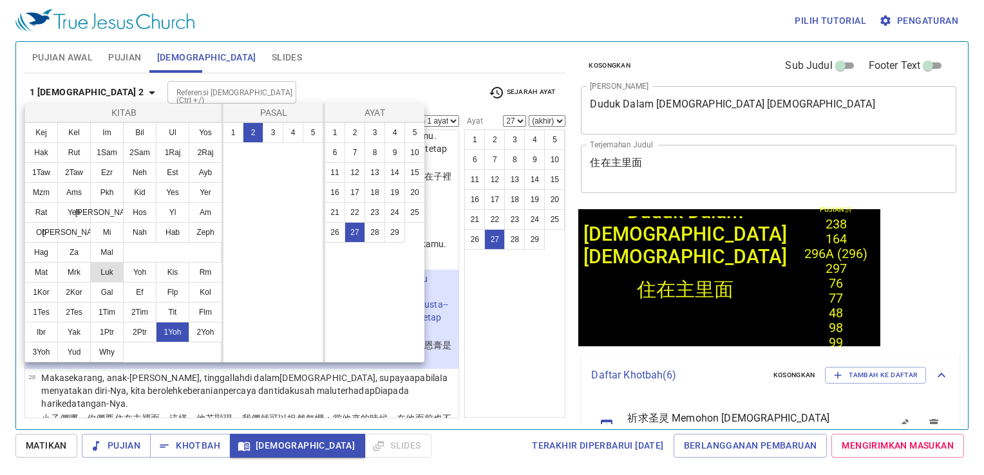
click at [106, 268] on button "Luk" at bounding box center [106, 272] width 33 height 21
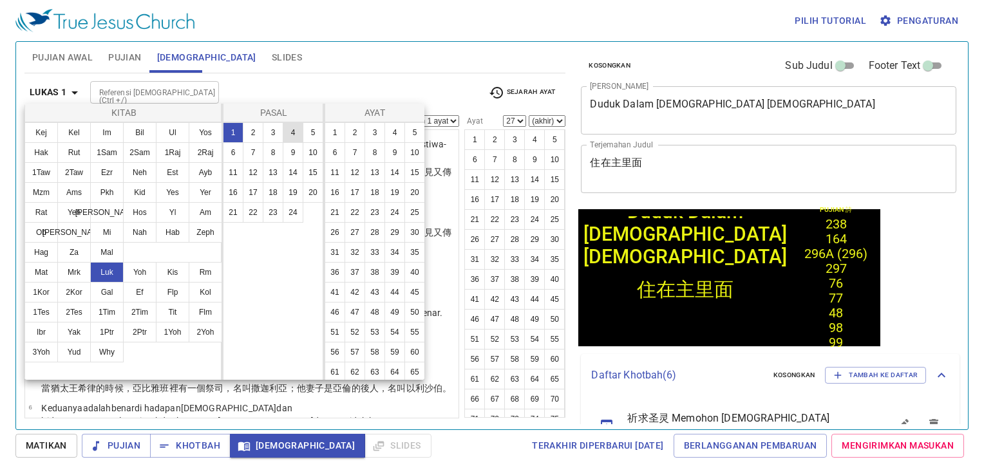
click at [290, 130] on button "4" at bounding box center [293, 132] width 21 height 21
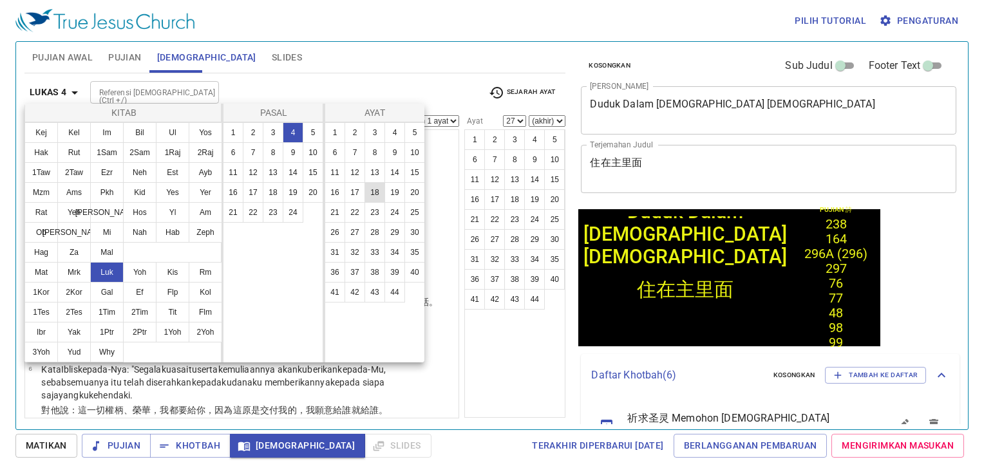
click at [378, 191] on button "18" at bounding box center [374, 192] width 21 height 21
select select "18"
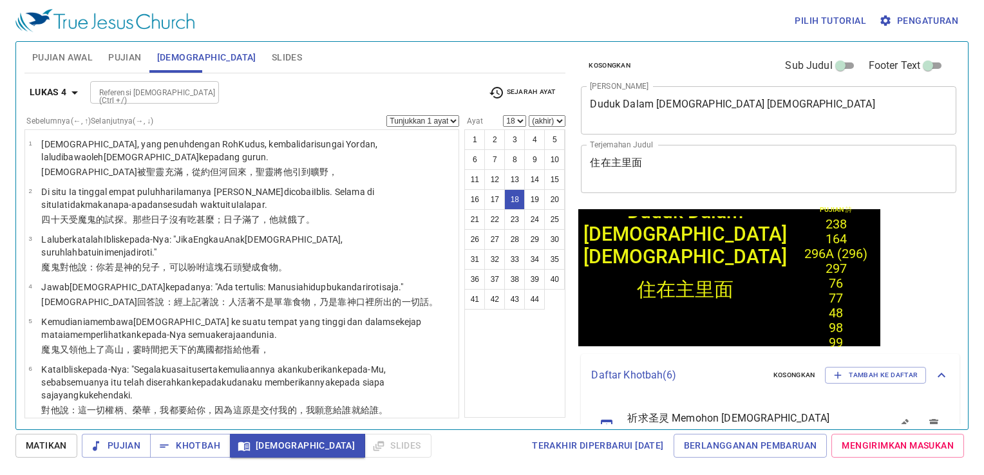
scroll to position [662, 0]
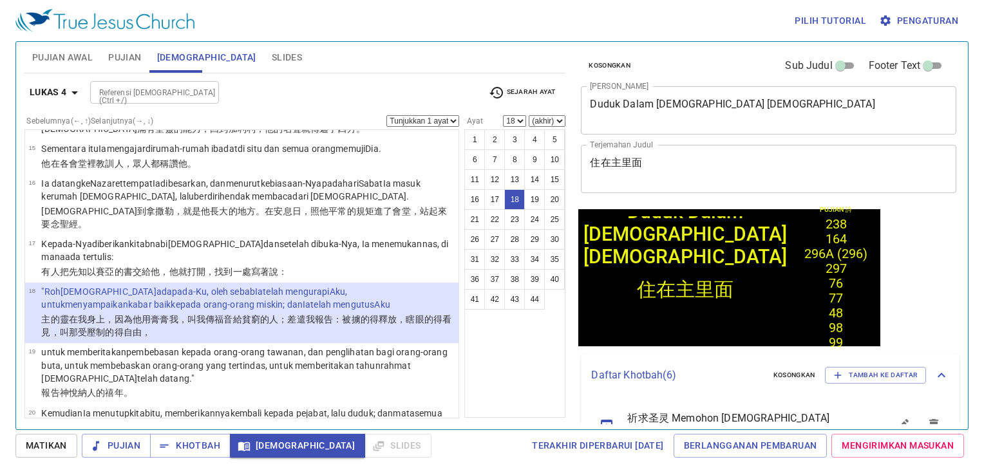
click at [388, 422] on div "Pujian Awal Pujian [DEMOGRAPHIC_DATA] Slides Pencarian kidung rohani Pencarian …" at bounding box center [295, 231] width 552 height 388
click at [74, 92] on icon "button" at bounding box center [74, 92] width 6 height 3
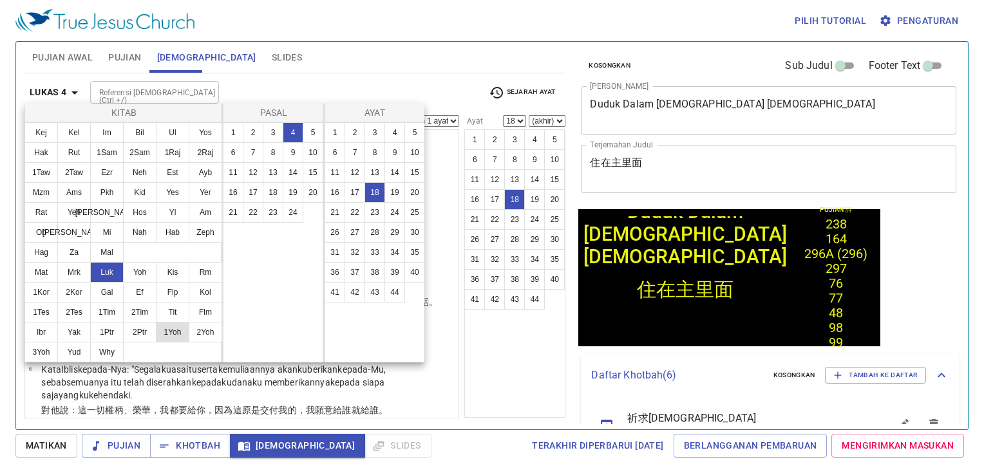
click at [175, 330] on button "1Yoh" at bounding box center [172, 332] width 33 height 21
click at [179, 333] on button "1Yoh" at bounding box center [172, 332] width 33 height 21
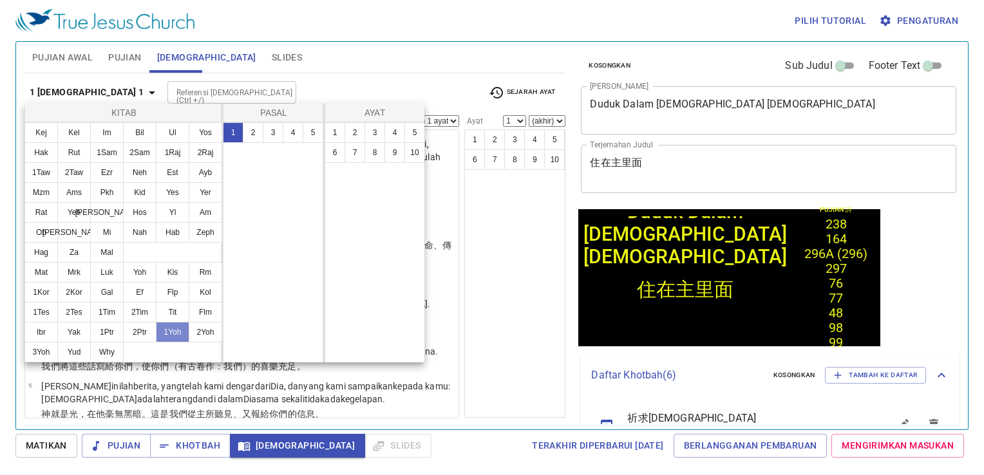
click at [173, 334] on button "1Yoh" at bounding box center [172, 332] width 33 height 21
select select "1"
click at [173, 334] on button "1Yoh" at bounding box center [172, 332] width 33 height 21
click at [174, 334] on button "1Yoh" at bounding box center [172, 332] width 33 height 21
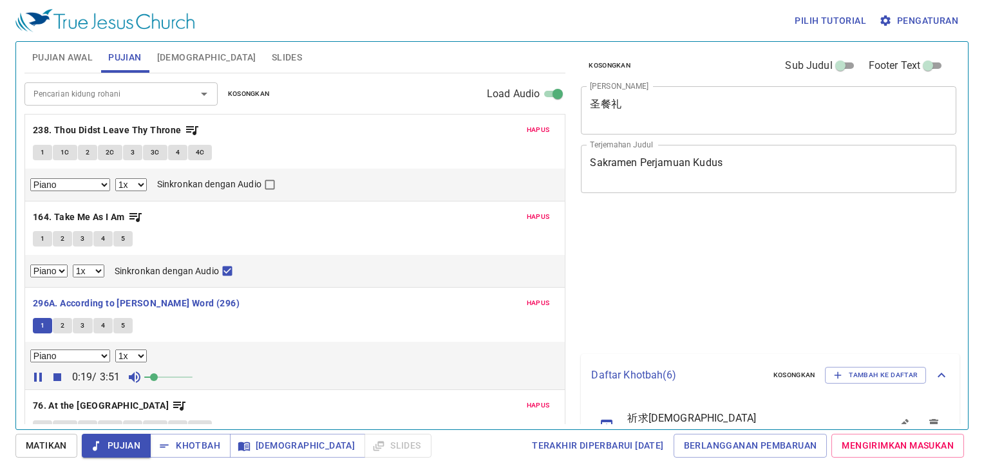
select select "1"
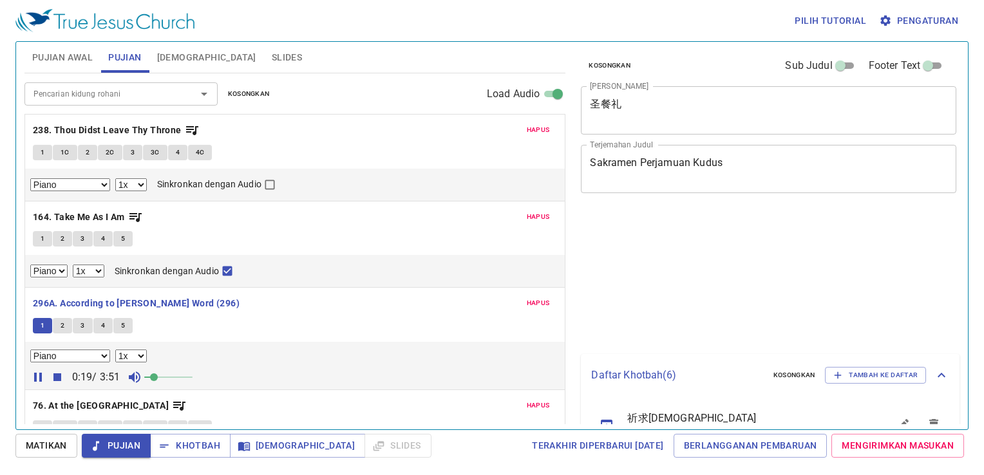
select select "1"
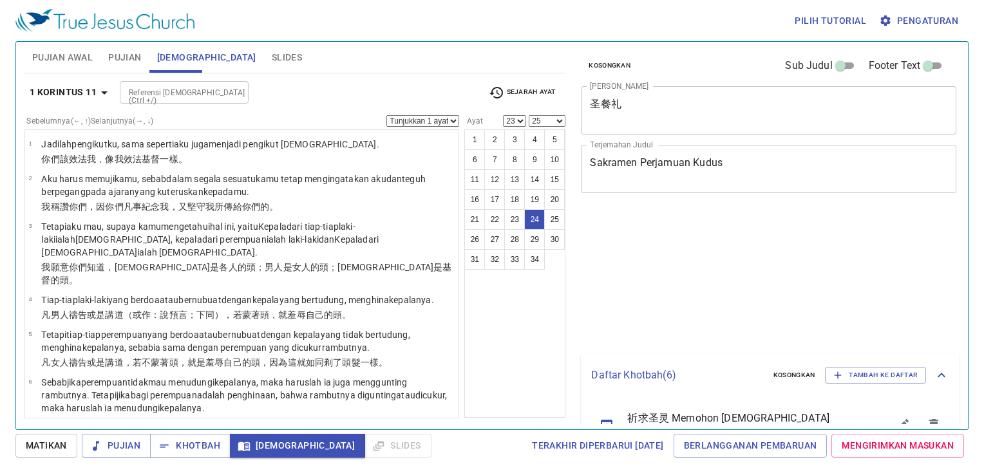
select select "23"
select select "25"
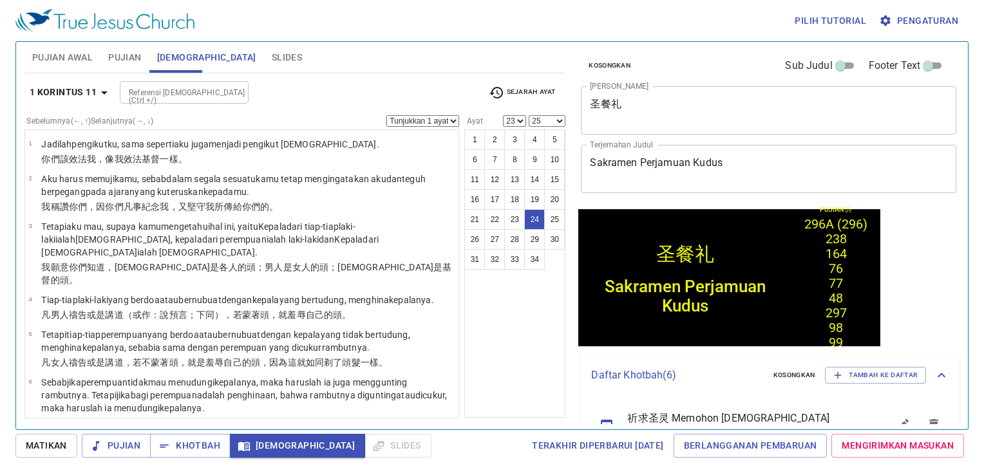
scroll to position [250, 0]
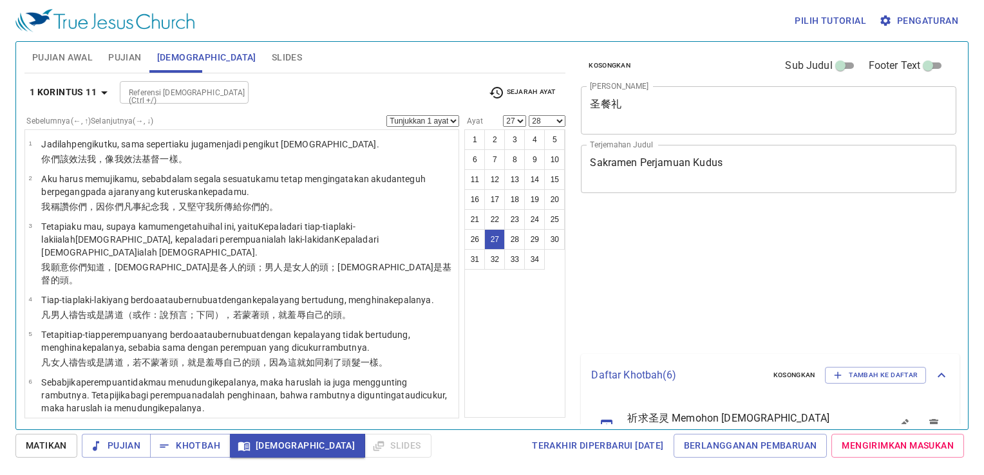
select select "27"
select select "28"
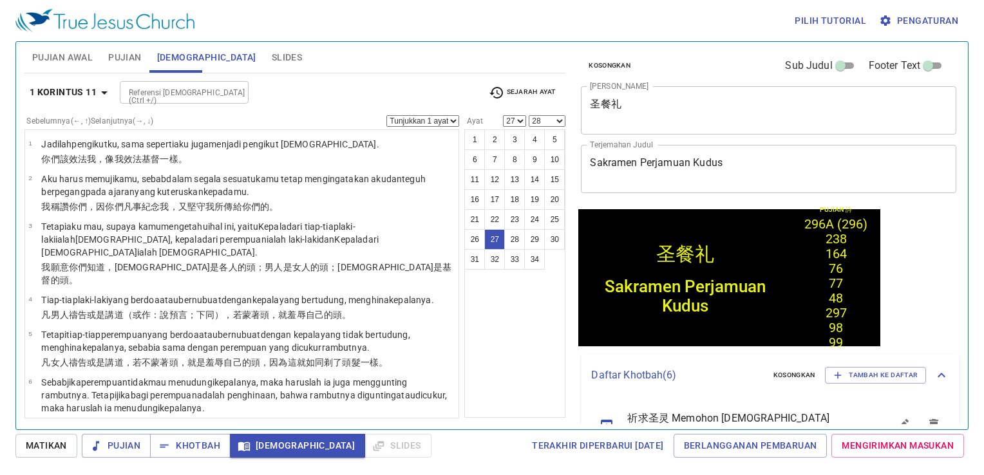
scroll to position [1071, 0]
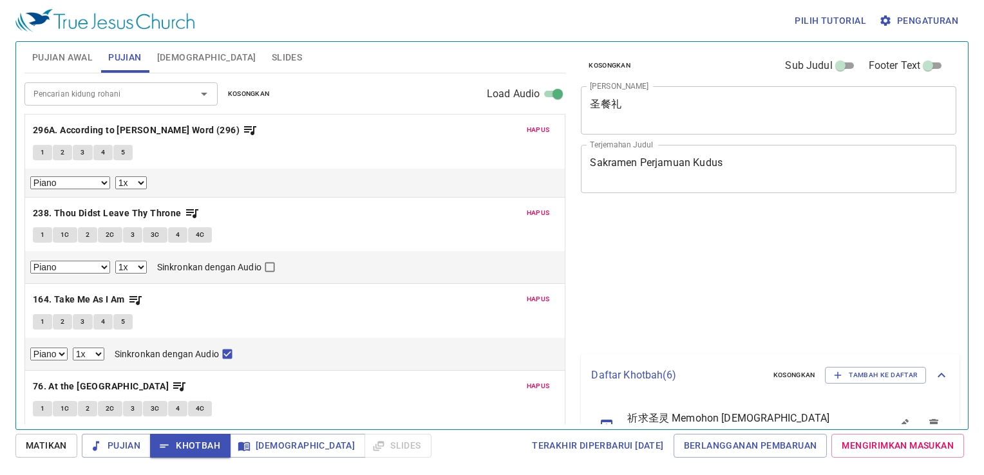
select select "1"
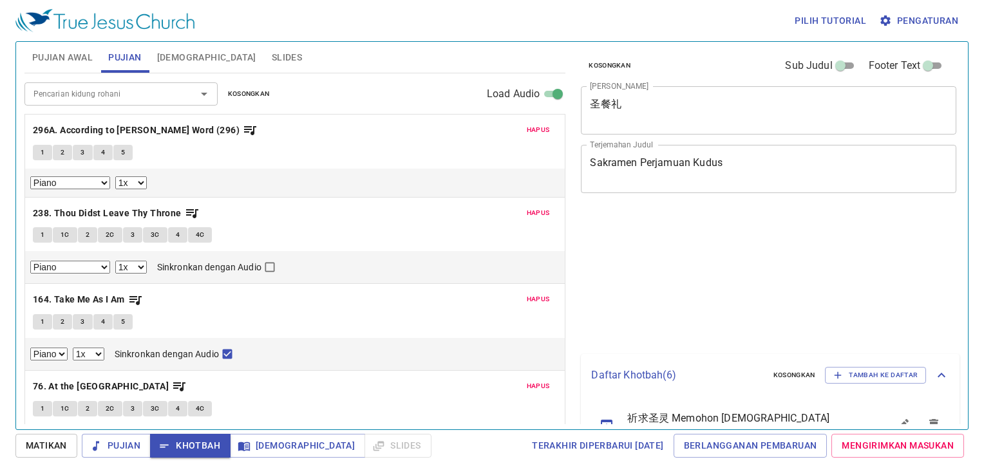
select select "1"
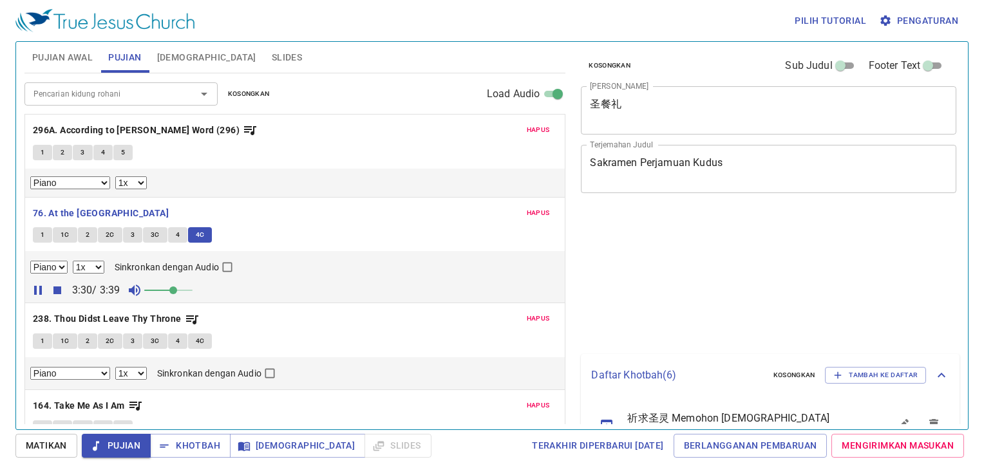
select select "1"
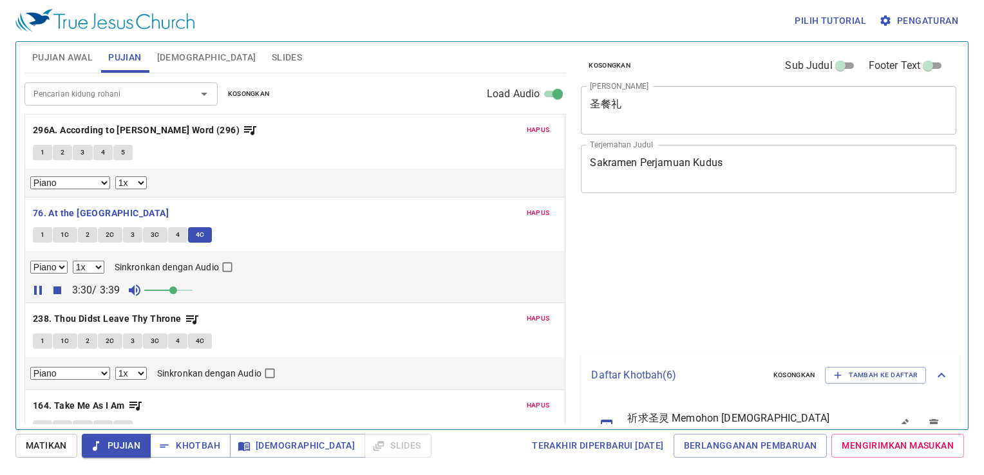
select select "1"
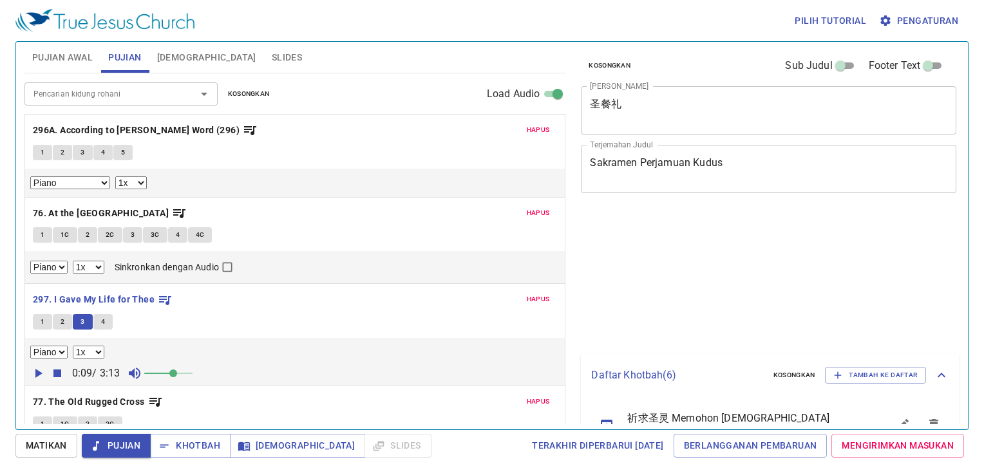
select select "1"
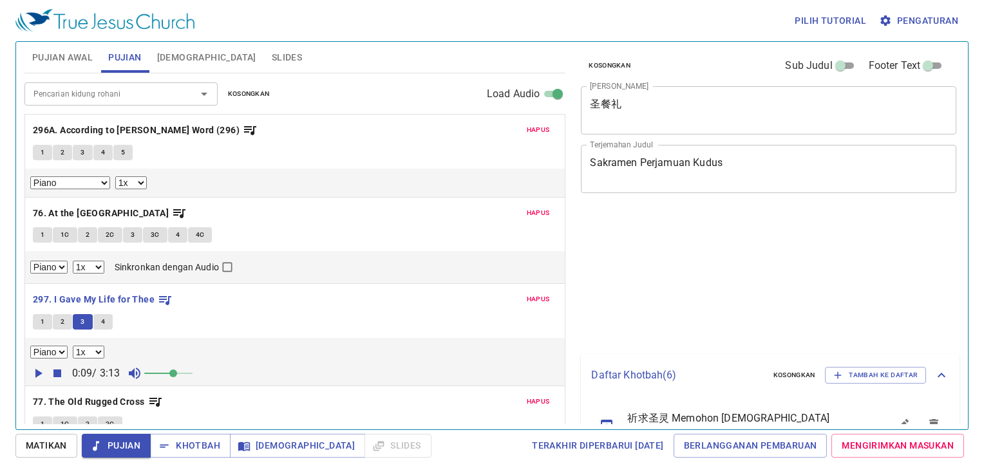
select select "1"
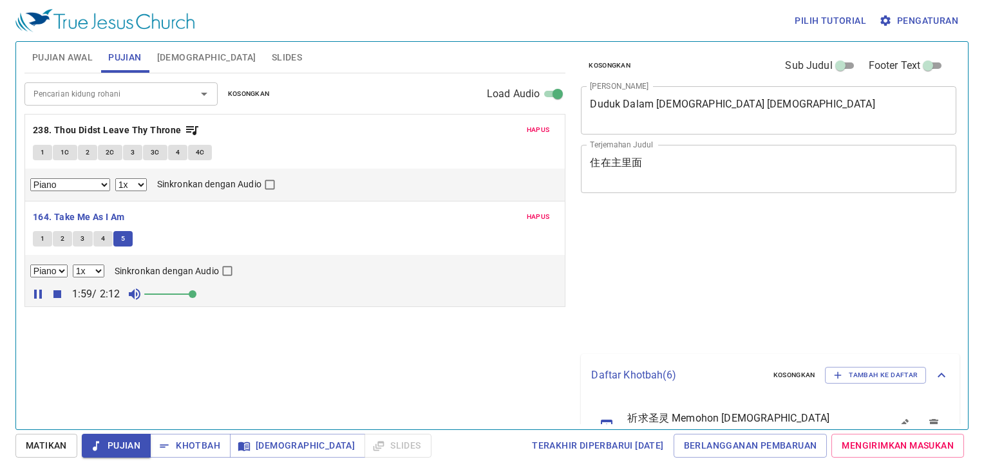
select select "1"
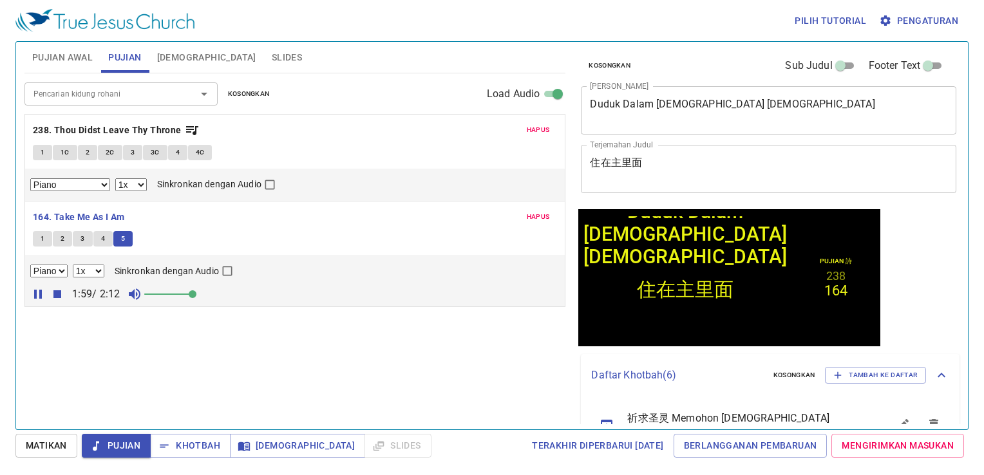
scroll to position [250, 0]
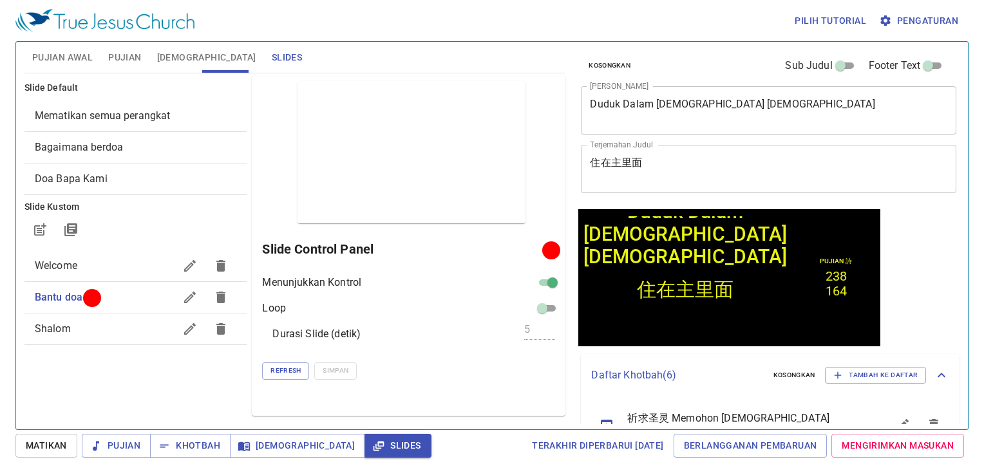
scroll to position [250, 0]
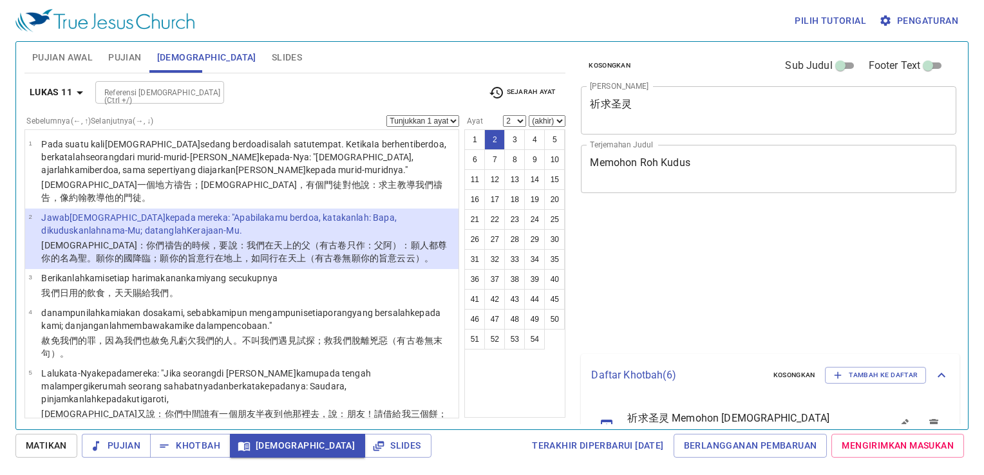
select select "2"
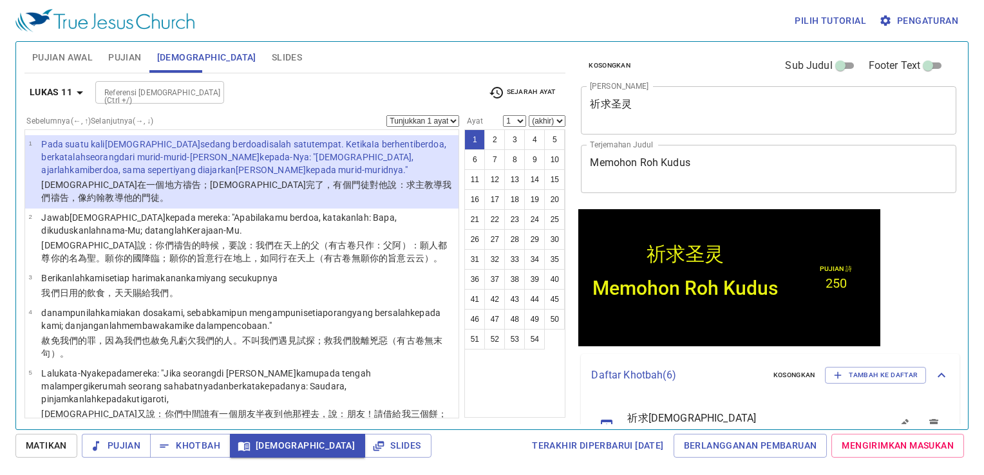
scroll to position [321, 0]
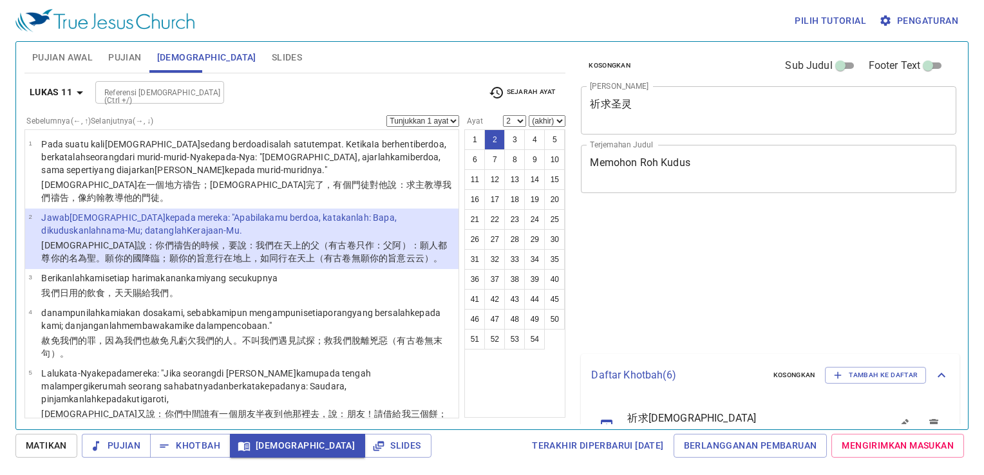
select select "2"
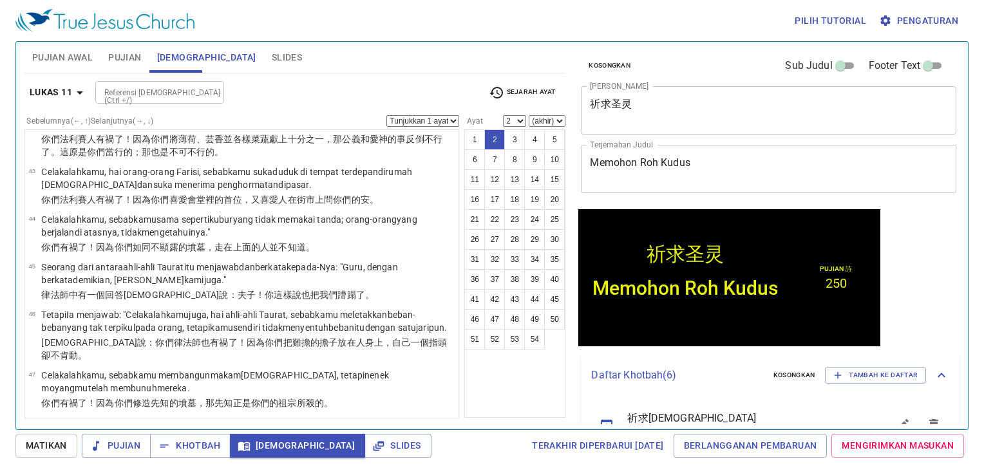
scroll to position [2110, 0]
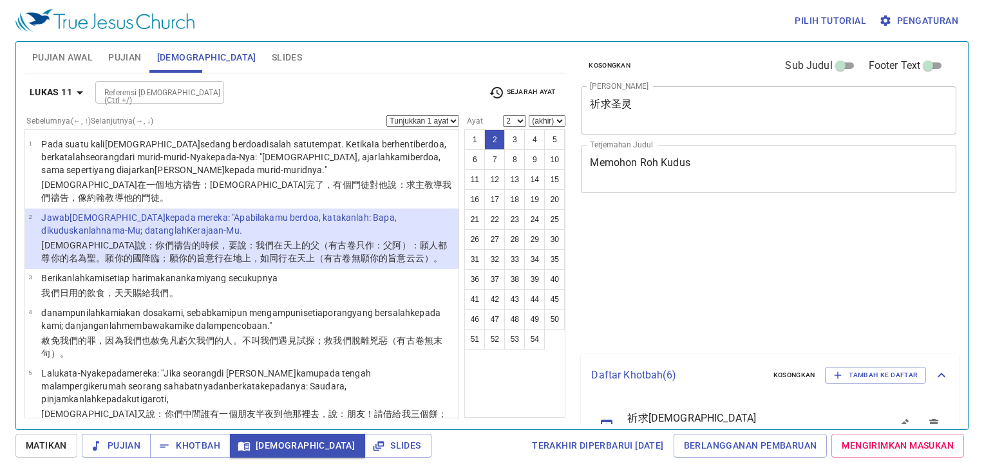
select select "2"
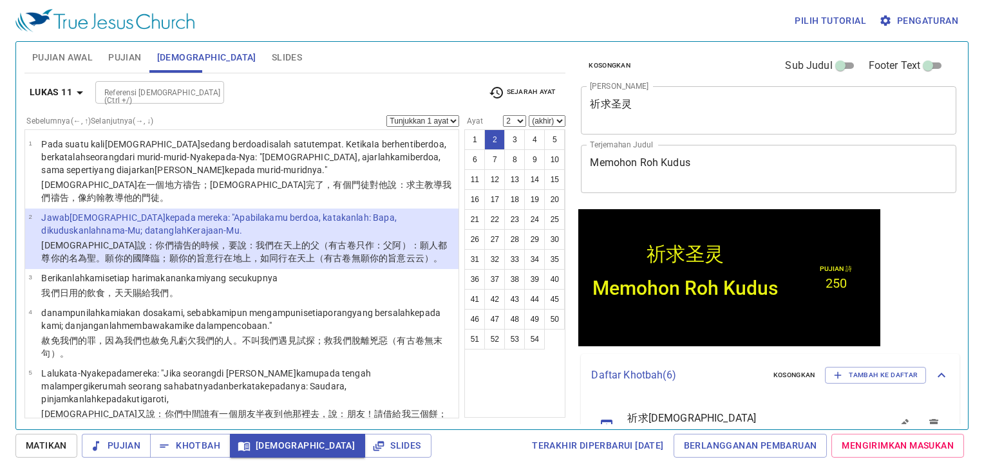
click at [48, 94] on b "Lukas 11" at bounding box center [51, 92] width 42 height 16
drag, startPoint x: 48, startPoint y: 94, endPoint x: 72, endPoint y: 94, distance: 24.5
click at [72, 94] on div "Kitab Kej Kel Im Bil Ul Yos Hak Rut 1Sam 2Sam 1Raj 2Raj 1Taw 2Taw Ezr Neh Est A…" at bounding box center [492, 237] width 984 height 475
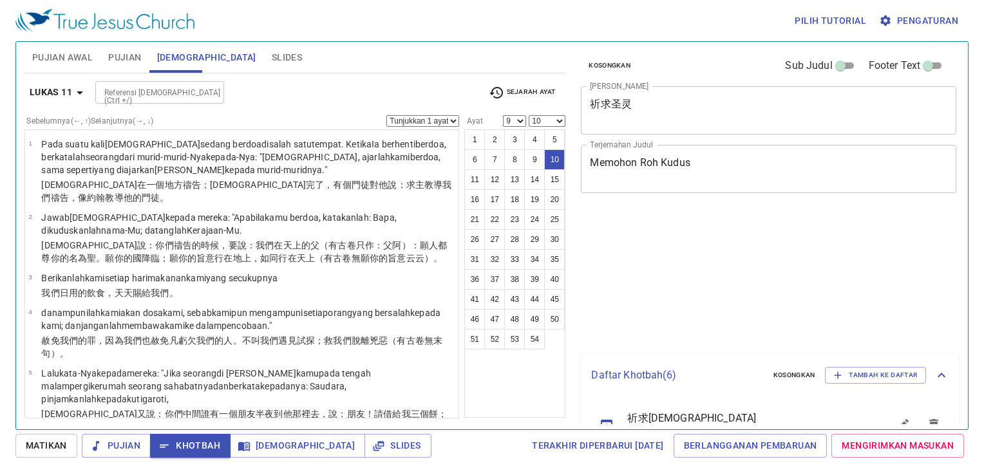
select select "9"
select select "10"
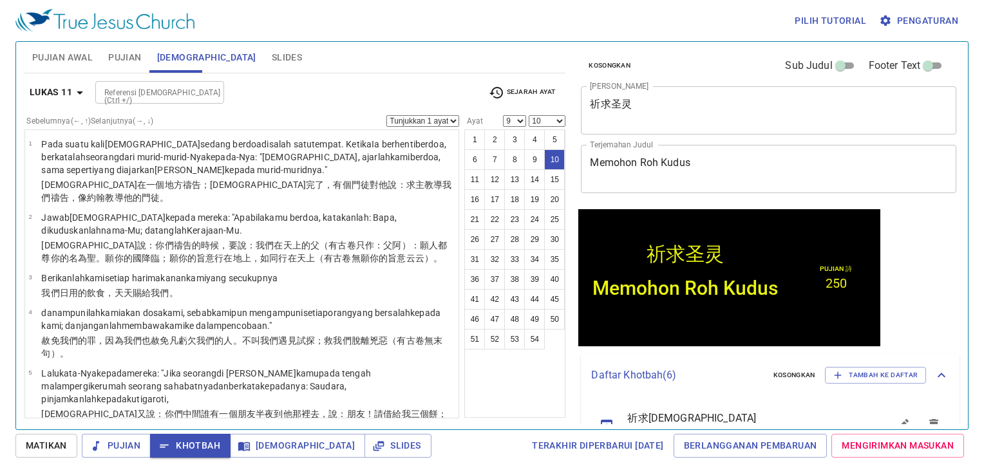
scroll to position [255, 0]
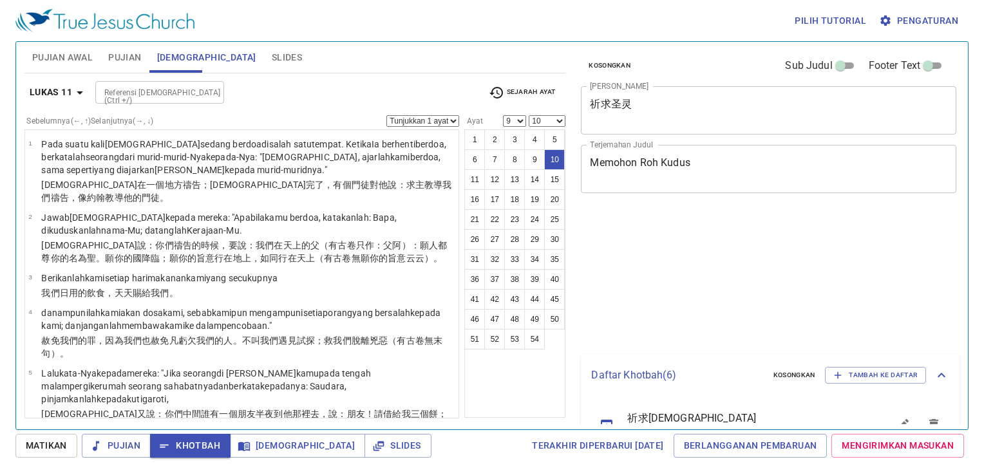
select select "9"
select select "10"
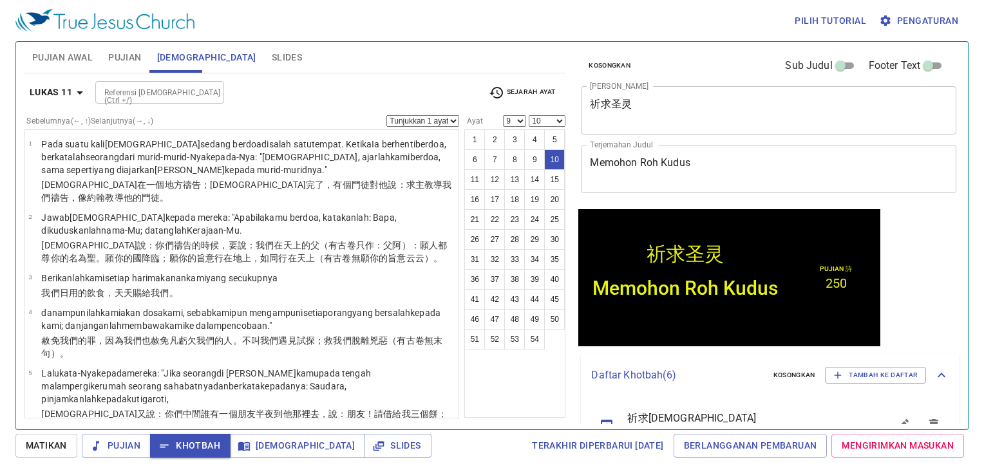
scroll to position [255, 0]
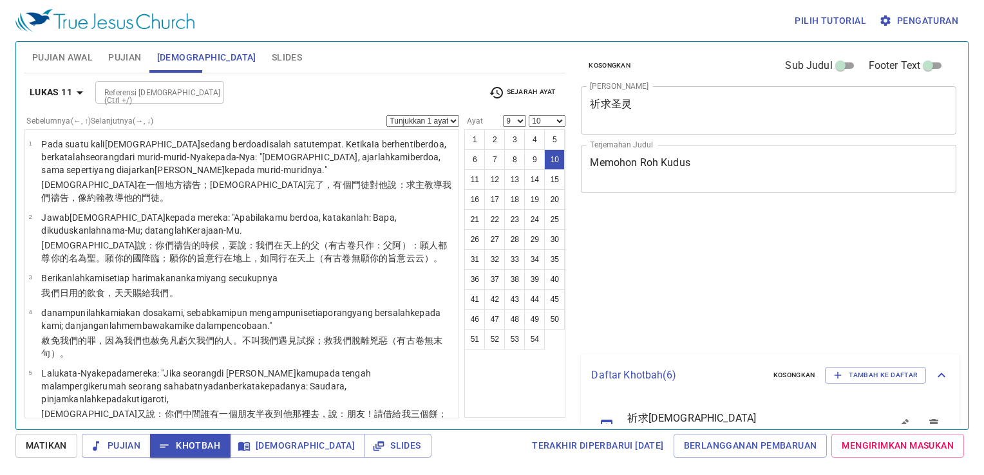
select select "9"
select select "10"
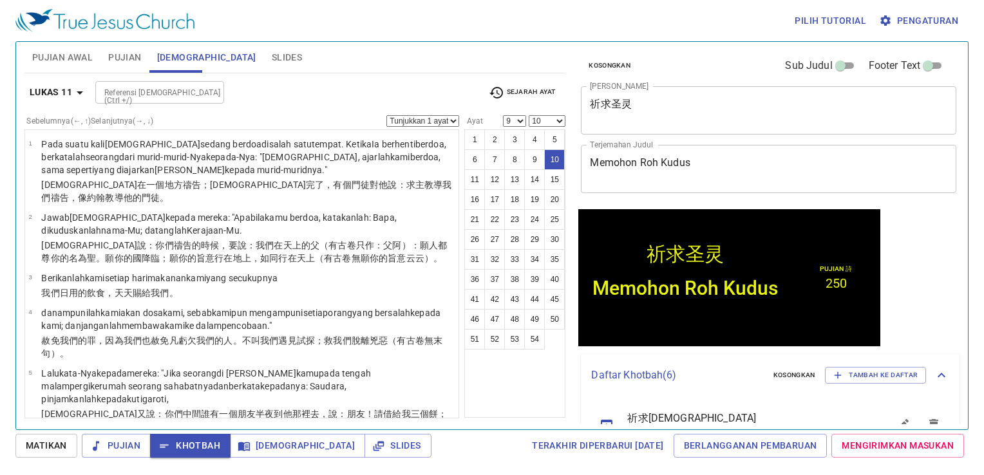
scroll to position [255, 0]
